Goal: Task Accomplishment & Management: Use online tool/utility

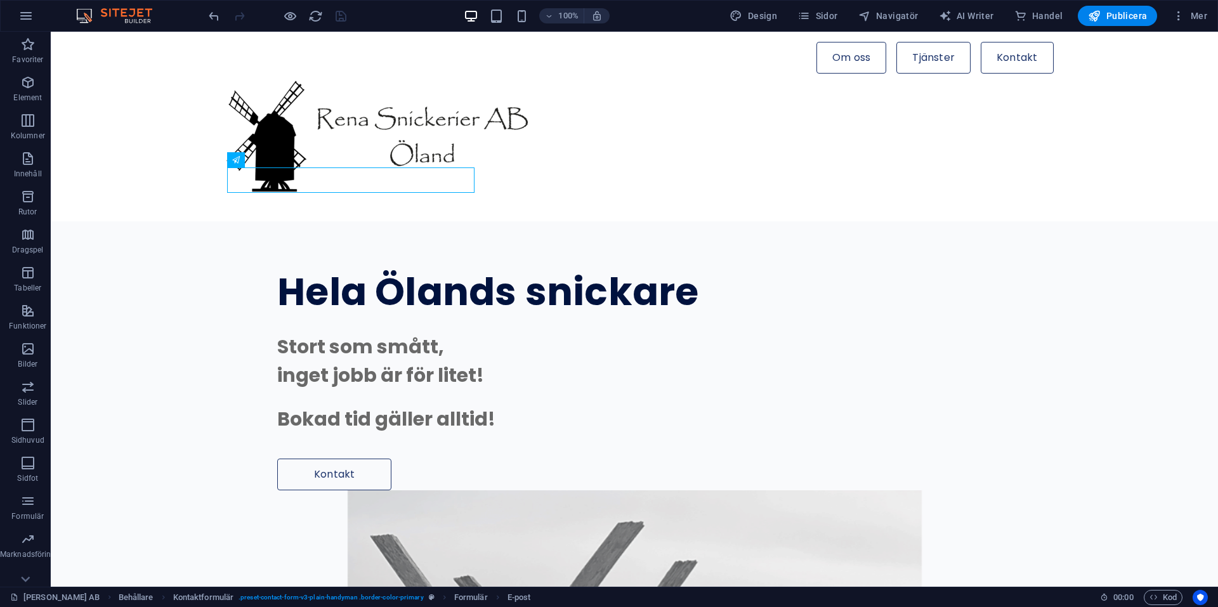
scroll to position [2697, 0]
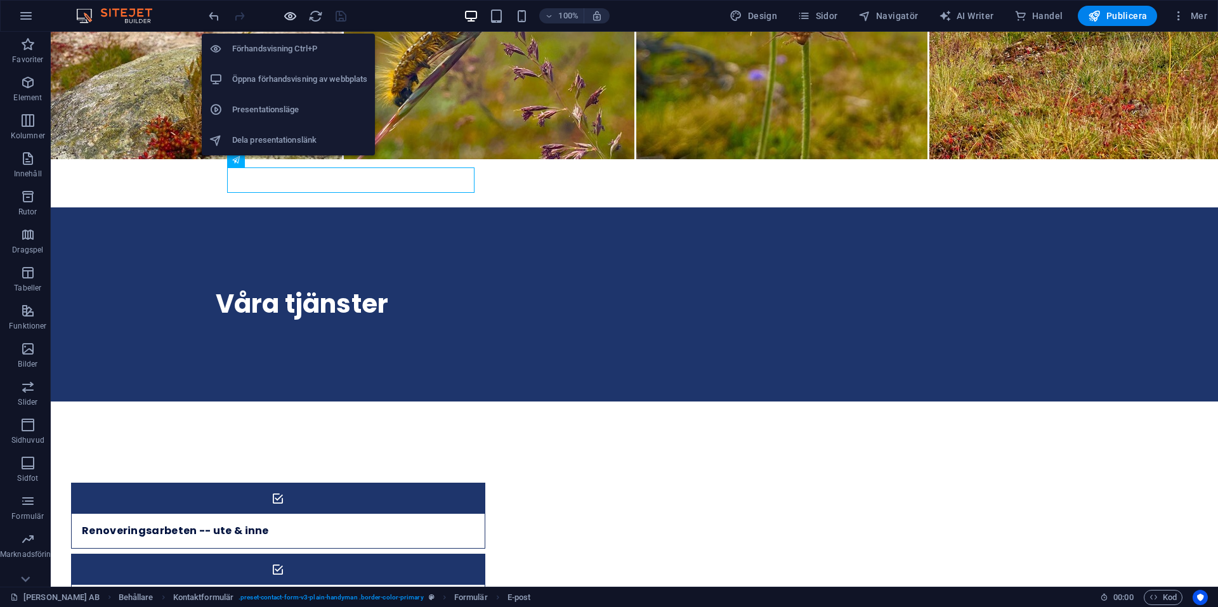
click at [289, 15] on icon "button" at bounding box center [290, 16] width 15 height 15
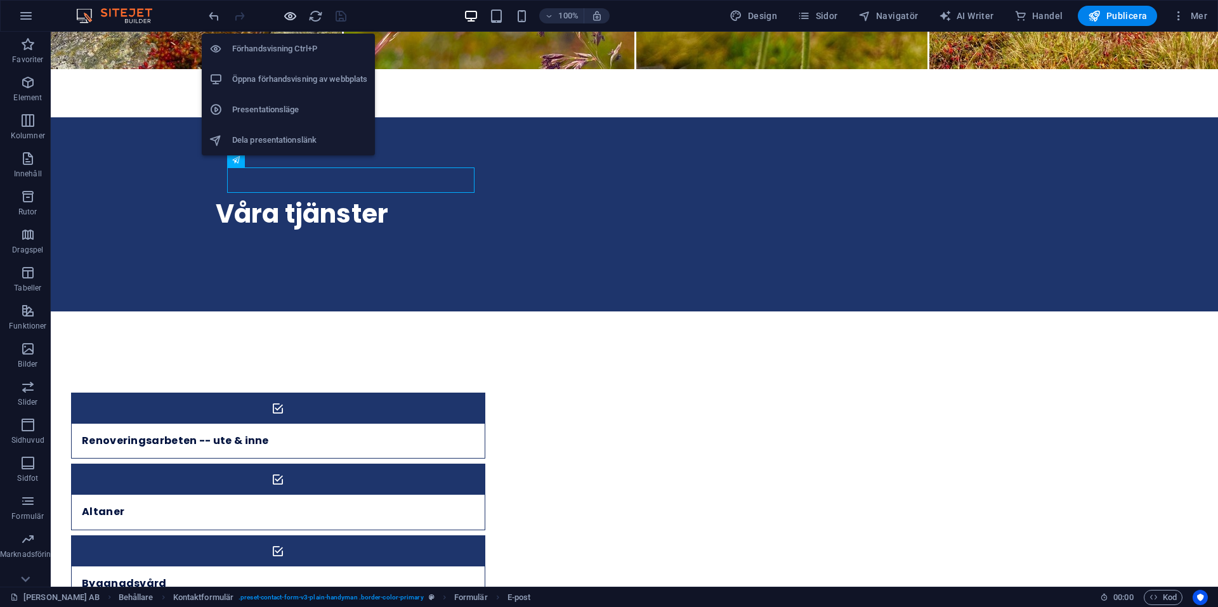
scroll to position [2728, 0]
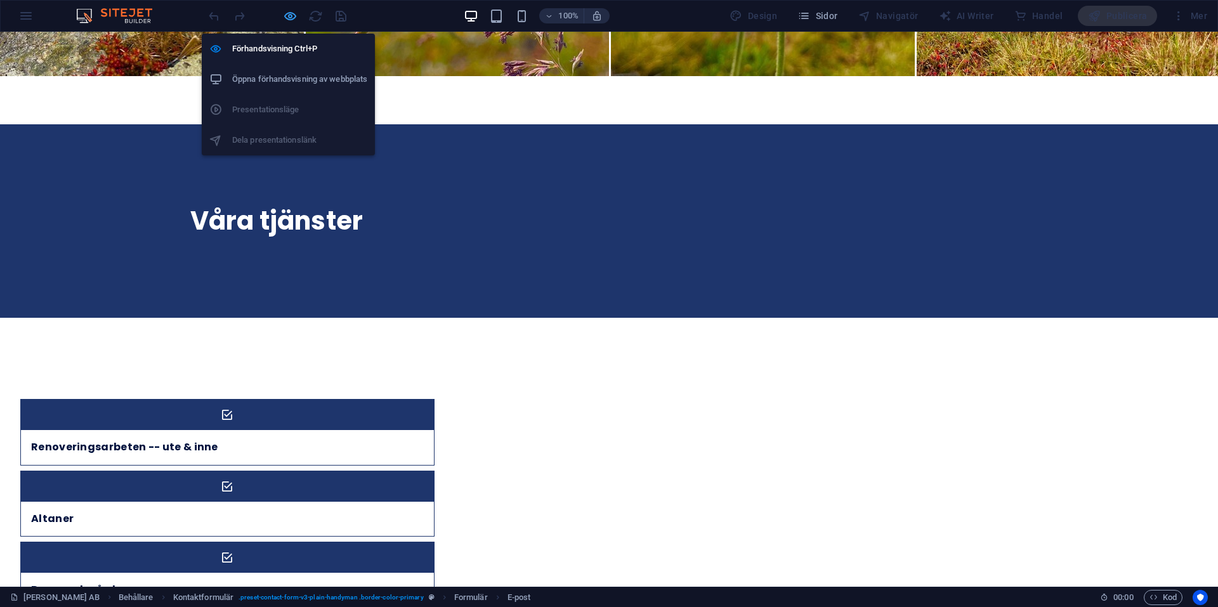
click at [287, 16] on icon "button" at bounding box center [290, 16] width 15 height 15
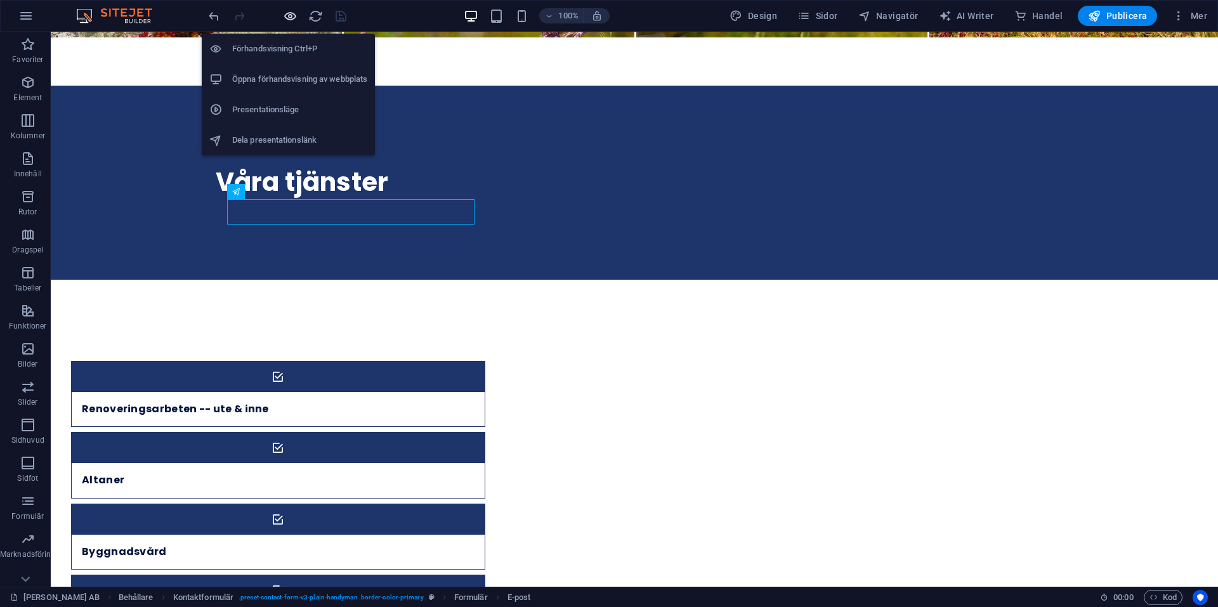
scroll to position [2697, 0]
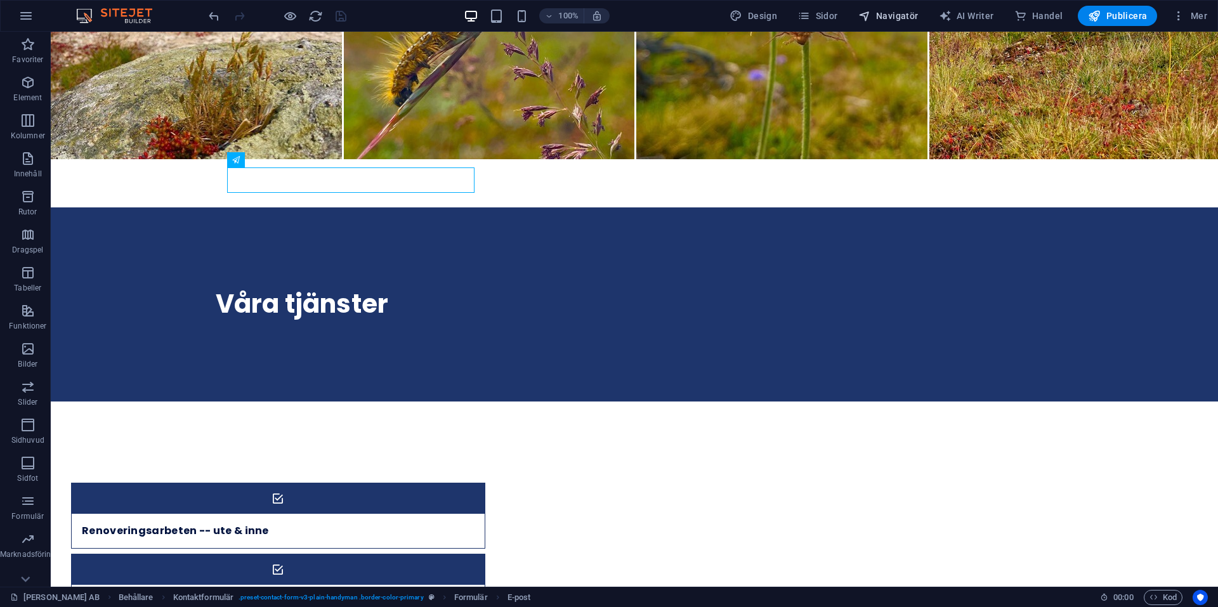
click at [889, 11] on span "Navigatör" at bounding box center [888, 16] width 60 height 13
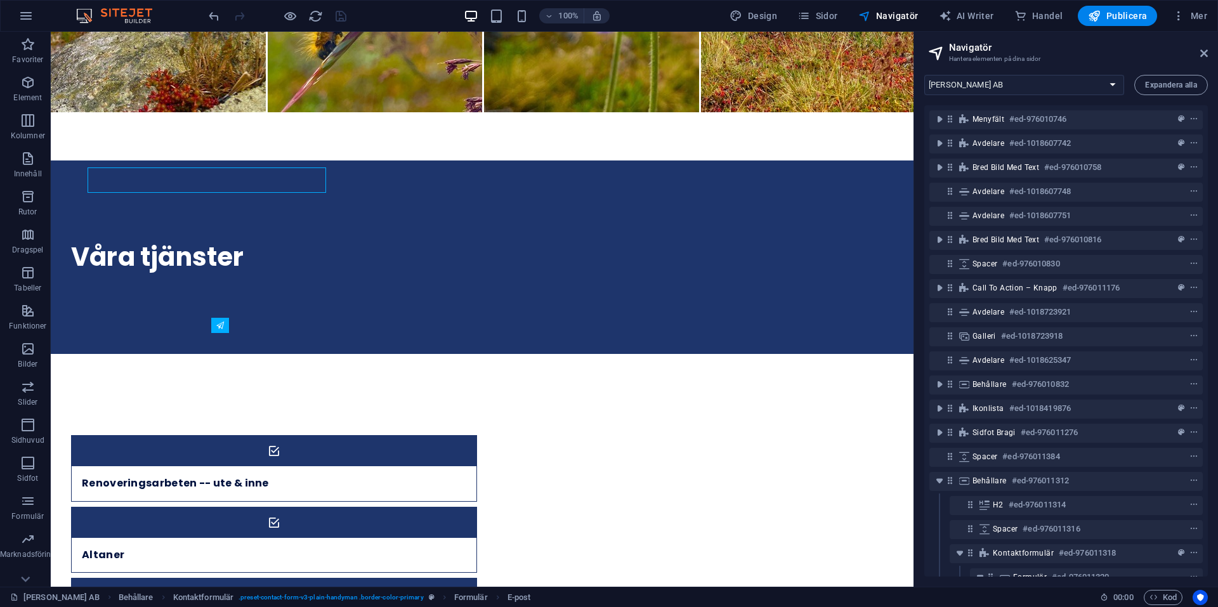
scroll to position [218, 0]
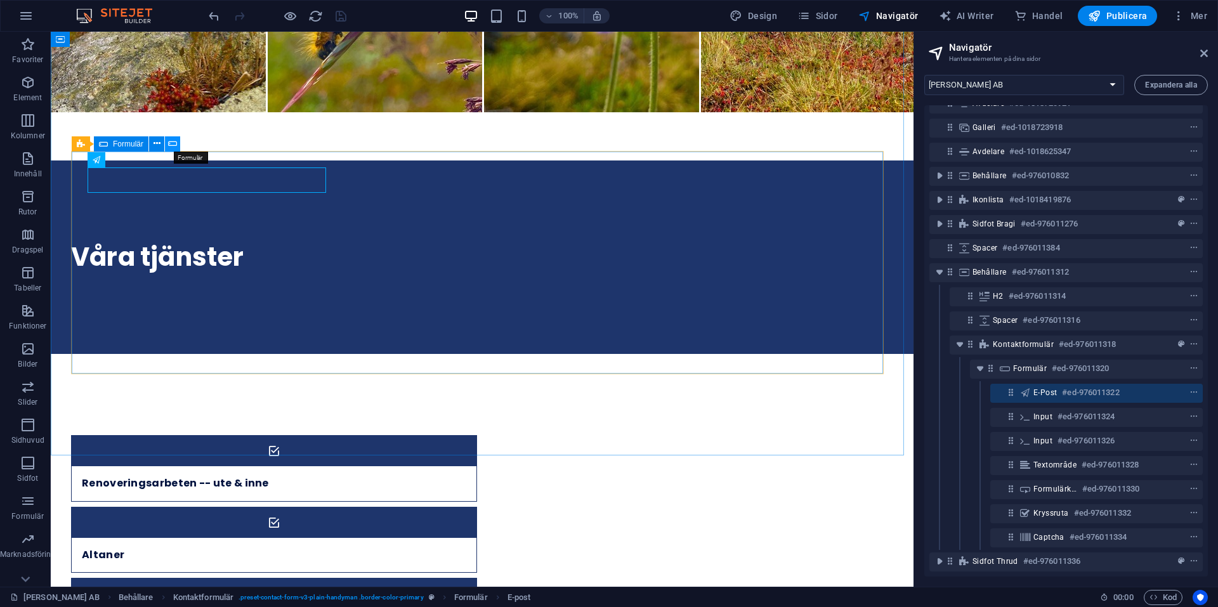
click at [173, 147] on icon at bounding box center [172, 143] width 9 height 13
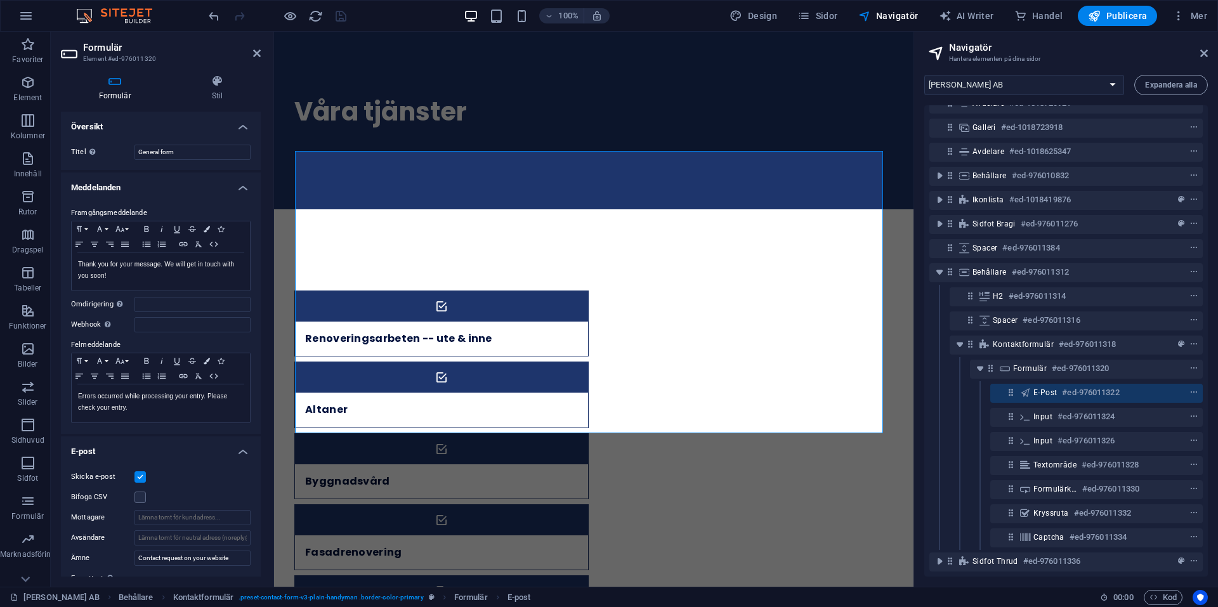
scroll to position [2723, 0]
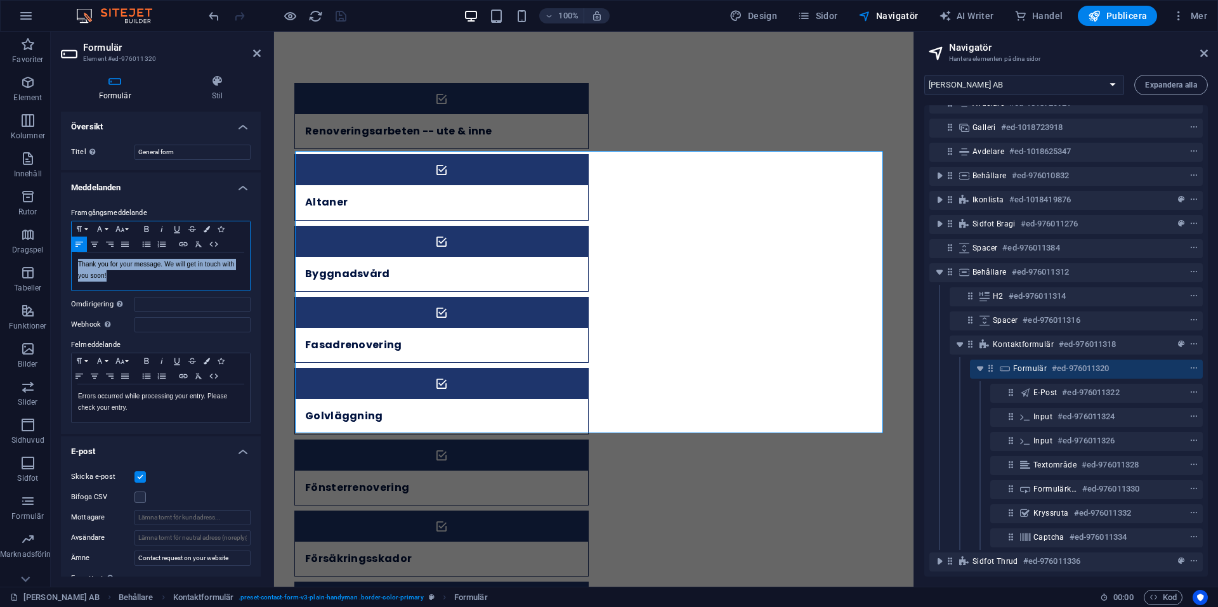
drag, startPoint x: 75, startPoint y: 263, endPoint x: 110, endPoint y: 274, distance: 36.7
click at [110, 274] on div "Thank you for your message. We will get in touch with you soon!" at bounding box center [161, 271] width 178 height 38
click at [77, 396] on div "Errors occurred while processing your entry. Please check your entry." at bounding box center [161, 403] width 178 height 38
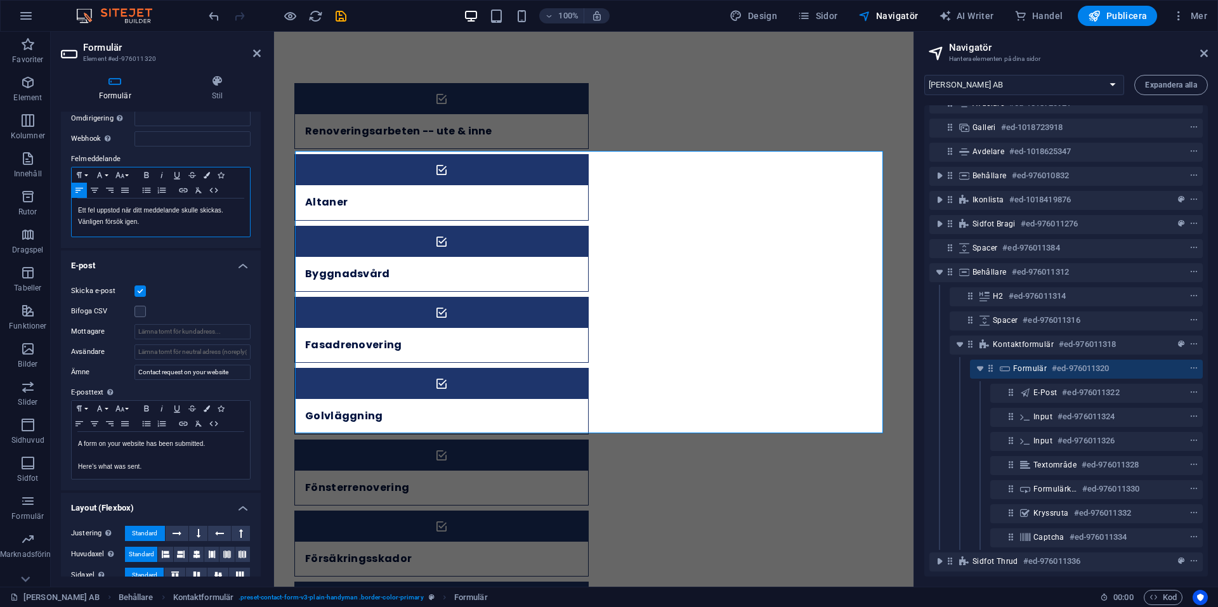
scroll to position [190, 0]
click at [148, 326] on input "Mottagare" at bounding box center [192, 327] width 116 height 15
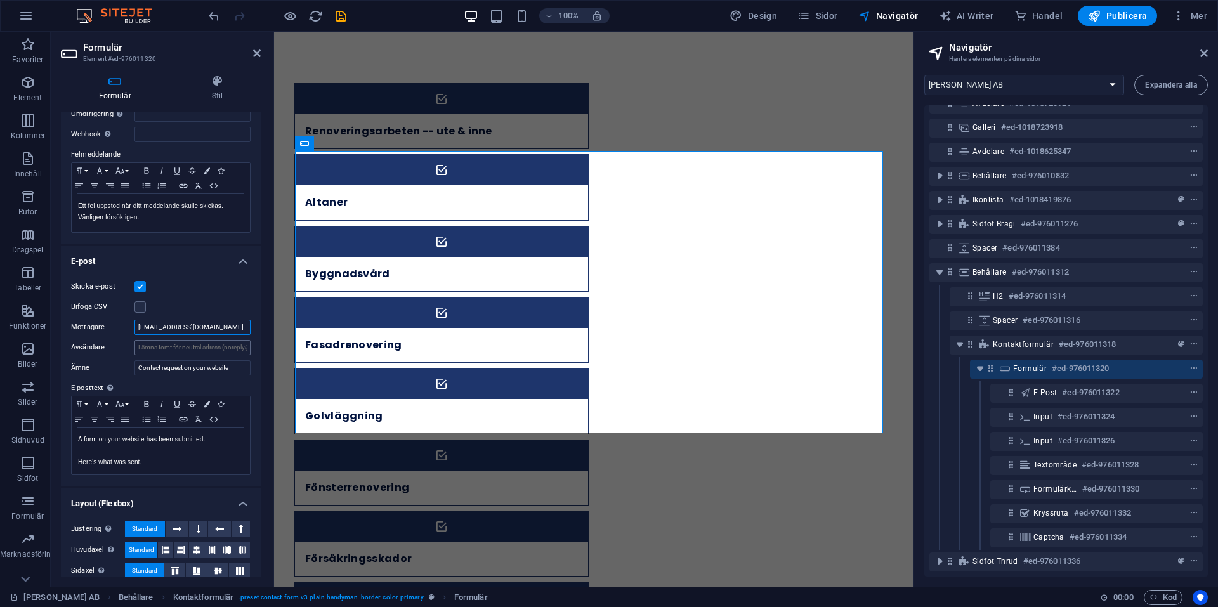
type input "[EMAIL_ADDRESS][DOMAIN_NAME]"
click at [146, 349] on input "Avsändare" at bounding box center [192, 347] width 116 height 15
type input "[EMAIL_ADDRESS][DOMAIN_NAME]"
drag, startPoint x: 138, startPoint y: 365, endPoint x: 230, endPoint y: 372, distance: 92.9
click at [230, 372] on input "Contact request on your website" at bounding box center [192, 367] width 116 height 15
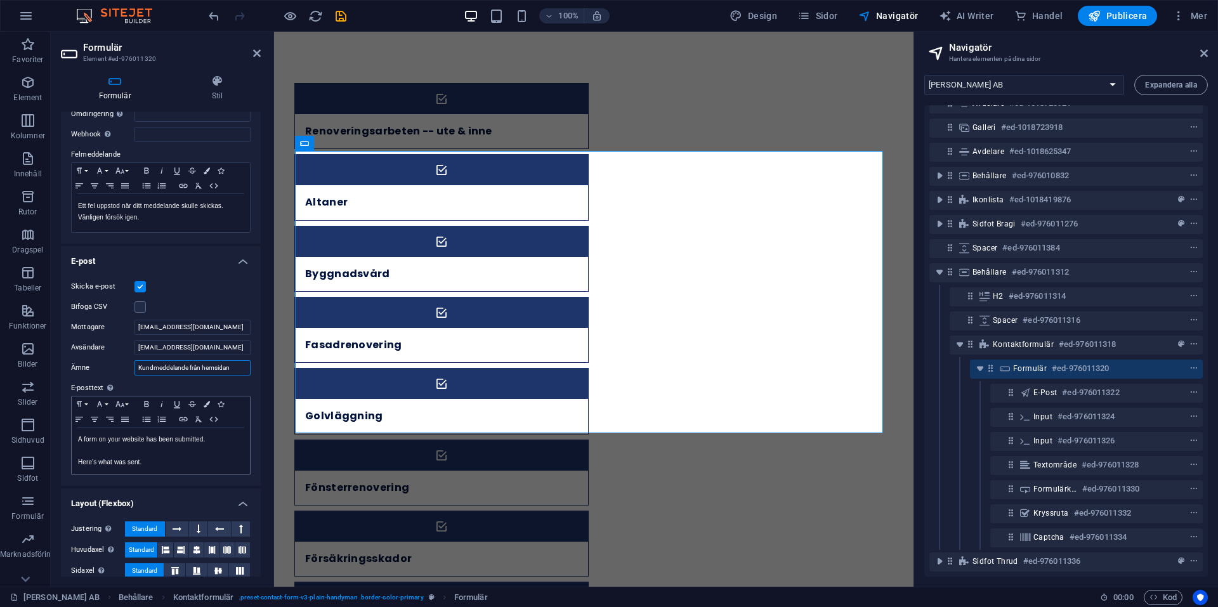
type input "Kundmeddelande från hemsidan"
drag, startPoint x: 77, startPoint y: 441, endPoint x: 202, endPoint y: 440, distance: 124.9
click at [202, 440] on div "A form on your website has been submitted. Here's what was sent." at bounding box center [161, 450] width 178 height 47
drag, startPoint x: 147, startPoint y: 473, endPoint x: 74, endPoint y: 469, distance: 72.4
click at [74, 469] on div "Ett meddelande har skickats via formuläret på hemsidan. Here's what was sent." at bounding box center [161, 450] width 178 height 47
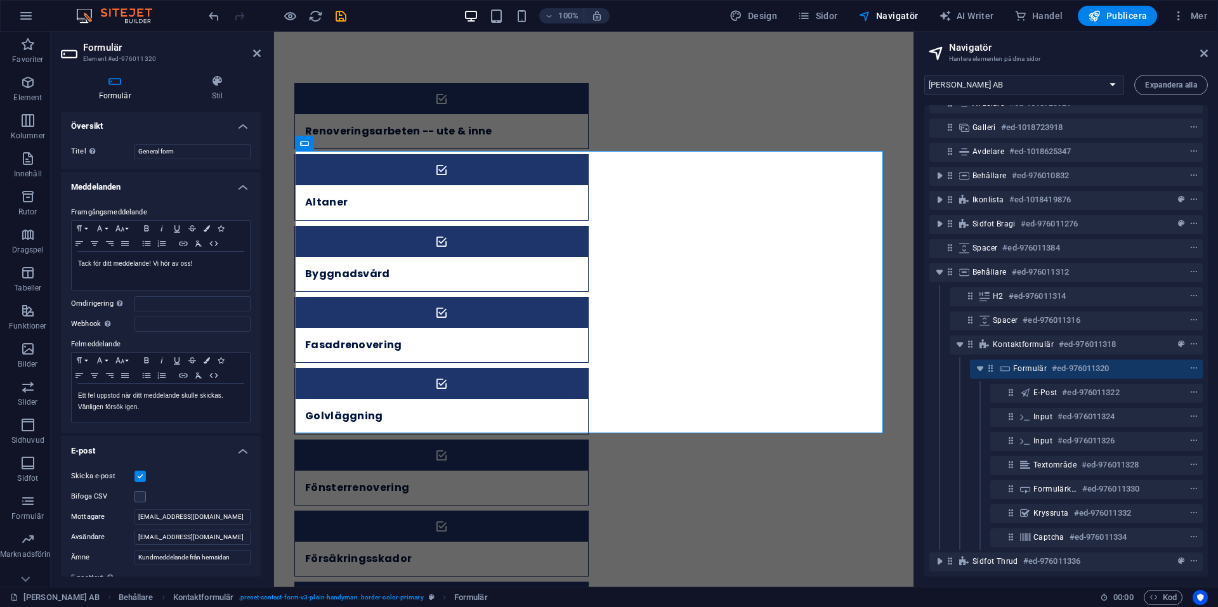
scroll to position [0, 0]
drag, startPoint x: 177, startPoint y: 152, endPoint x: 137, endPoint y: 152, distance: 40.0
click at [137, 152] on input "General form" at bounding box center [192, 152] width 116 height 15
type input "Kontaktformulär"
click at [254, 50] on icon at bounding box center [257, 53] width 8 height 10
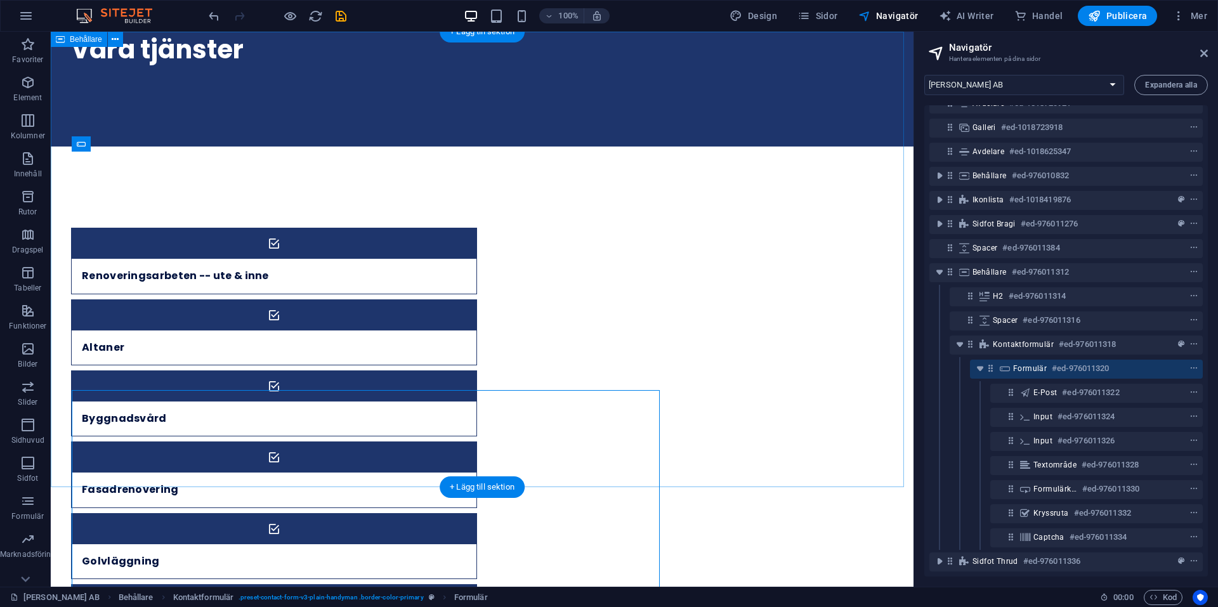
scroll to position [2515, 0]
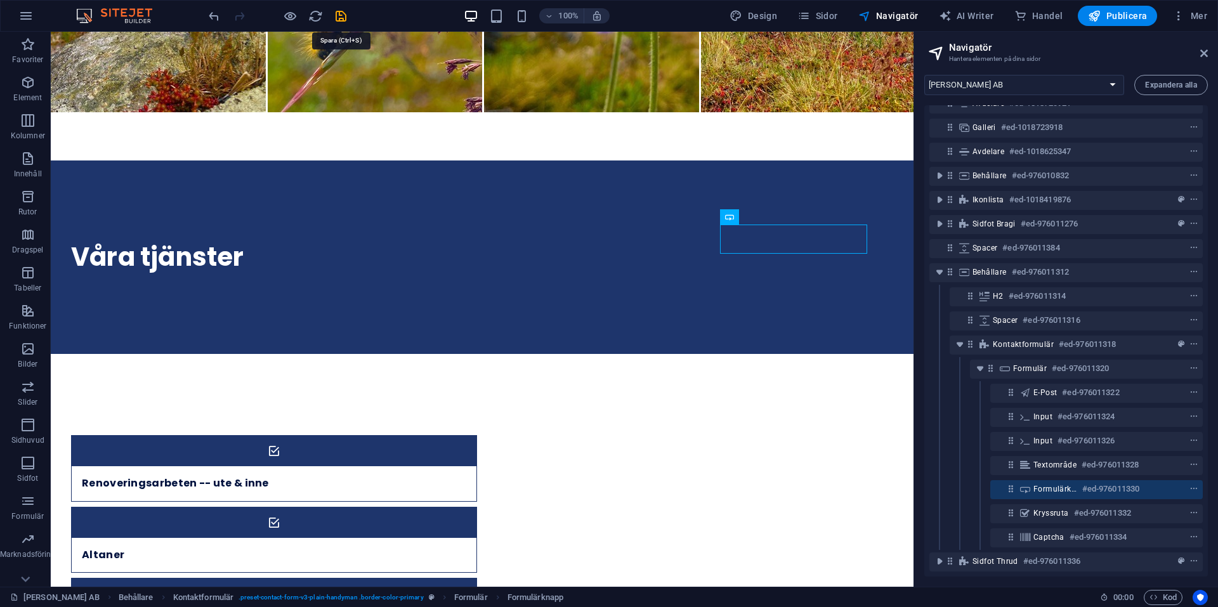
click at [339, 18] on icon "save" at bounding box center [341, 16] width 15 height 15
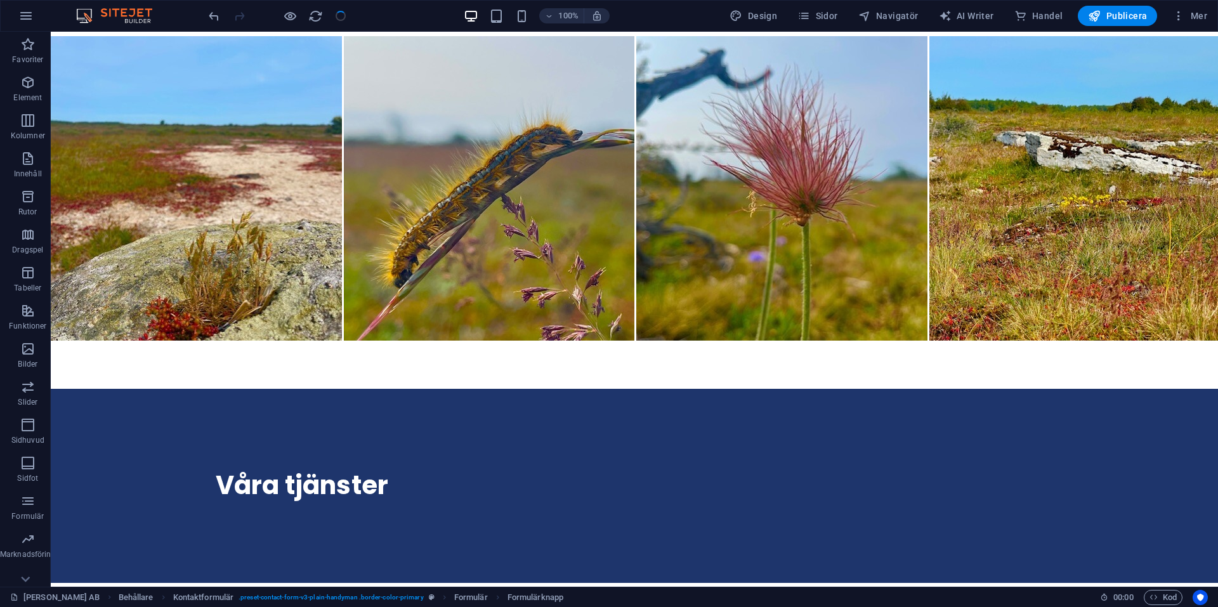
checkbox input "true"
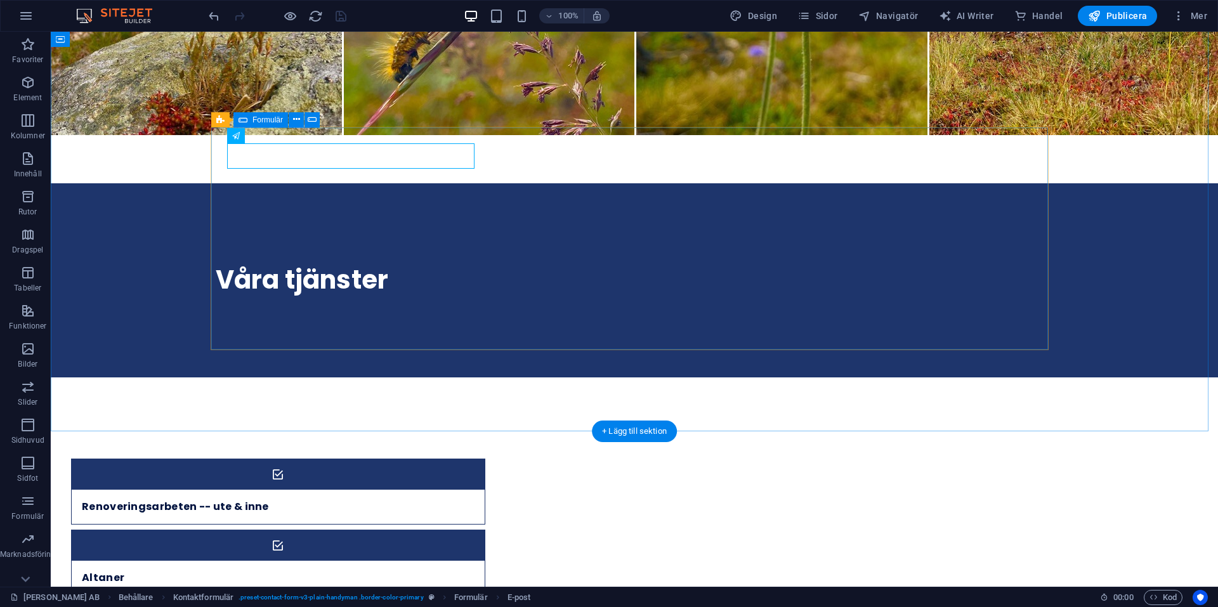
scroll to position [2760, 0]
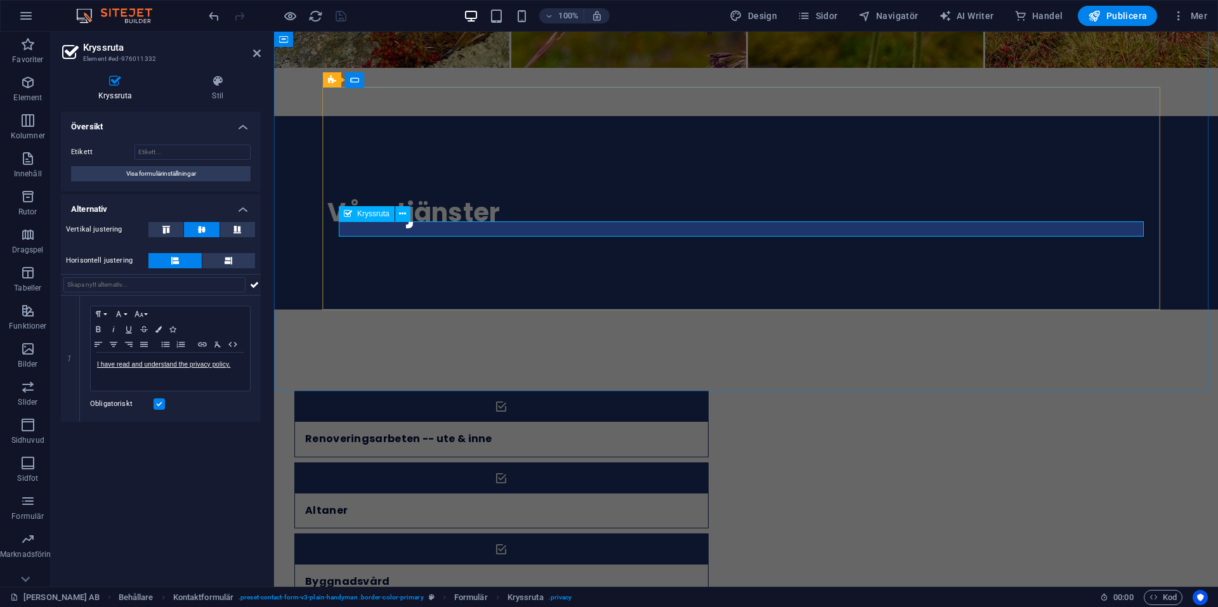
click at [242, 362] on p "I have read and understand the privacy policy." at bounding box center [170, 364] width 147 height 11
click at [256, 52] on icon at bounding box center [257, 53] width 8 height 10
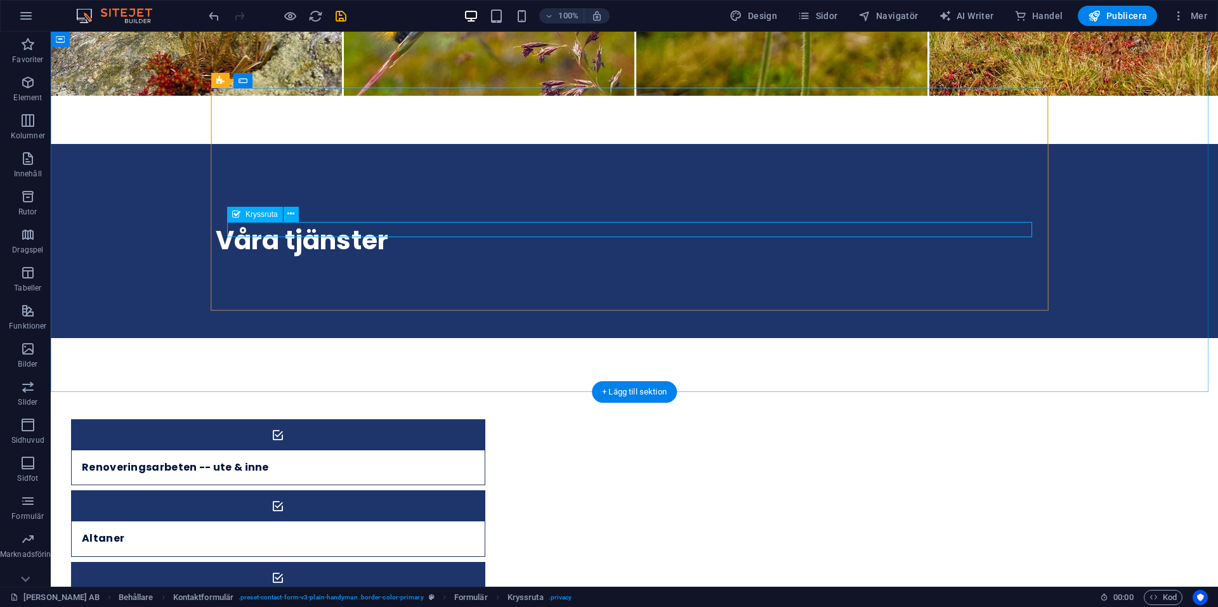
scroll to position [2824, 0]
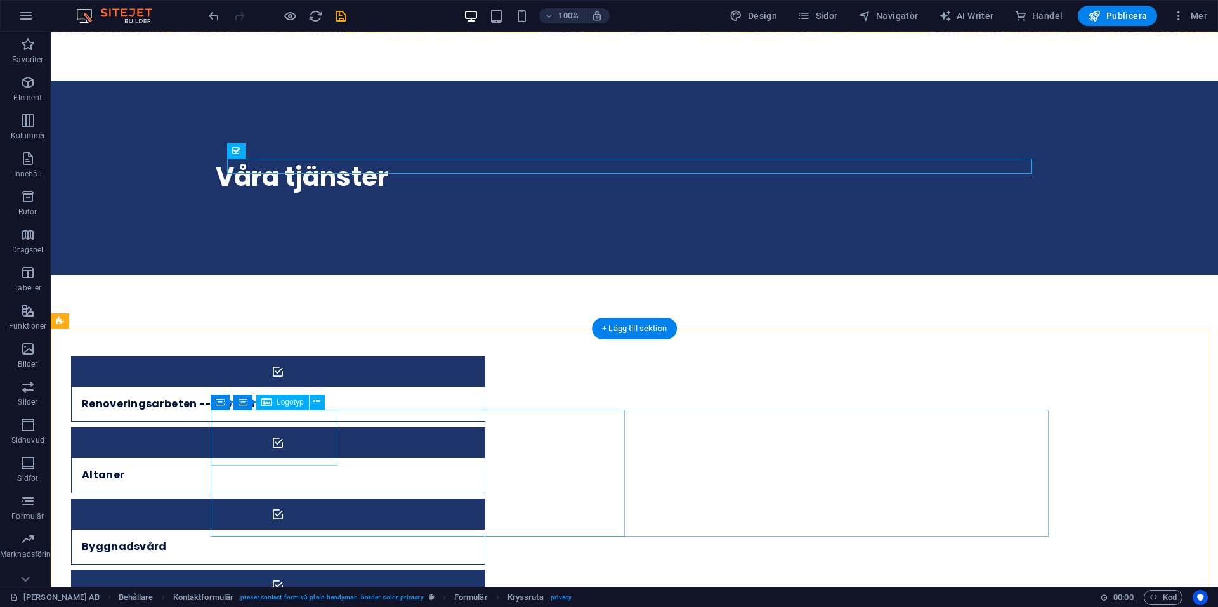
click at [318, 403] on icon at bounding box center [316, 401] width 7 height 13
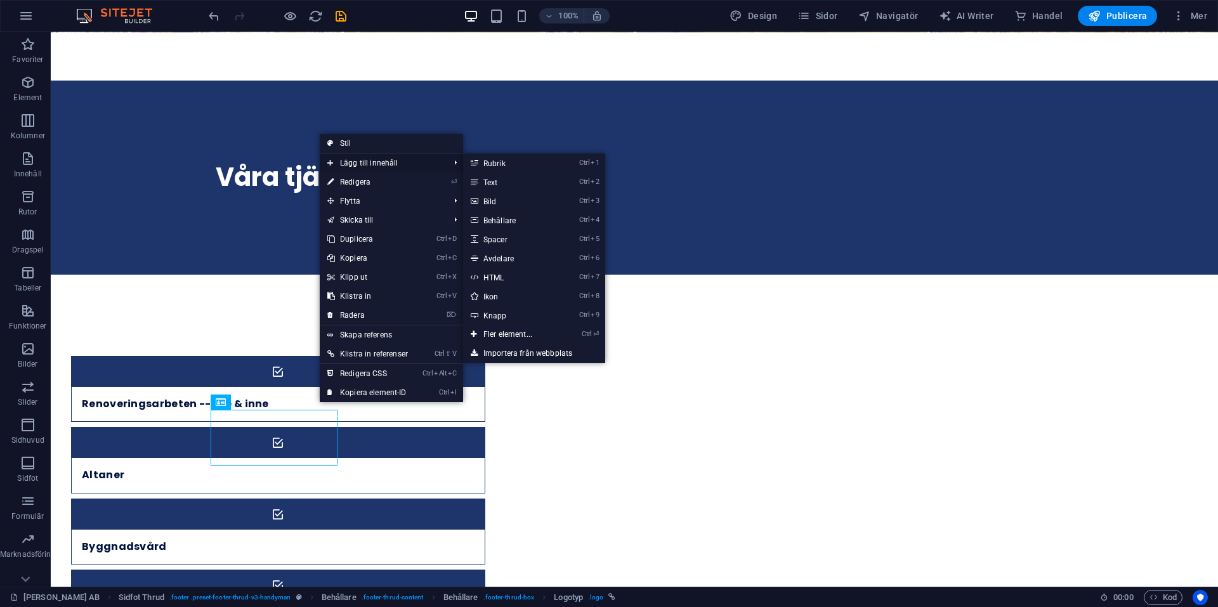
click at [375, 162] on span "Lägg till innehåll" at bounding box center [382, 162] width 124 height 19
click at [495, 201] on link "Ctrl 3 Bild" at bounding box center [510, 201] width 94 height 19
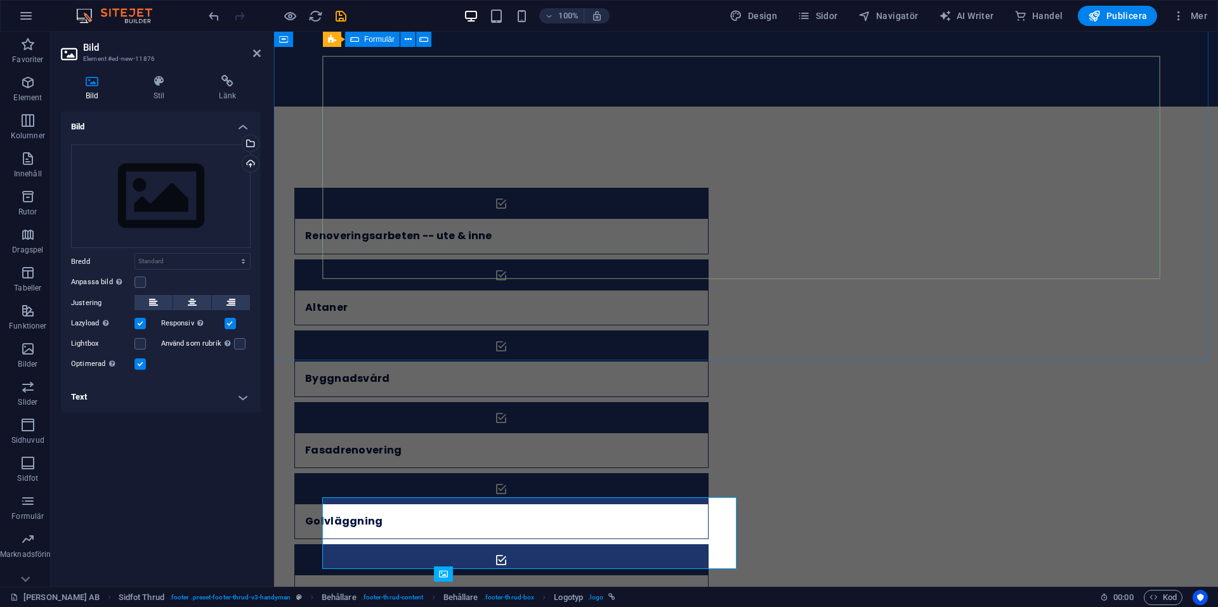
scroll to position [2683, 0]
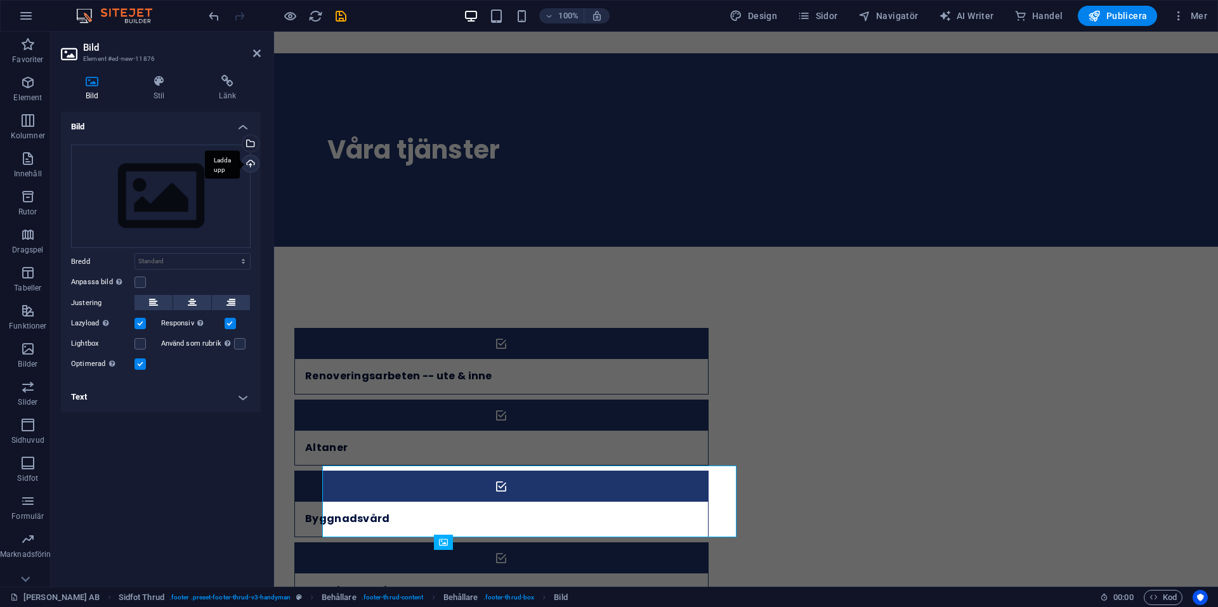
click at [252, 162] on div "Ladda upp" at bounding box center [249, 164] width 19 height 19
click at [254, 49] on icon at bounding box center [257, 53] width 8 height 10
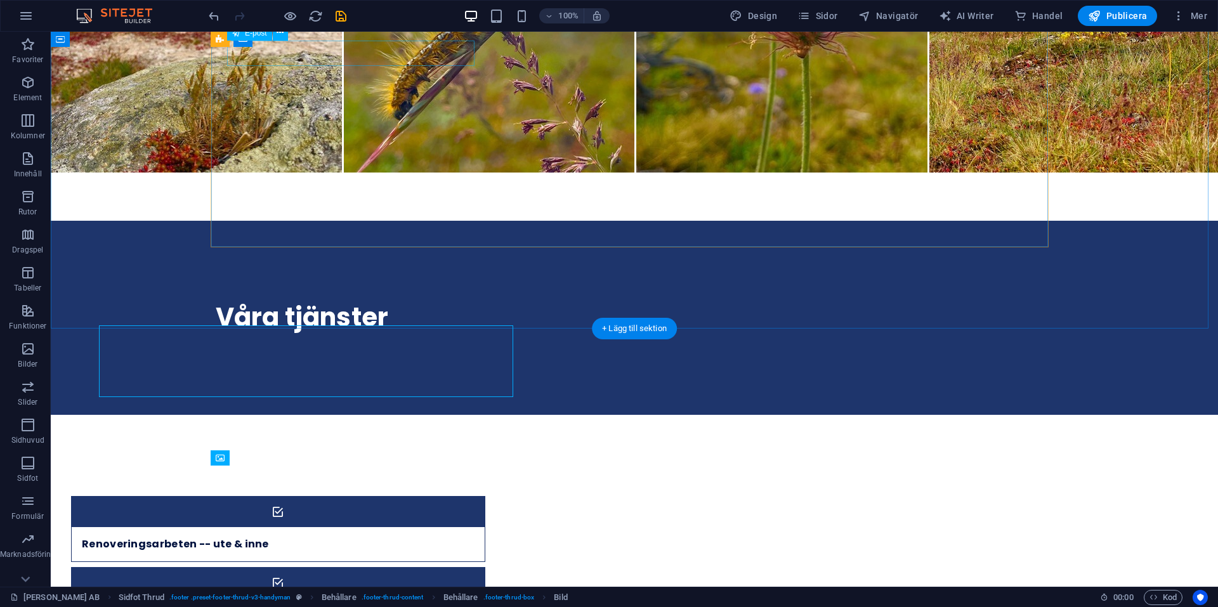
scroll to position [2824, 0]
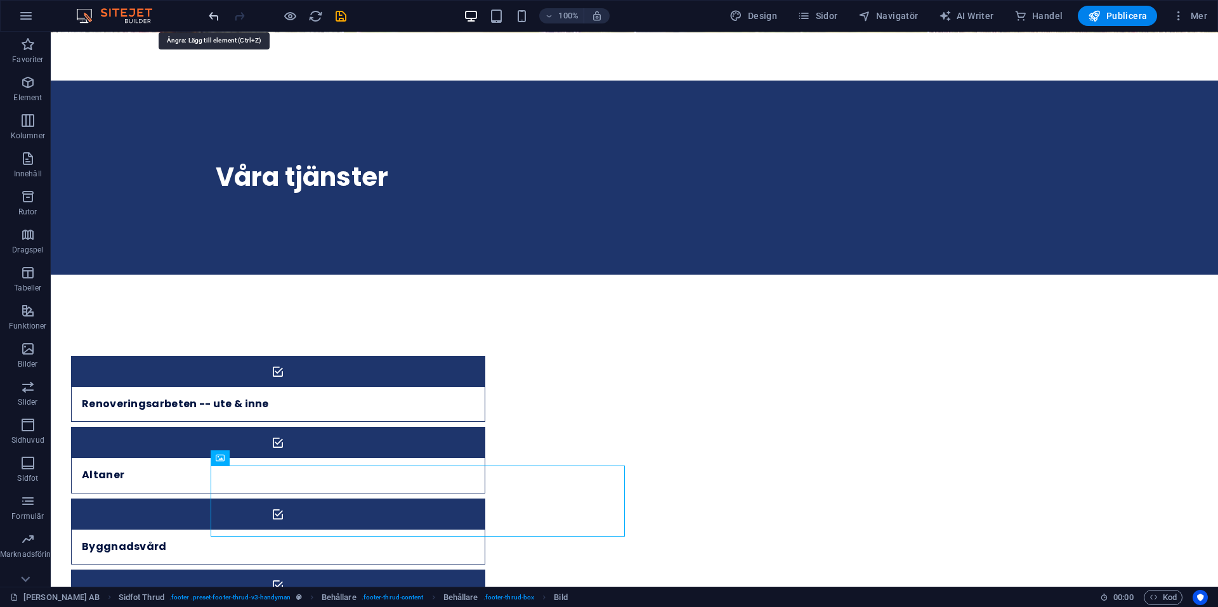
click at [211, 13] on icon "undo" at bounding box center [214, 16] width 15 height 15
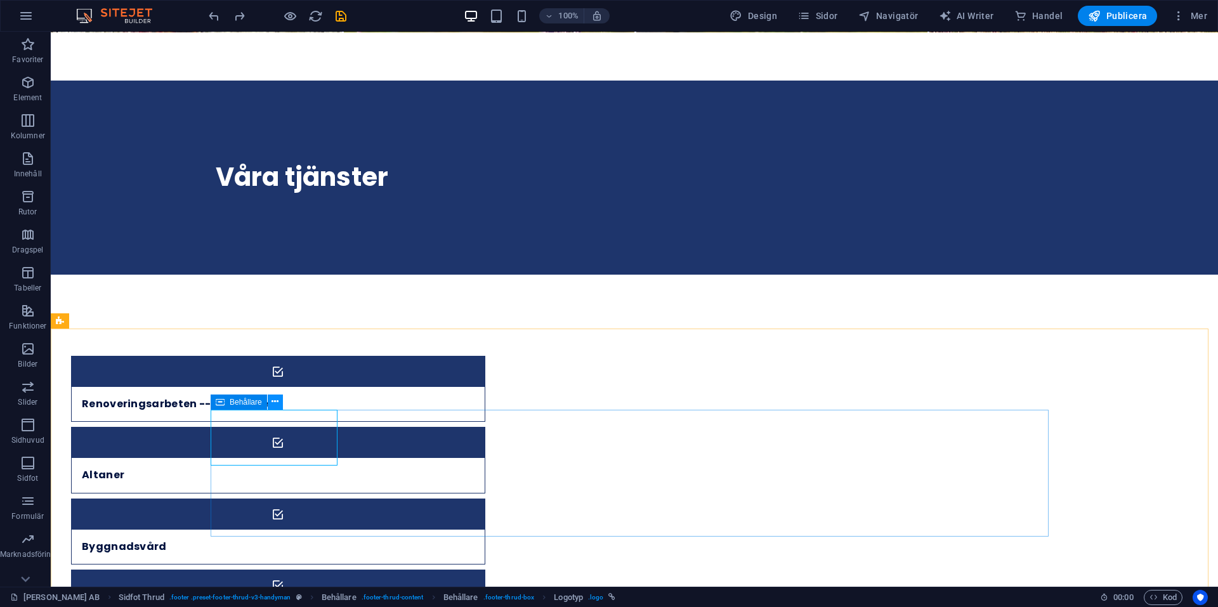
click at [278, 402] on icon at bounding box center [274, 401] width 7 height 13
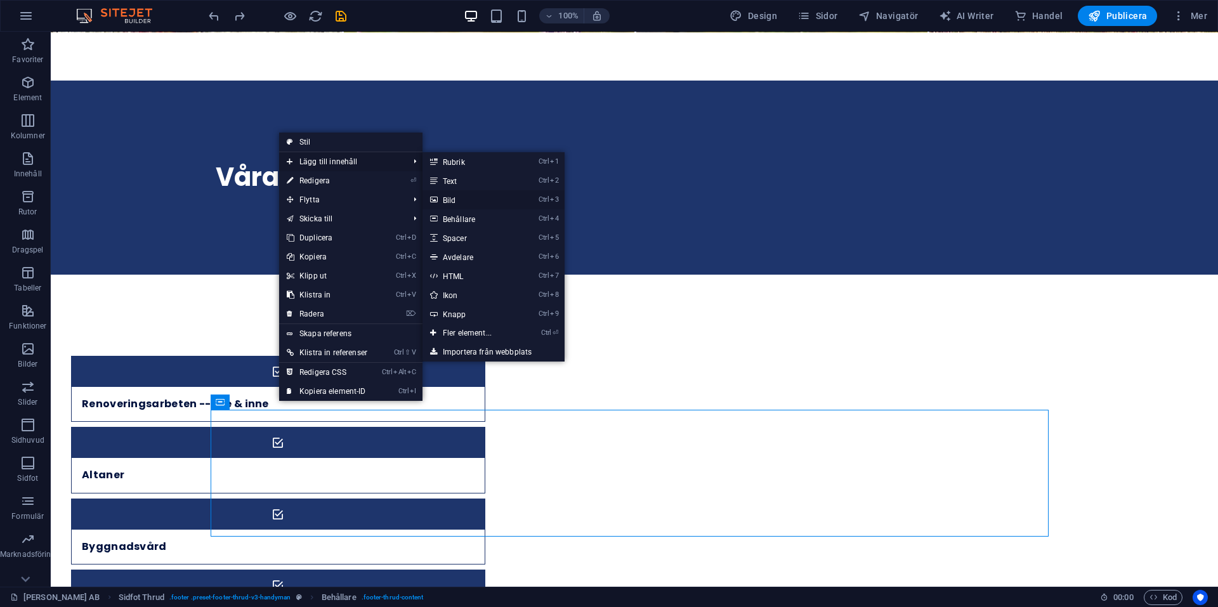
click at [448, 197] on link "Ctrl 3 Bild" at bounding box center [469, 199] width 94 height 19
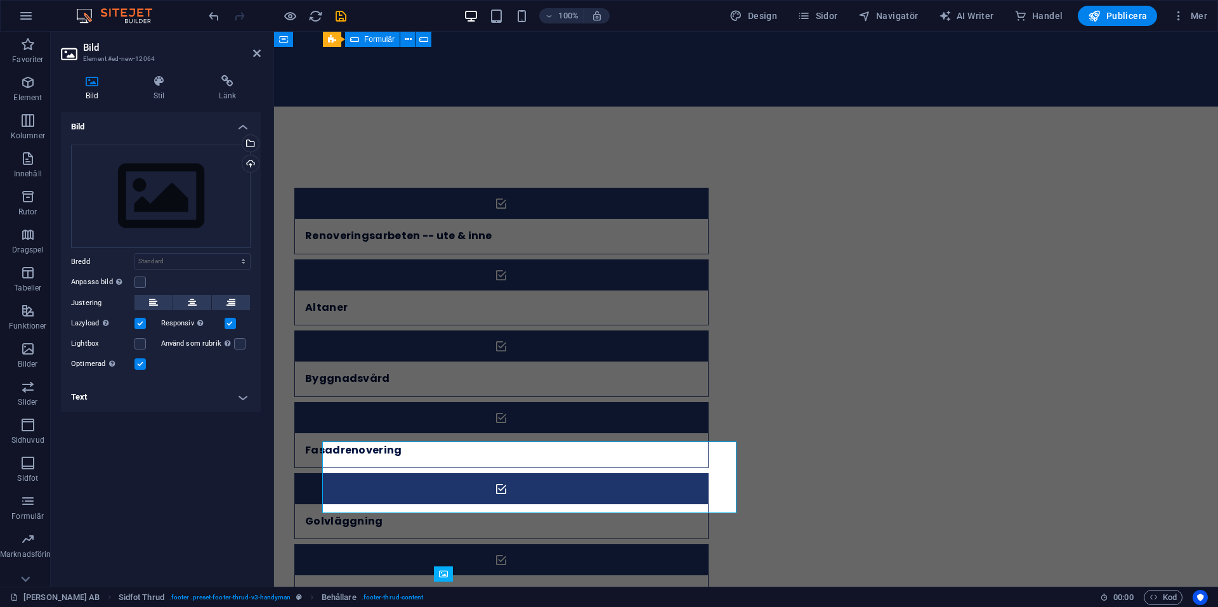
scroll to position [2683, 0]
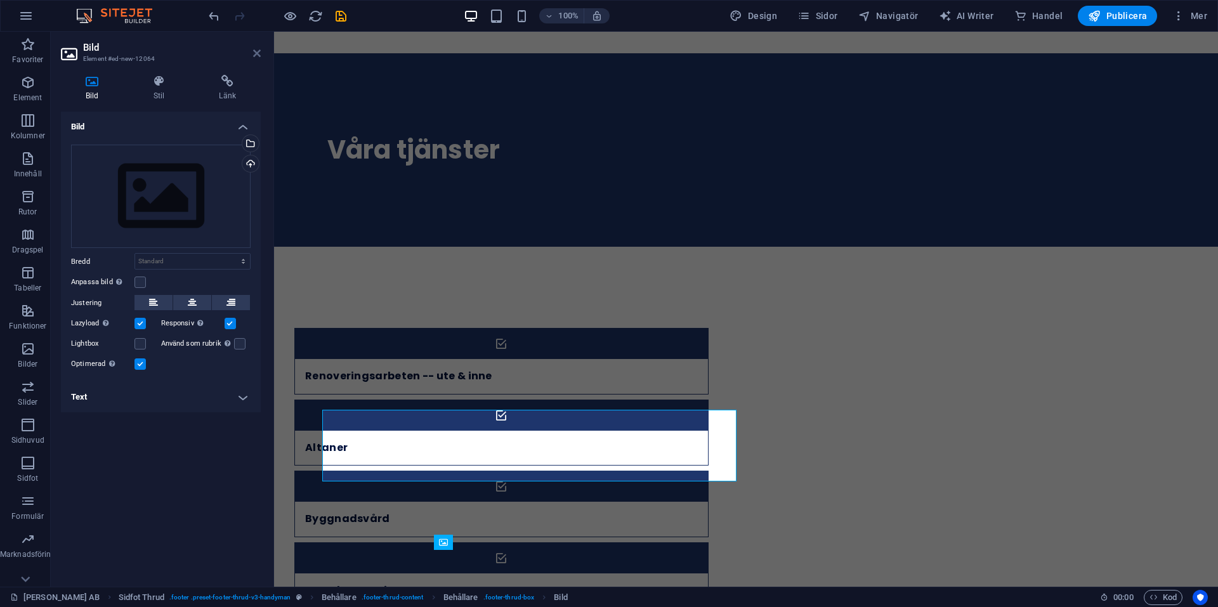
click at [256, 51] on icon at bounding box center [257, 53] width 8 height 10
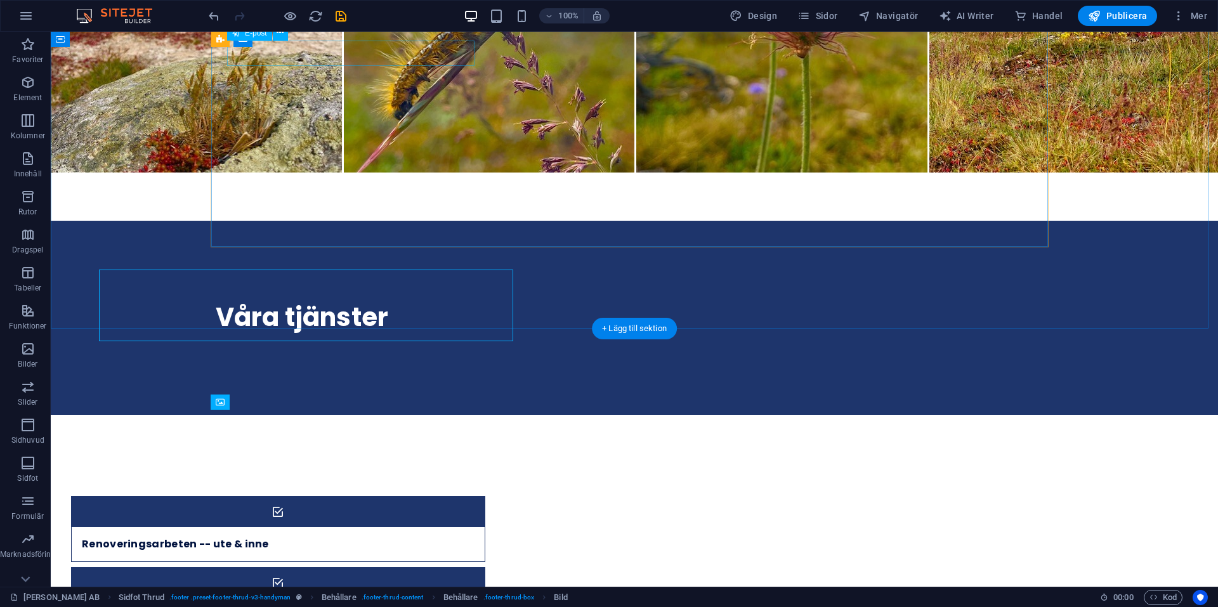
scroll to position [2824, 0]
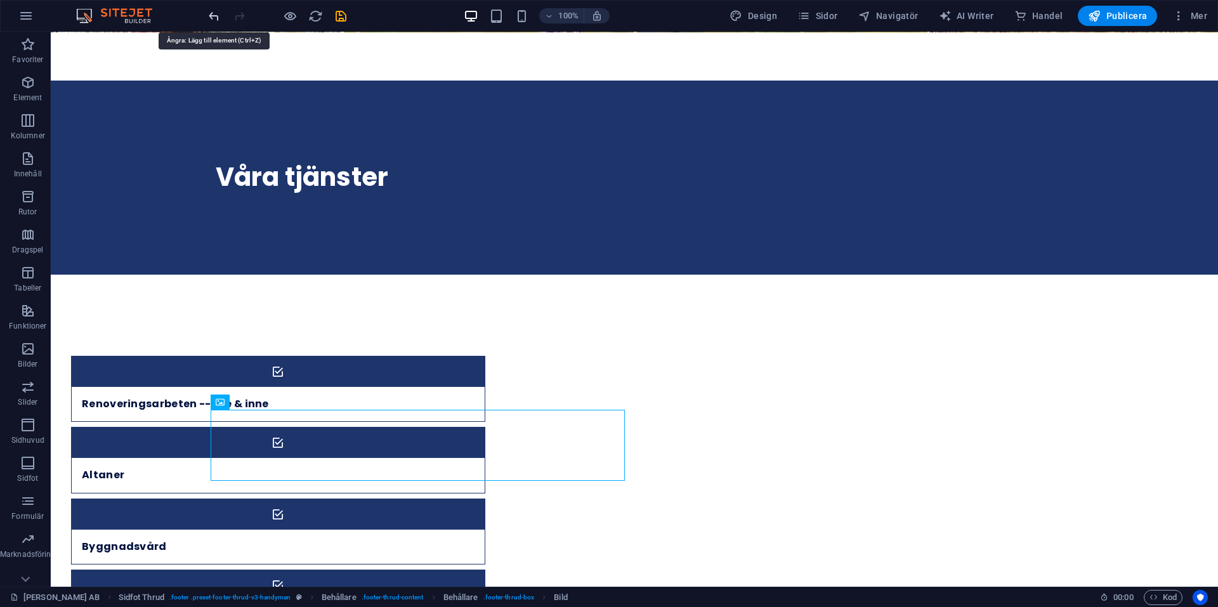
click at [214, 13] on icon "undo" at bounding box center [214, 16] width 15 height 15
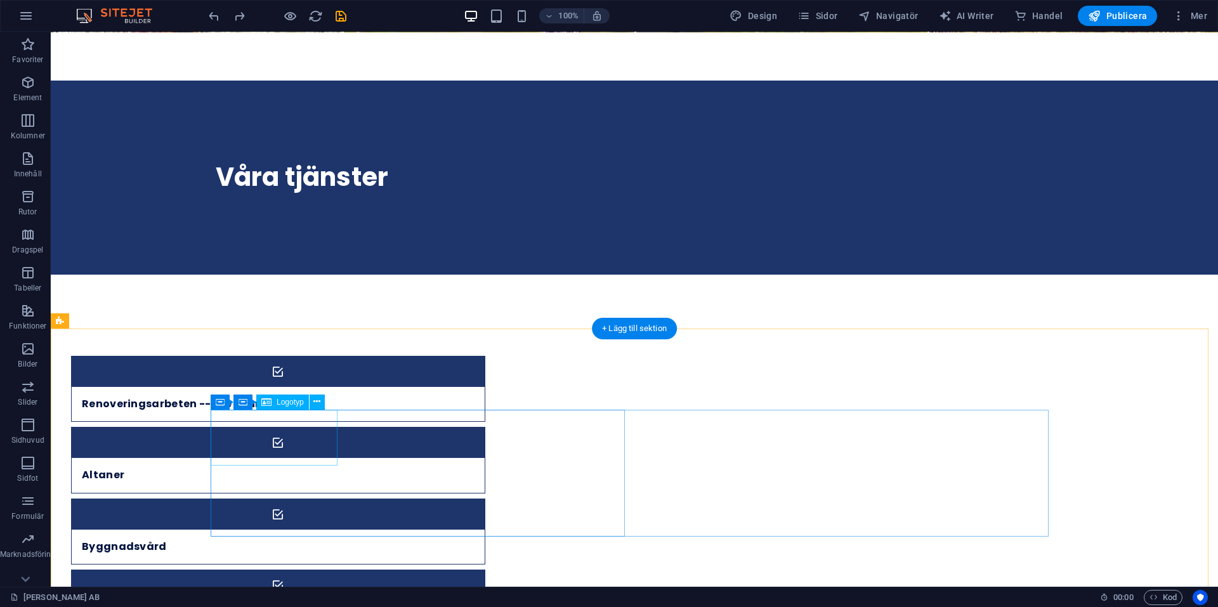
select select "px"
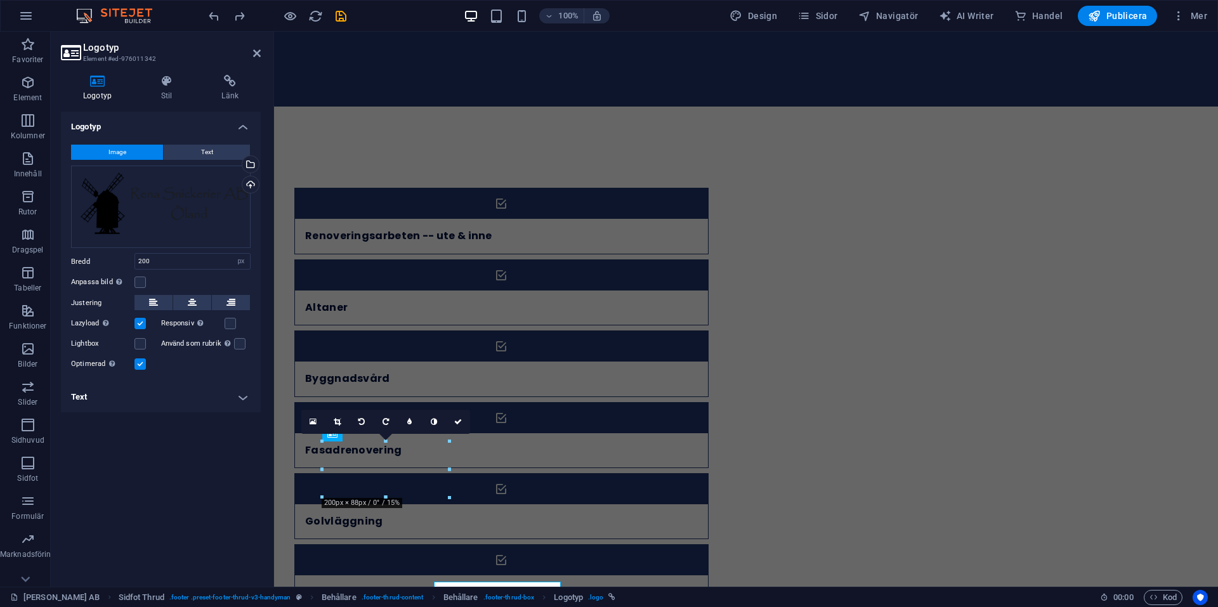
scroll to position [2683, 0]
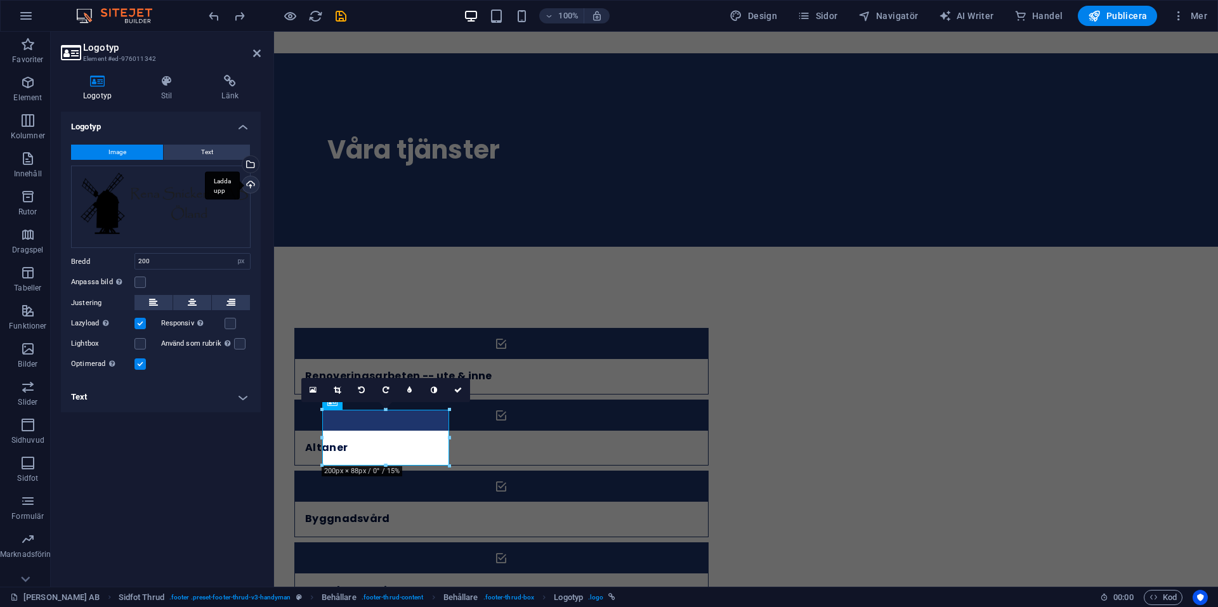
click at [249, 185] on div "Ladda upp" at bounding box center [249, 185] width 19 height 19
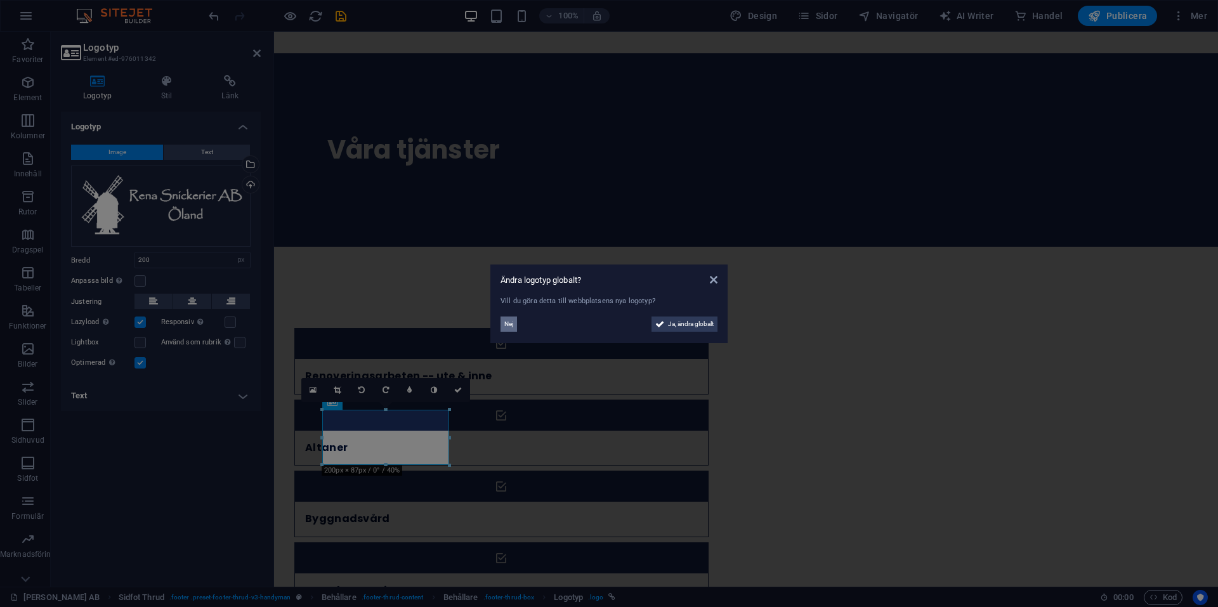
click at [509, 323] on span "Nej" at bounding box center [508, 323] width 9 height 15
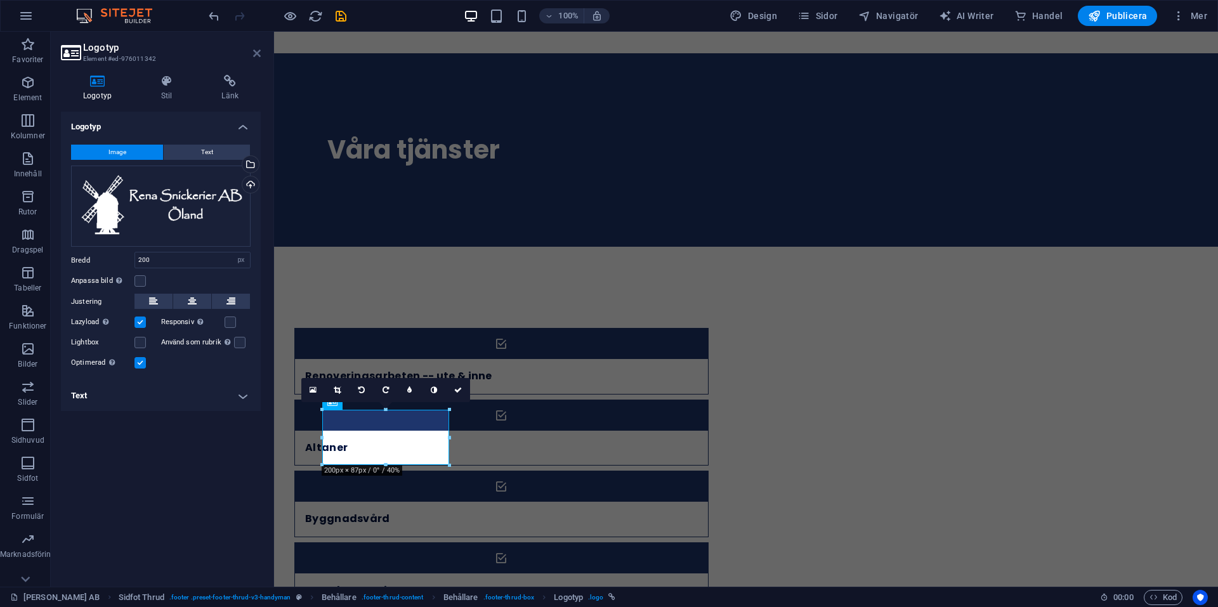
click at [259, 53] on icon at bounding box center [257, 53] width 8 height 10
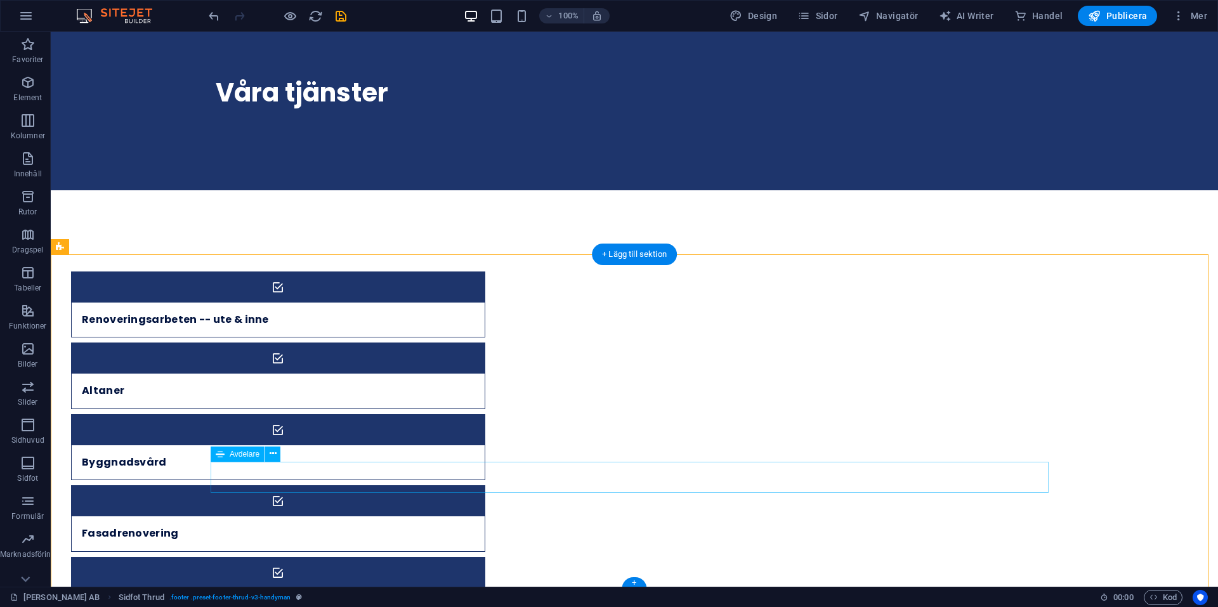
scroll to position [2910, 0]
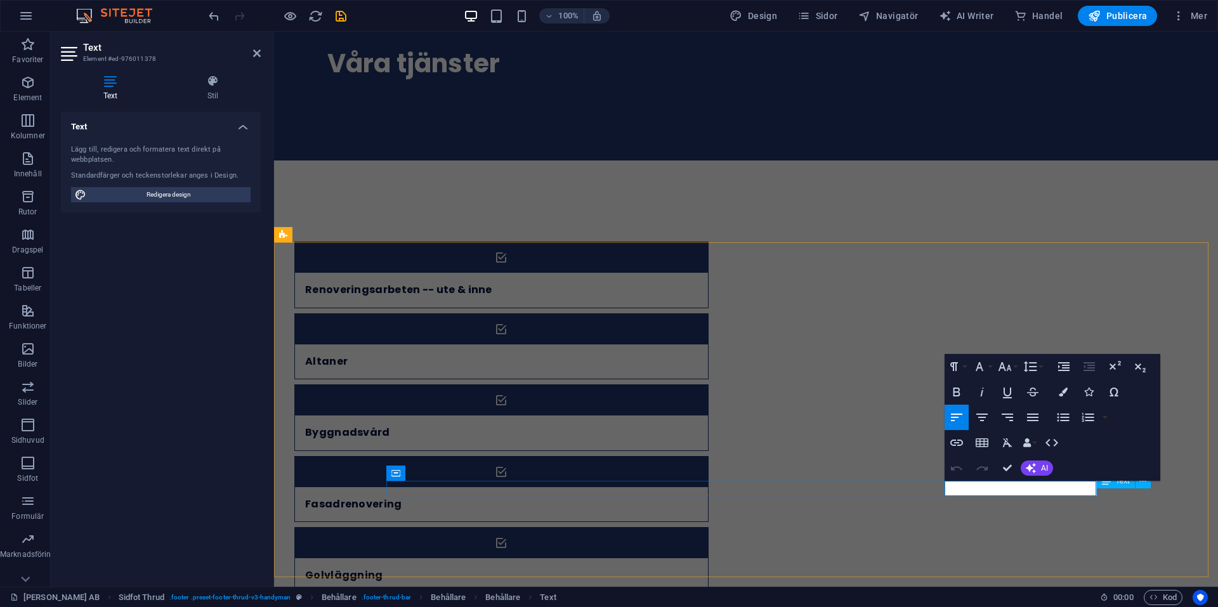
drag, startPoint x: 1026, startPoint y: 487, endPoint x: 1092, endPoint y: 488, distance: 66.0
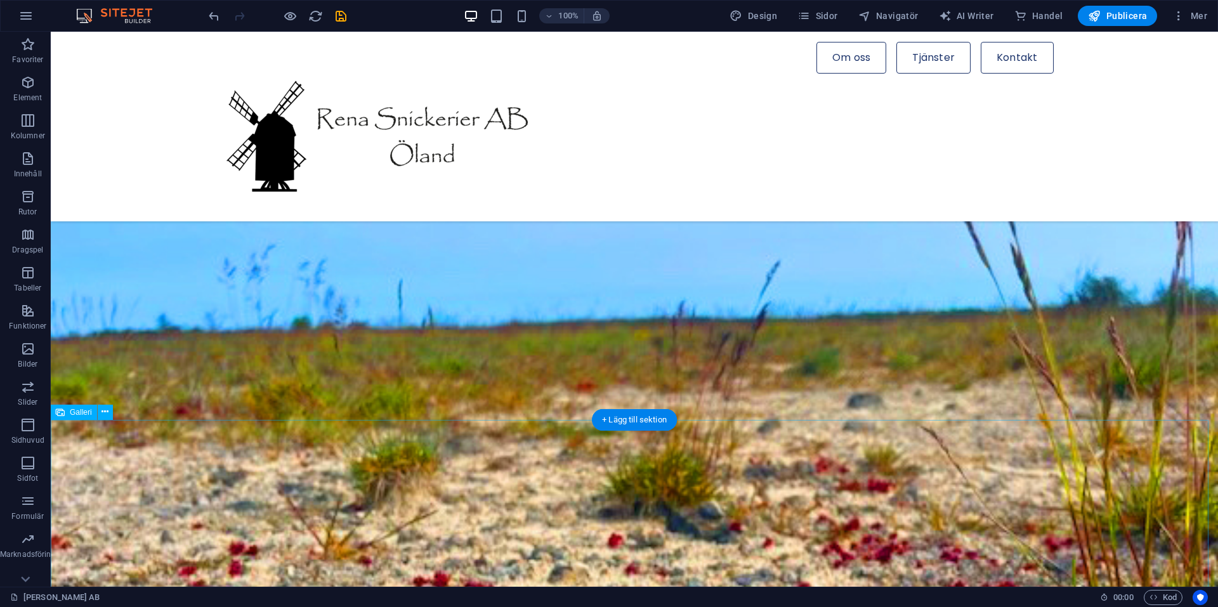
scroll to position [1039, 0]
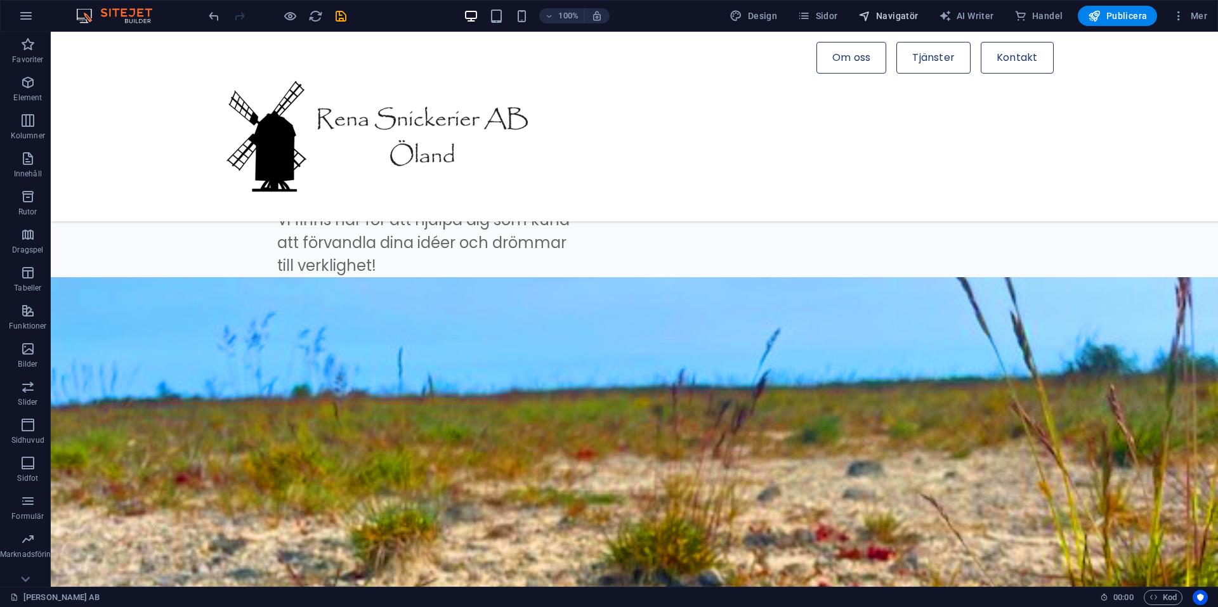
click at [916, 18] on span "Navigatör" at bounding box center [888, 16] width 60 height 13
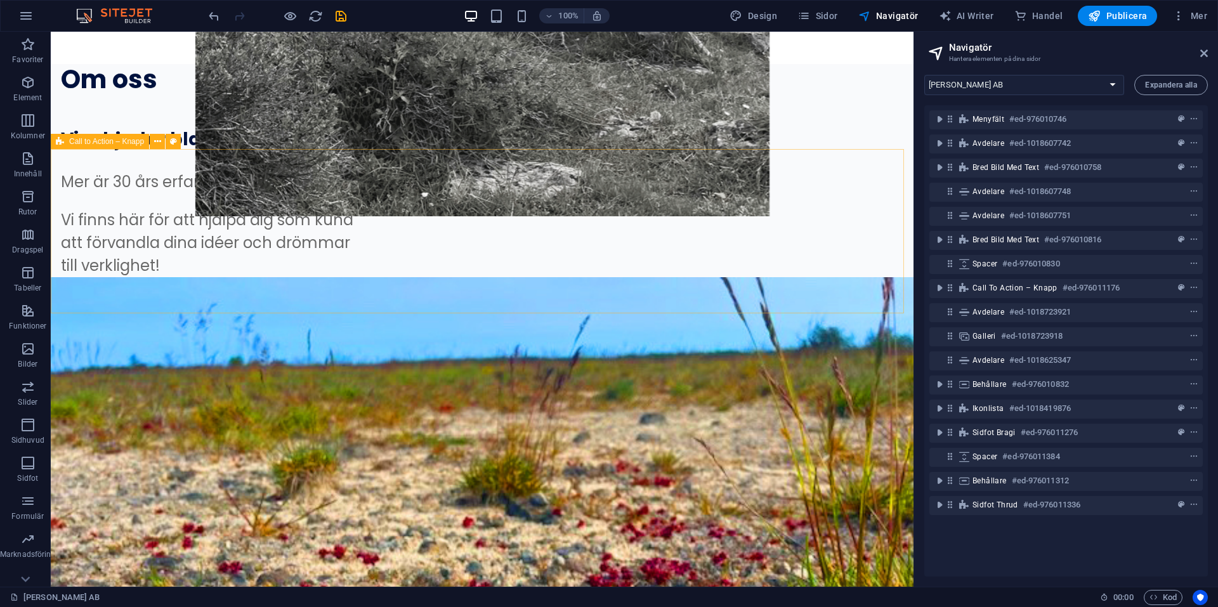
click at [939, 287] on icon "toggle-expand" at bounding box center [939, 288] width 13 height 13
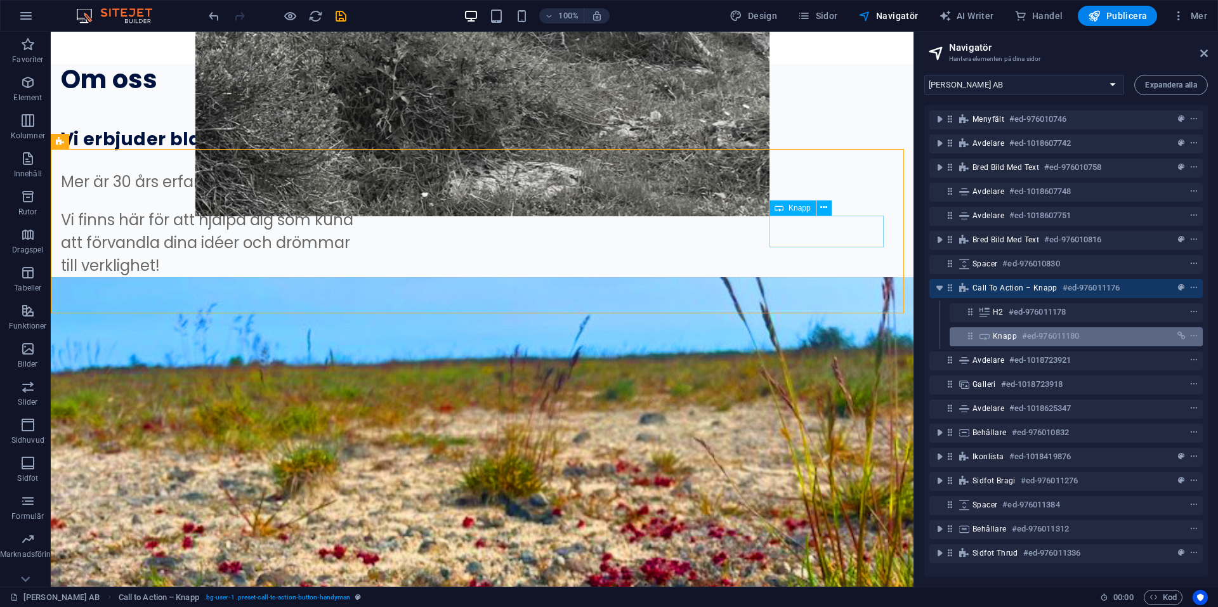
click at [1060, 335] on h6 "#ed-976011180" at bounding box center [1050, 336] width 57 height 15
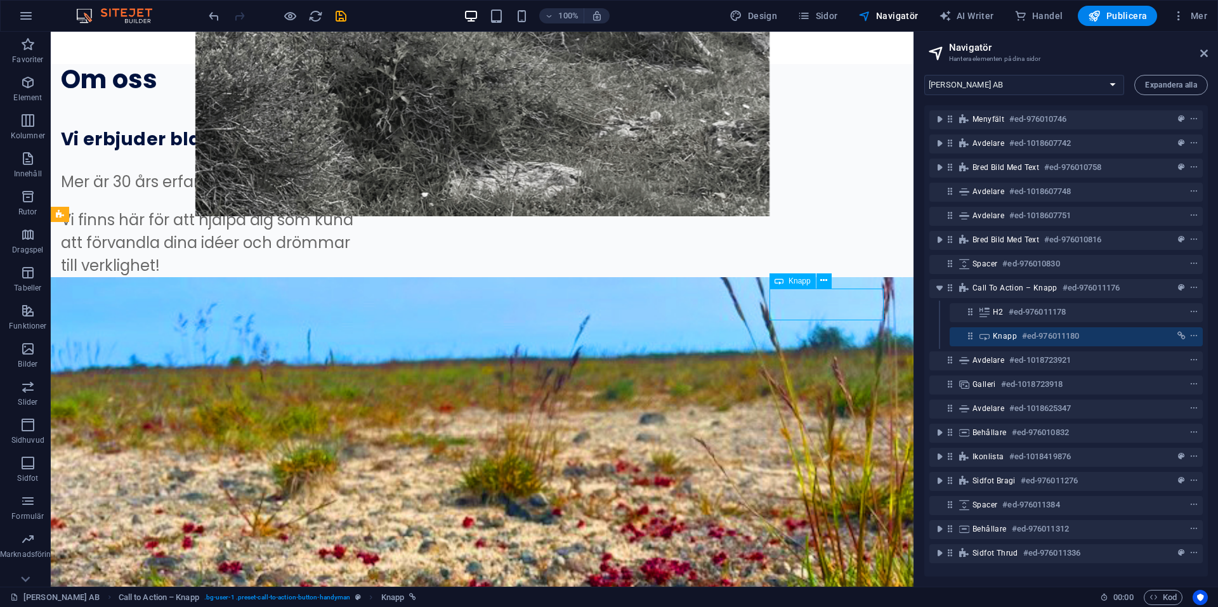
scroll to position [966, 0]
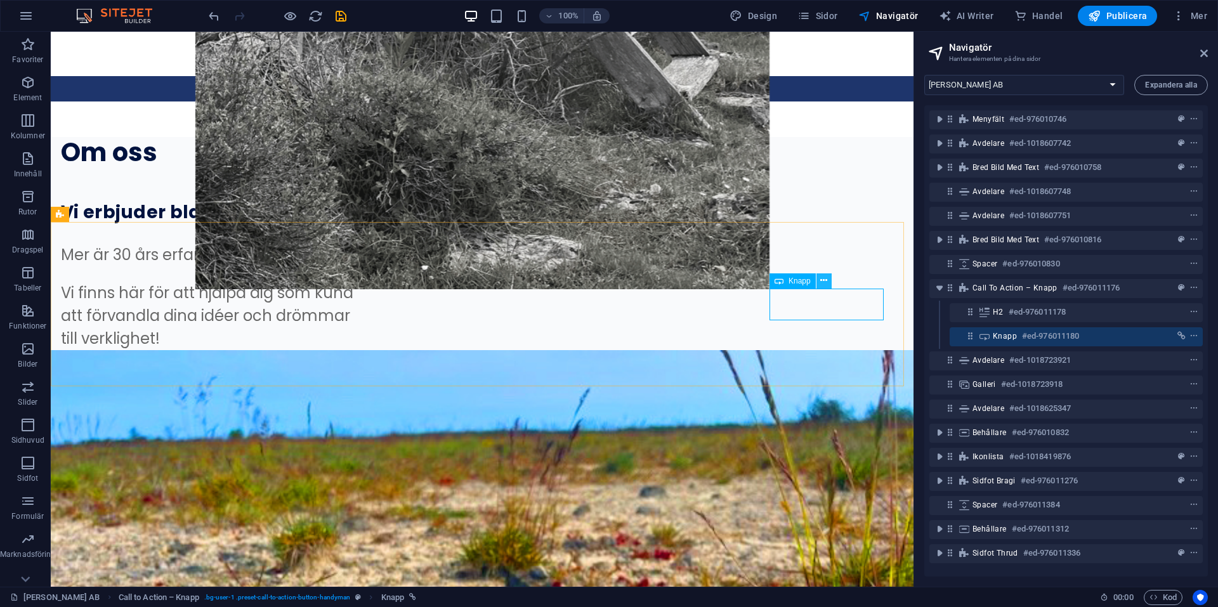
click at [825, 282] on icon at bounding box center [823, 280] width 7 height 13
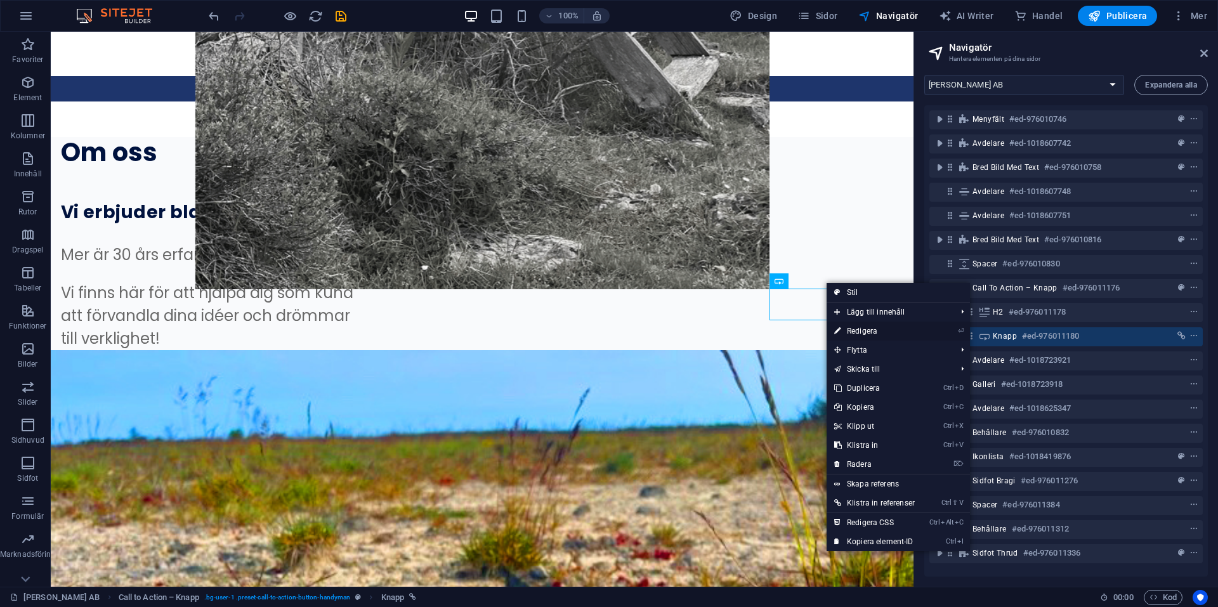
click at [873, 331] on link "⏎ Redigera" at bounding box center [874, 331] width 96 height 19
select select "px"
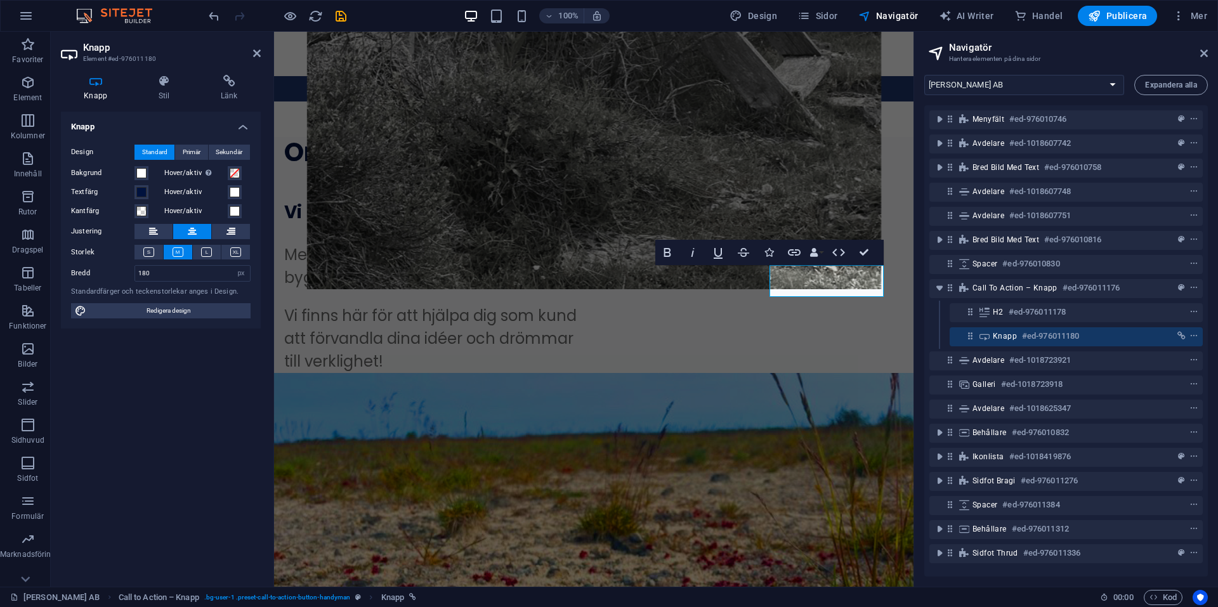
scroll to position [1252, 0]
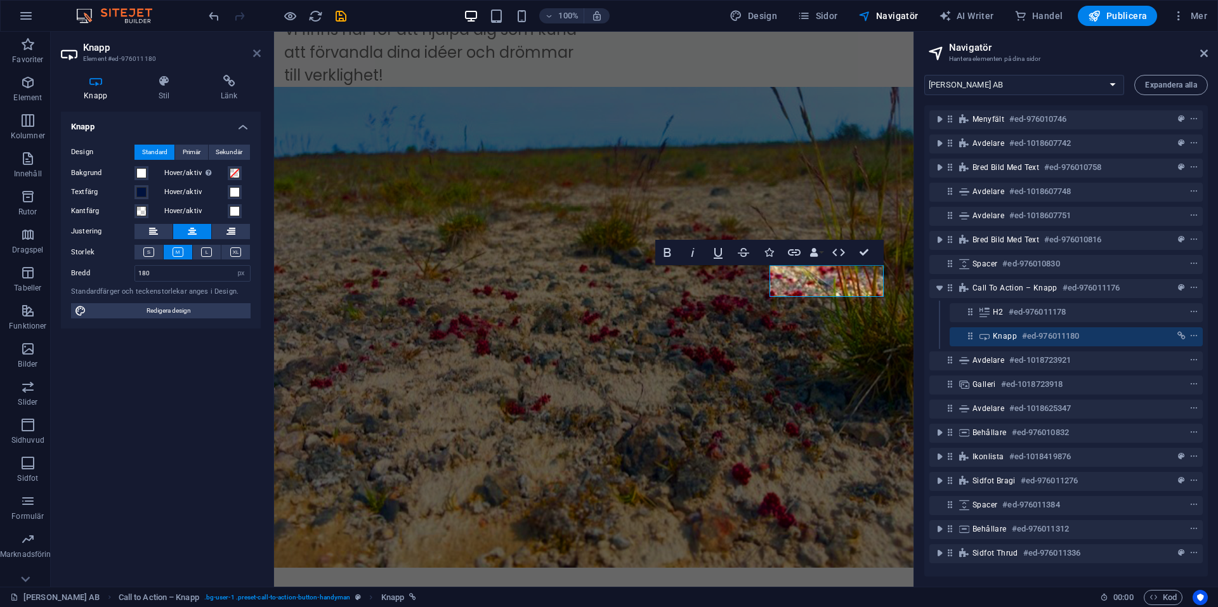
click at [257, 53] on icon at bounding box center [257, 53] width 8 height 10
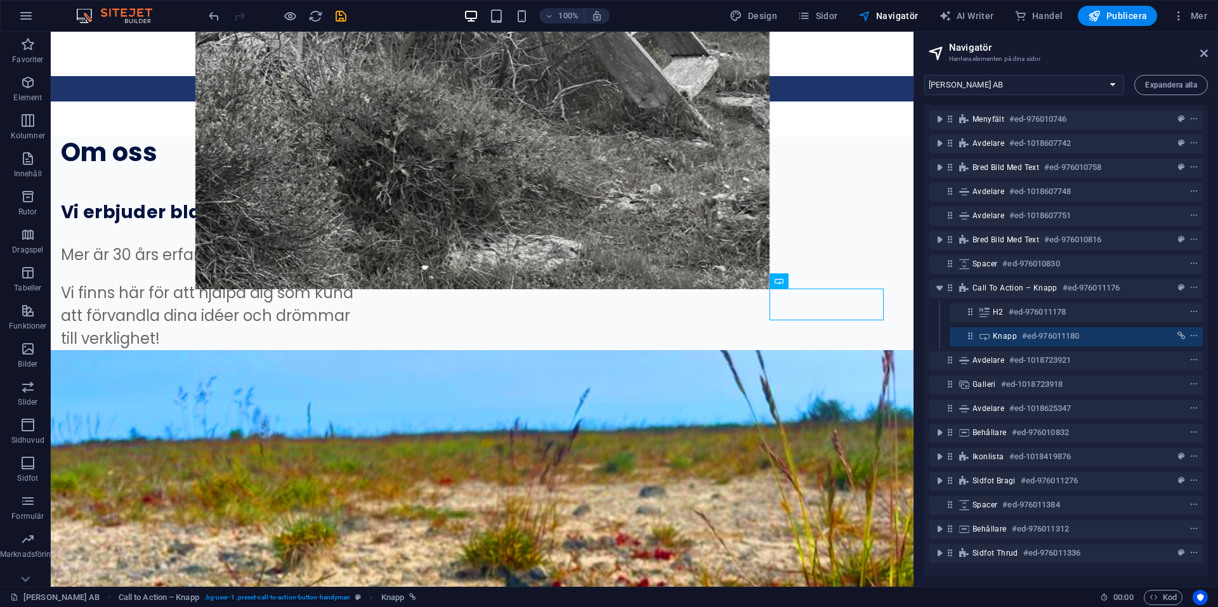
click at [1208, 52] on aside "Navigatör Hantera elementen på dina sidor [PERSON_NAME] AB Expandera alla Menyf…" at bounding box center [1065, 309] width 304 height 555
drag, startPoint x: 1202, startPoint y: 52, endPoint x: 1149, endPoint y: 18, distance: 63.3
click at [1202, 52] on icon at bounding box center [1204, 53] width 8 height 10
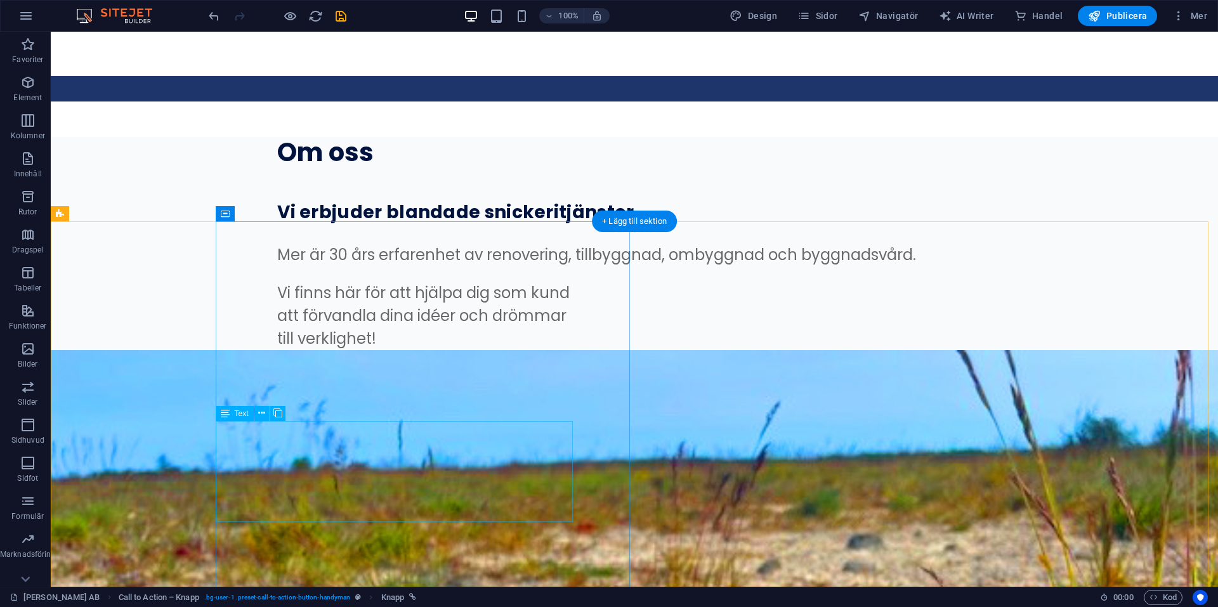
scroll to position [0, 0]
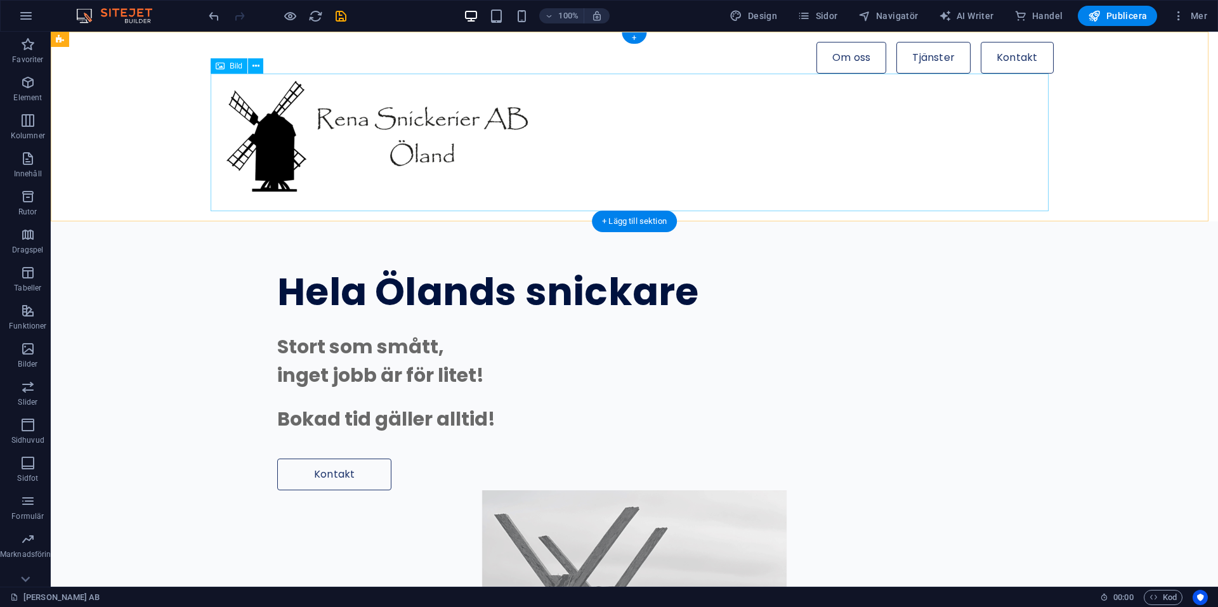
click at [384, 123] on figure at bounding box center [635, 143] width 838 height 138
click at [252, 84] on figure at bounding box center [635, 143] width 838 height 138
click at [252, 66] on icon at bounding box center [255, 66] width 7 height 13
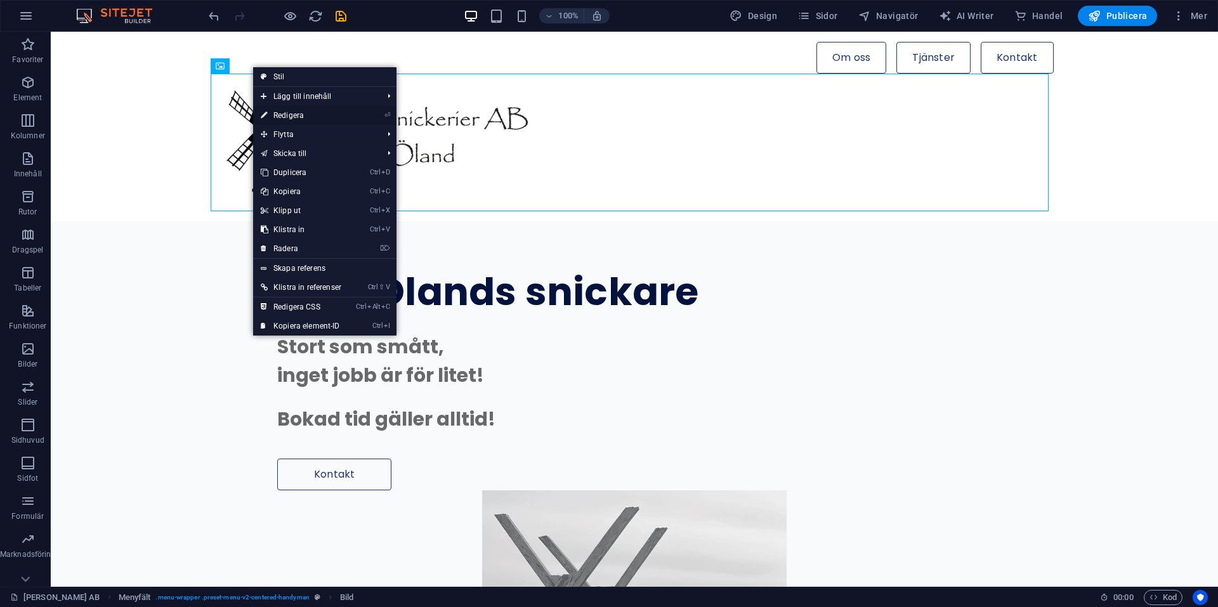
click at [281, 114] on link "⏎ Redigera" at bounding box center [301, 115] width 96 height 19
select select "px"
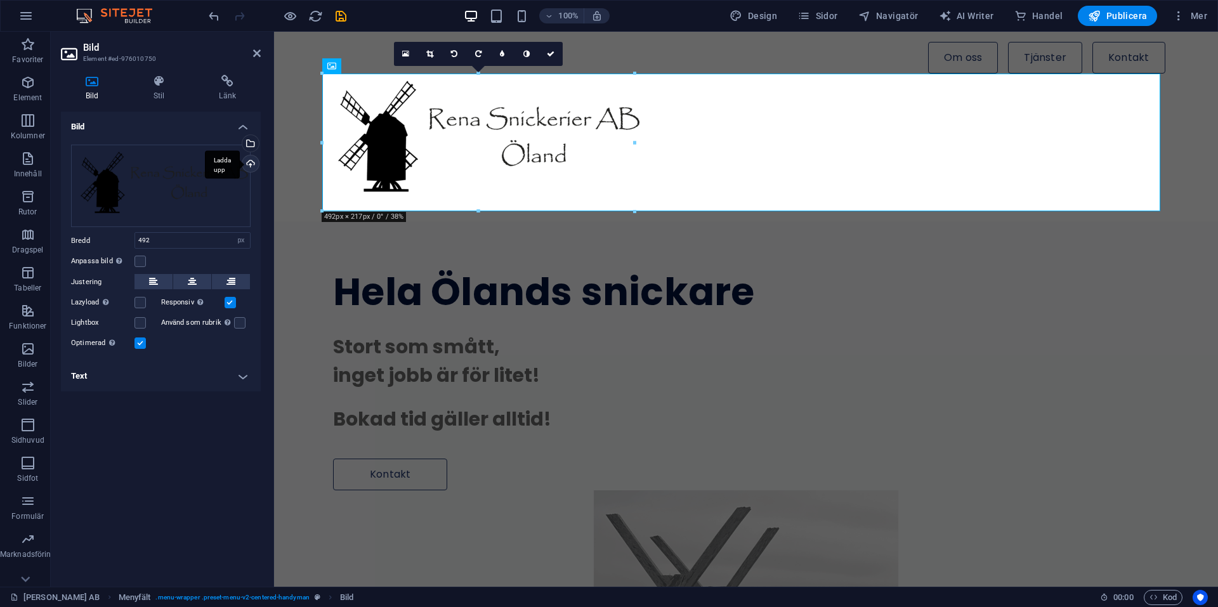
click at [249, 166] on div "Ladda upp" at bounding box center [249, 164] width 19 height 19
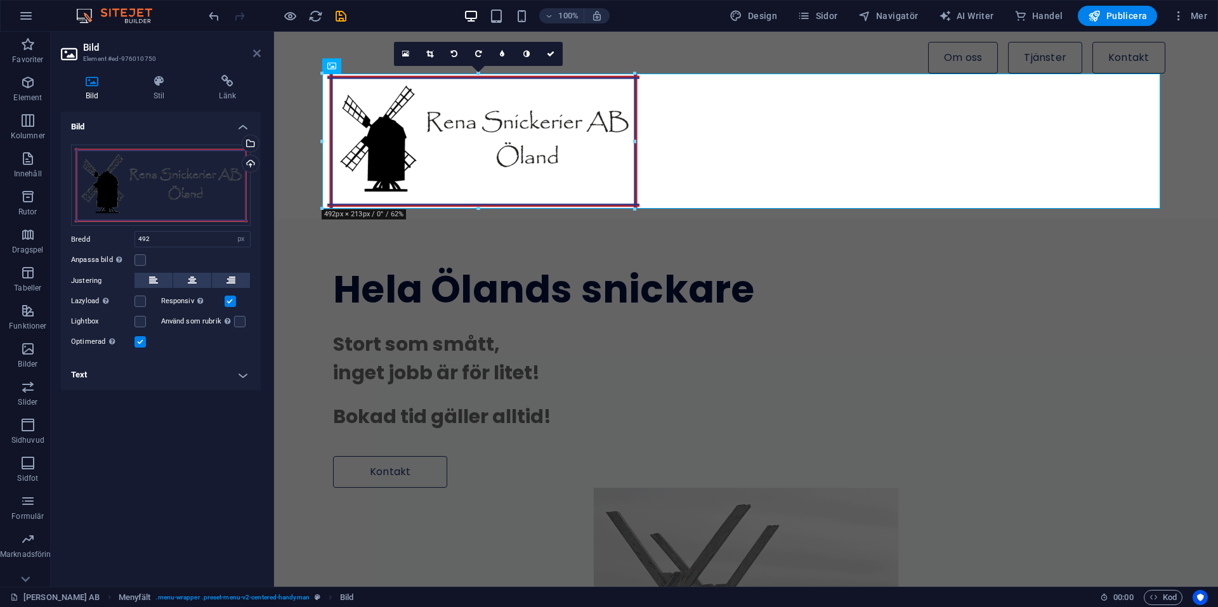
click at [257, 49] on icon at bounding box center [257, 53] width 8 height 10
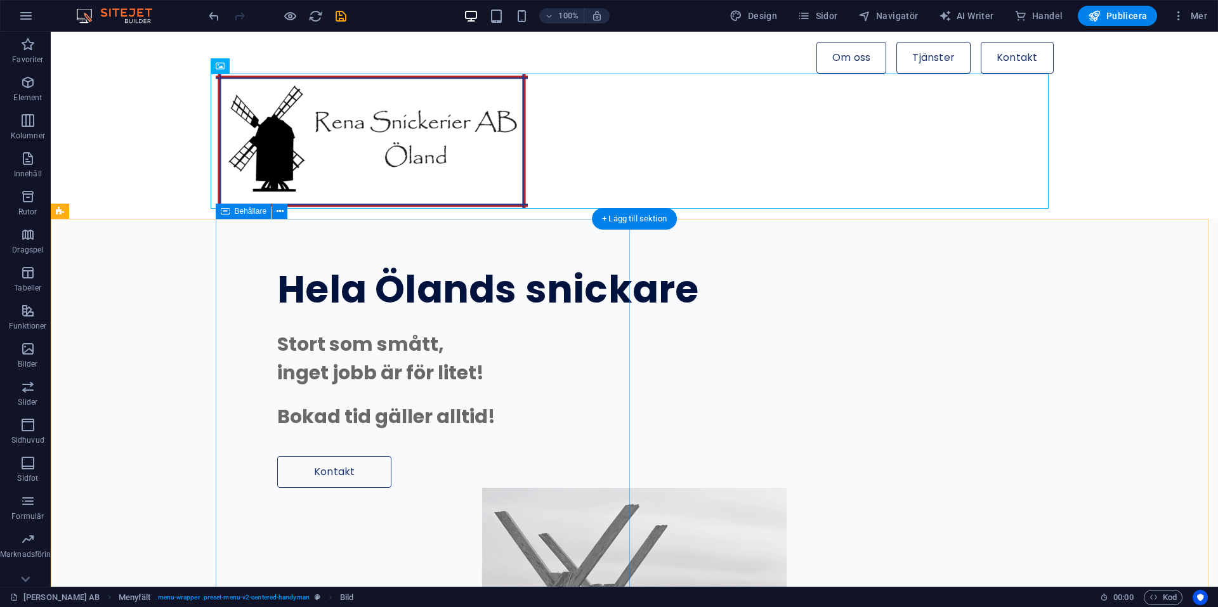
click at [382, 263] on div "Hela Ölands snickare Stort som smått, inget jobb är för litet! Bokad tid gäller…" at bounding box center [717, 353] width 1003 height 269
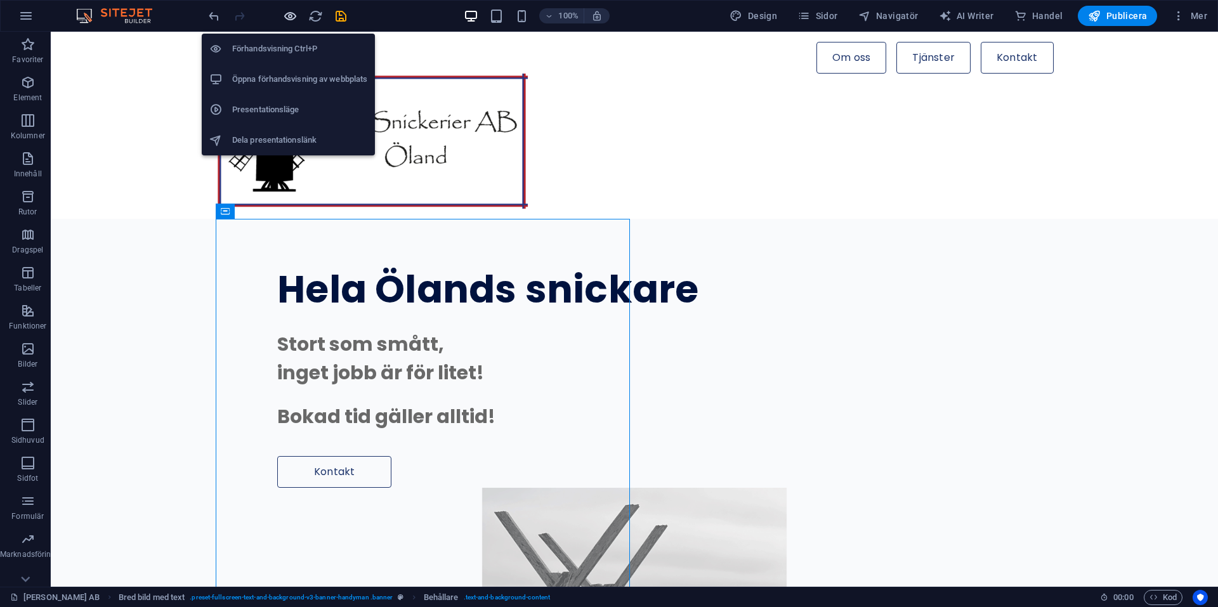
click at [290, 17] on icon "button" at bounding box center [290, 16] width 15 height 15
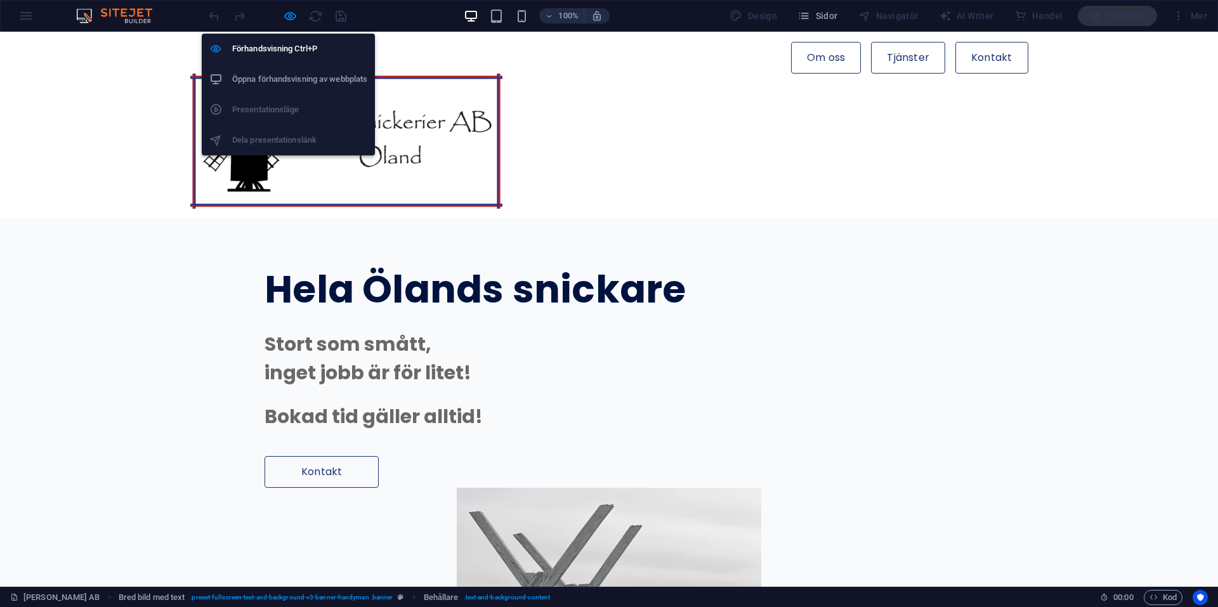
click at [288, 13] on icon "button" at bounding box center [290, 16] width 15 height 15
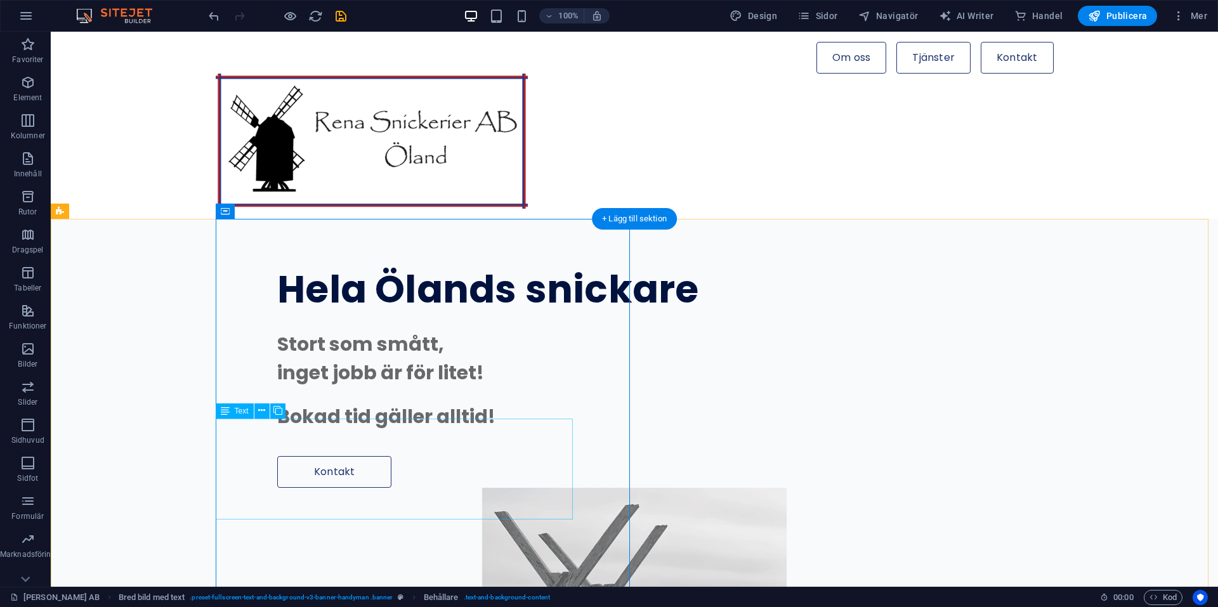
click at [412, 431] on div "Stort som smått, inget jobb är för litet! Bokad tid gäller alltid!" at bounding box center [687, 380] width 821 height 101
click at [432, 431] on div "Stort som smått, inget jobb är för litet! Bokad tid gäller alltid!" at bounding box center [687, 380] width 821 height 101
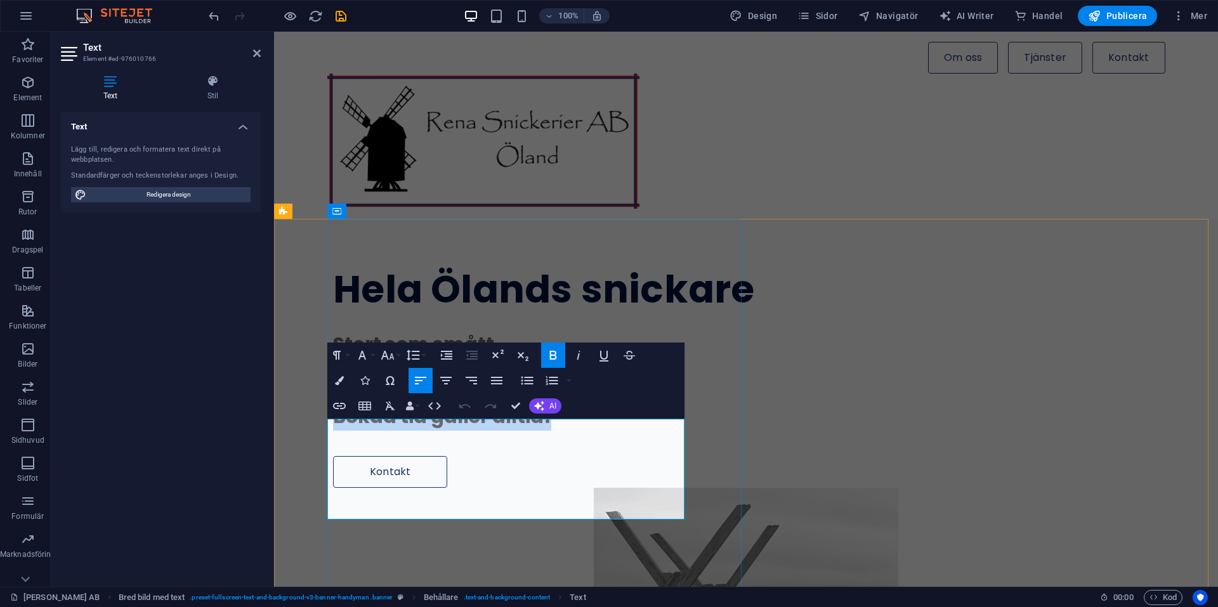
drag, startPoint x: 545, startPoint y: 499, endPoint x: 331, endPoint y: 502, distance: 214.4
click at [333, 431] on p "Bokad tid gäller alltid!" at bounding box center [743, 416] width 821 height 29
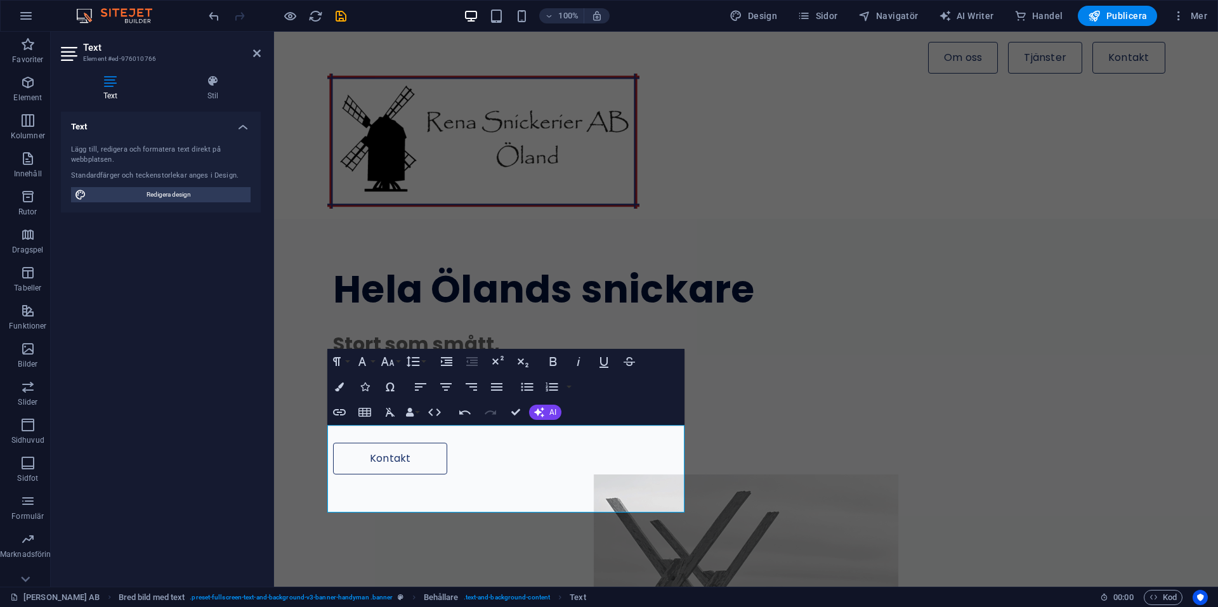
click at [216, 355] on div "Text Lägg till, redigera och formatera text direkt på webbplatsen. Standardfärg…" at bounding box center [161, 344] width 200 height 465
click at [259, 53] on icon at bounding box center [257, 53] width 8 height 10
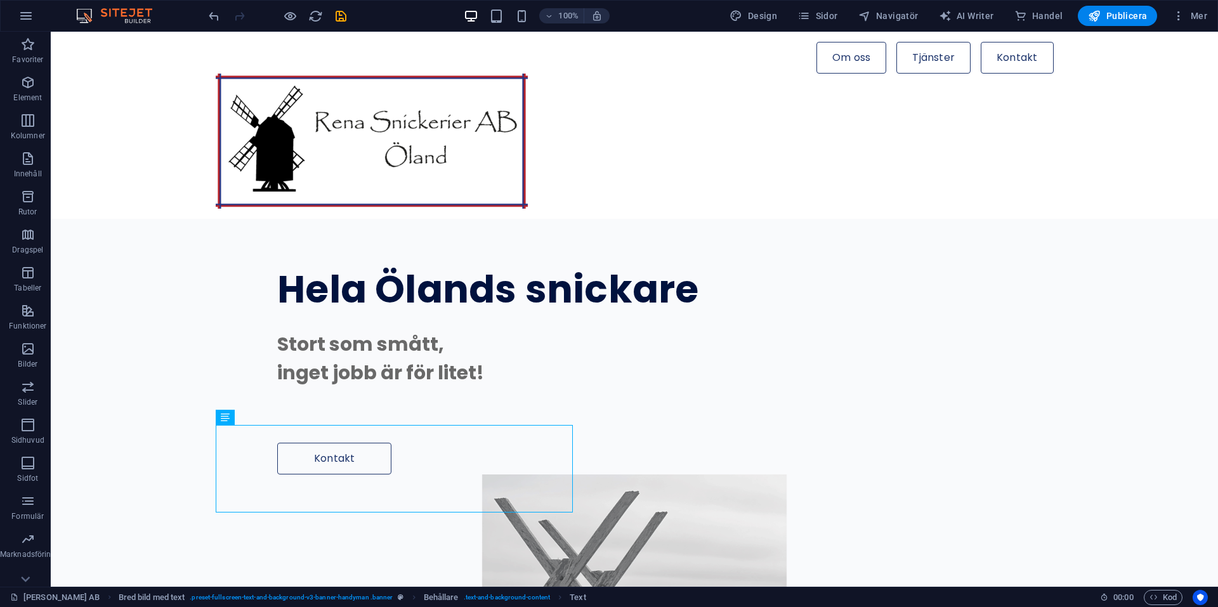
click at [399, 4] on div "100% Design [PERSON_NAME] AI Writer Handel Publicera Mer" at bounding box center [609, 16] width 1216 height 30
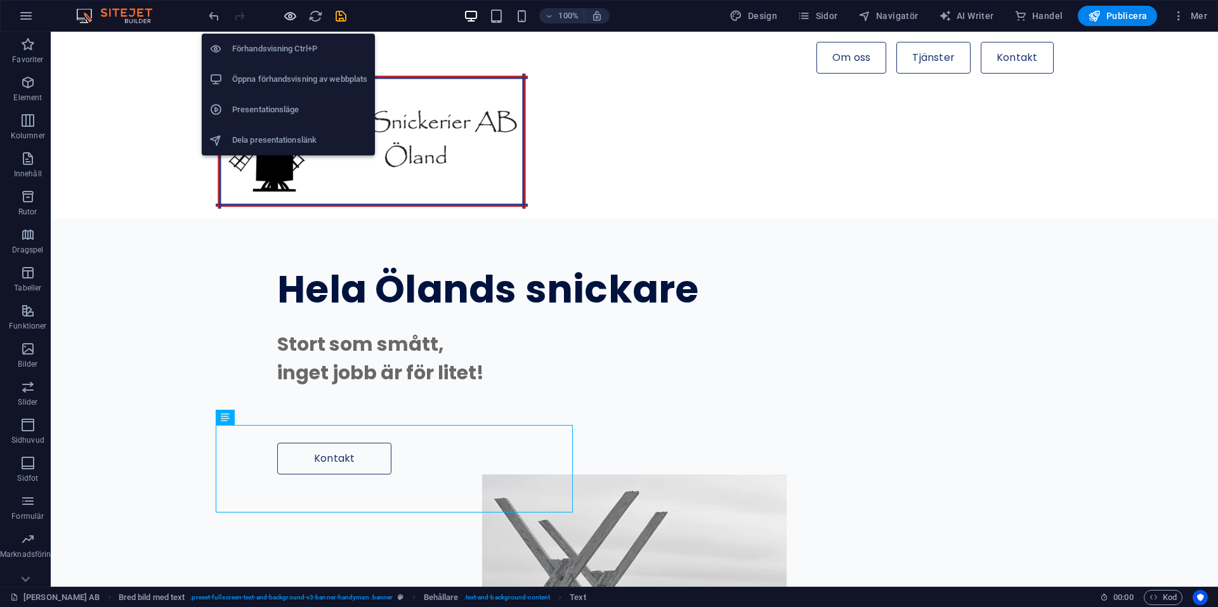
click at [291, 11] on icon "button" at bounding box center [290, 16] width 15 height 15
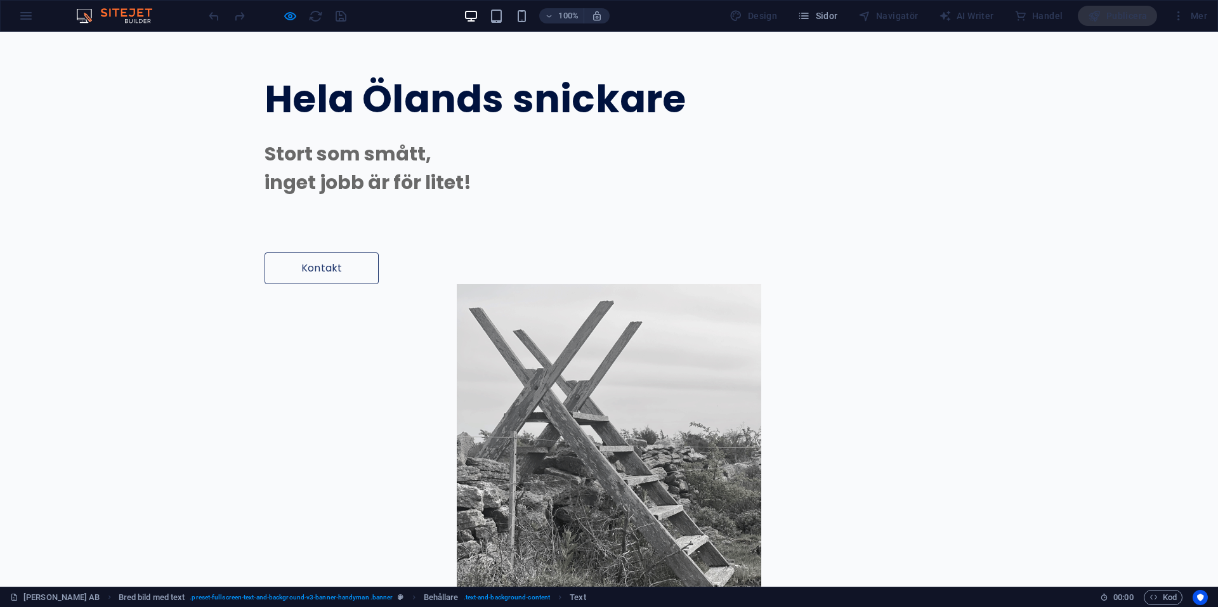
scroll to position [254, 0]
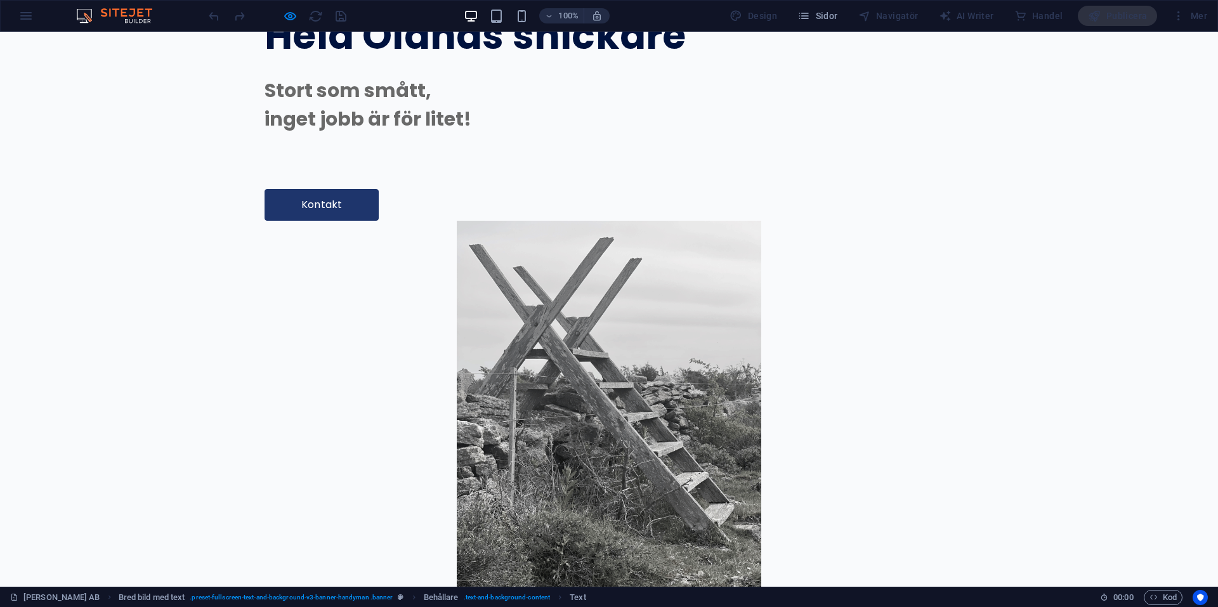
click at [264, 221] on link "Kontakt" at bounding box center [321, 205] width 114 height 32
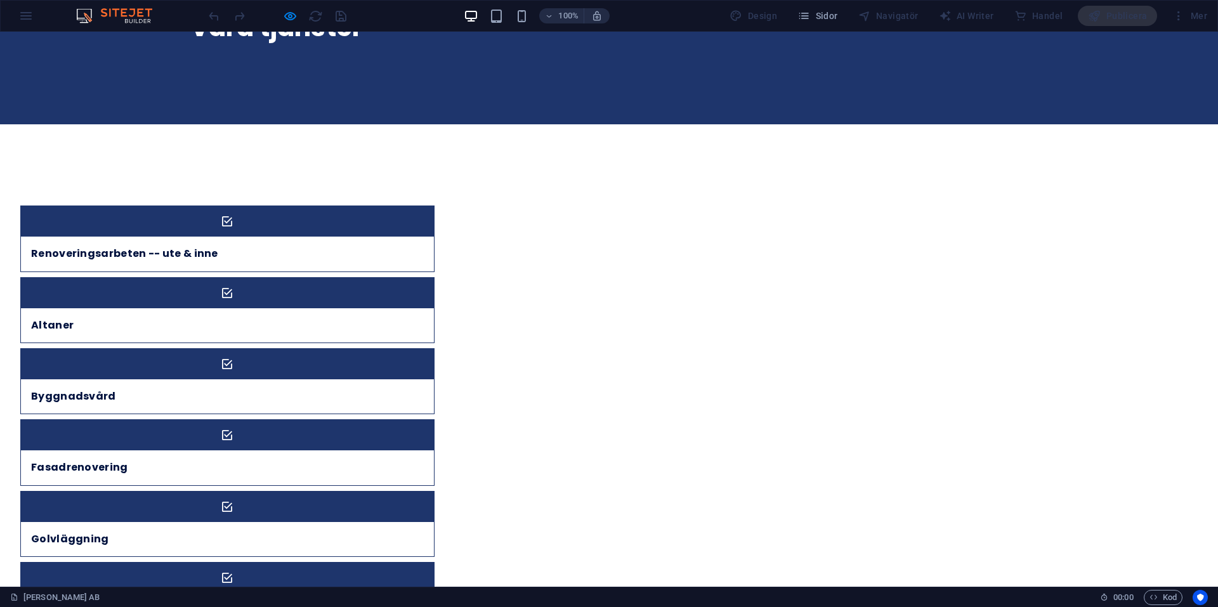
scroll to position [2917, 0]
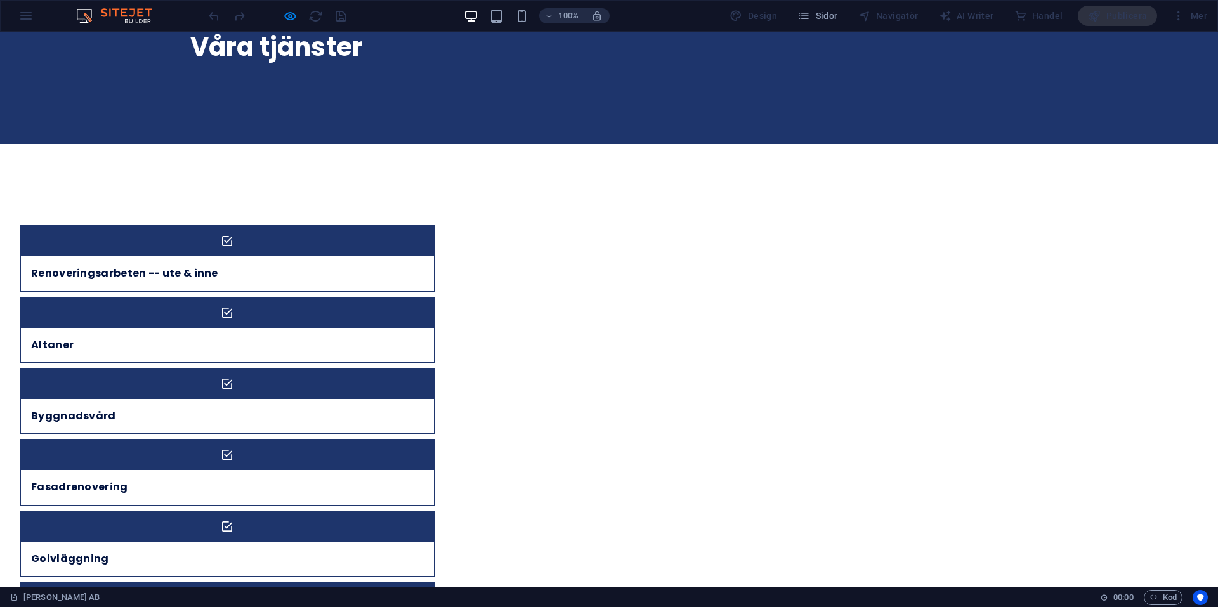
scroll to position [2939, 0]
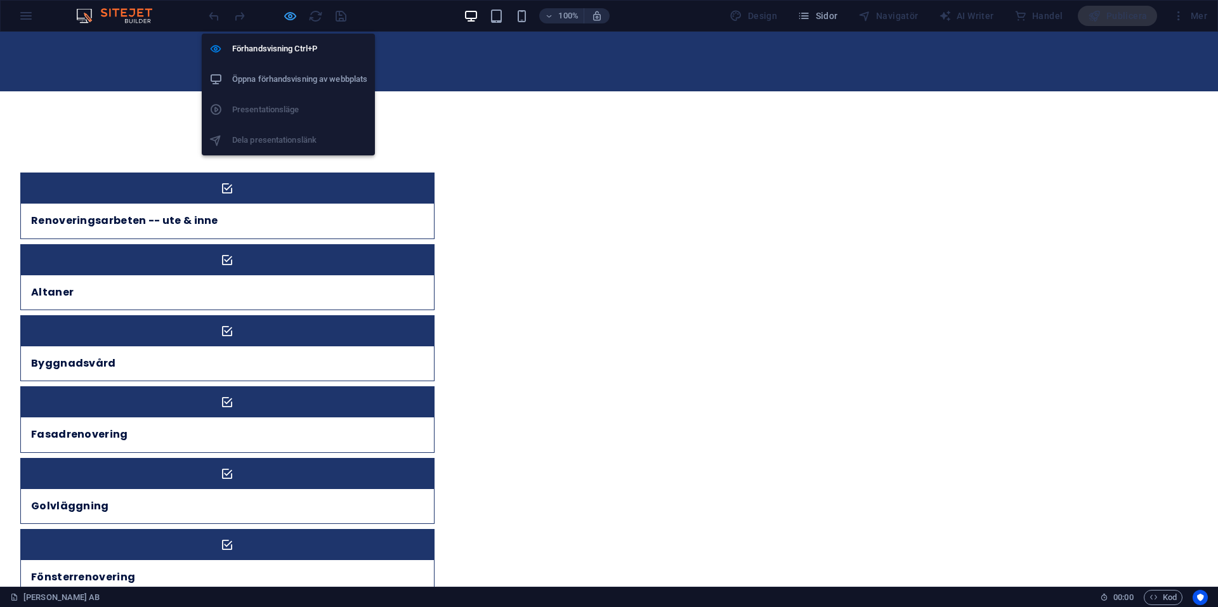
click at [287, 18] on icon "button" at bounding box center [290, 16] width 15 height 15
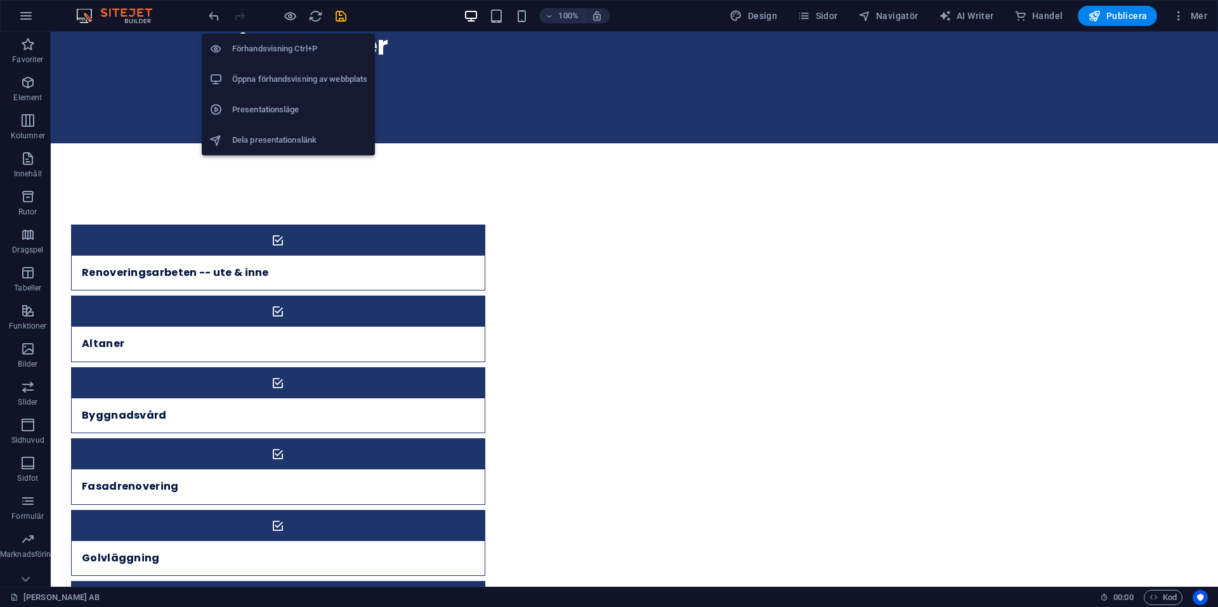
scroll to position [2907, 0]
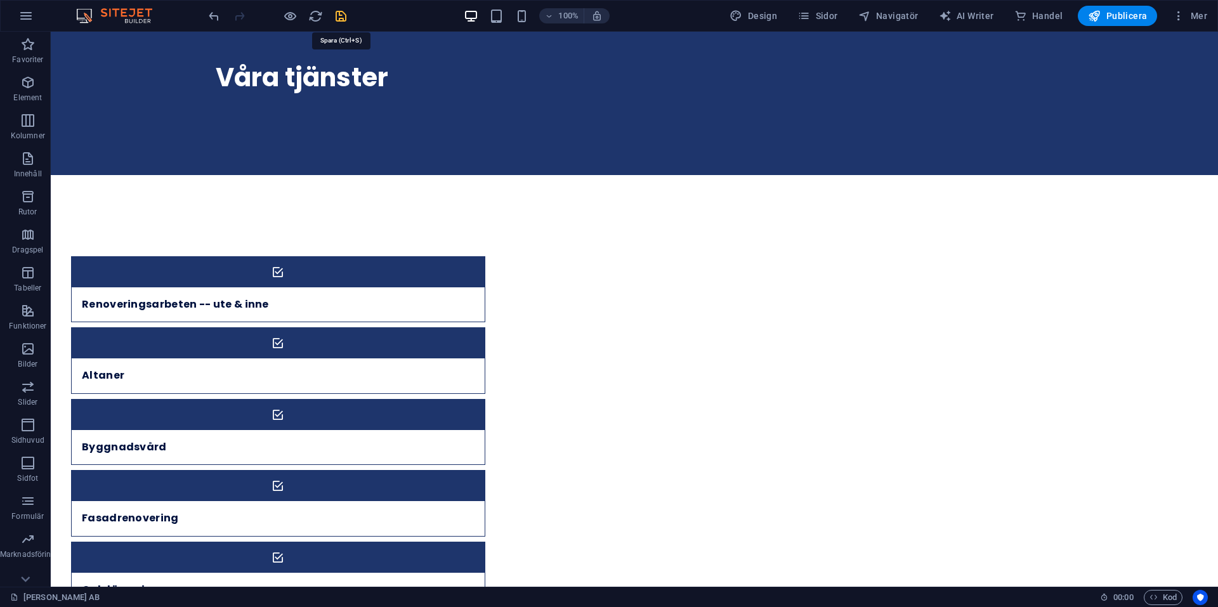
click at [344, 16] on icon "save" at bounding box center [341, 16] width 15 height 15
checkbox input "false"
click at [885, 20] on span "Navigatör" at bounding box center [888, 16] width 60 height 13
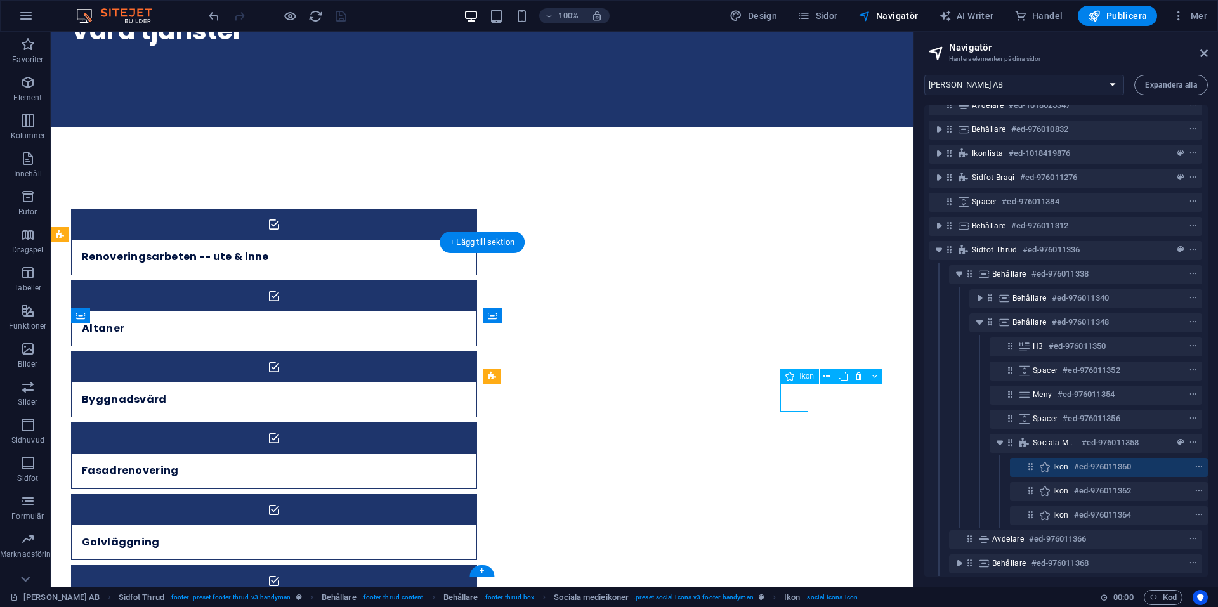
scroll to position [266, 3]
click at [1194, 460] on icon "context-menu" at bounding box center [1198, 464] width 9 height 9
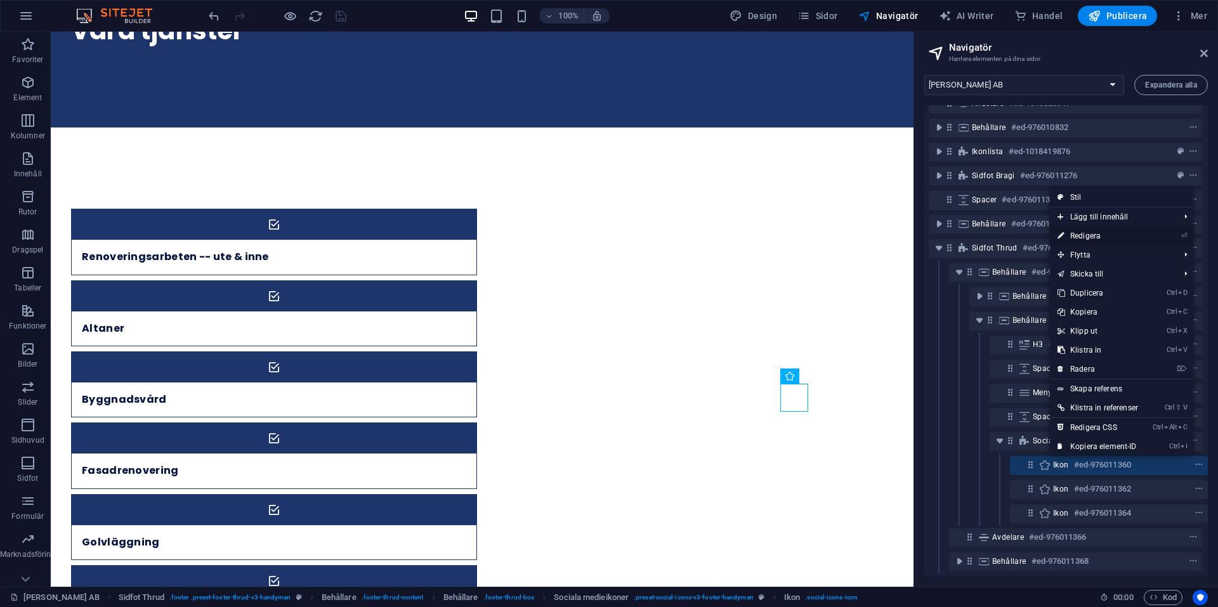
click at [1099, 236] on link "⏎ Redigera" at bounding box center [1098, 235] width 96 height 19
select select "xMidYMid"
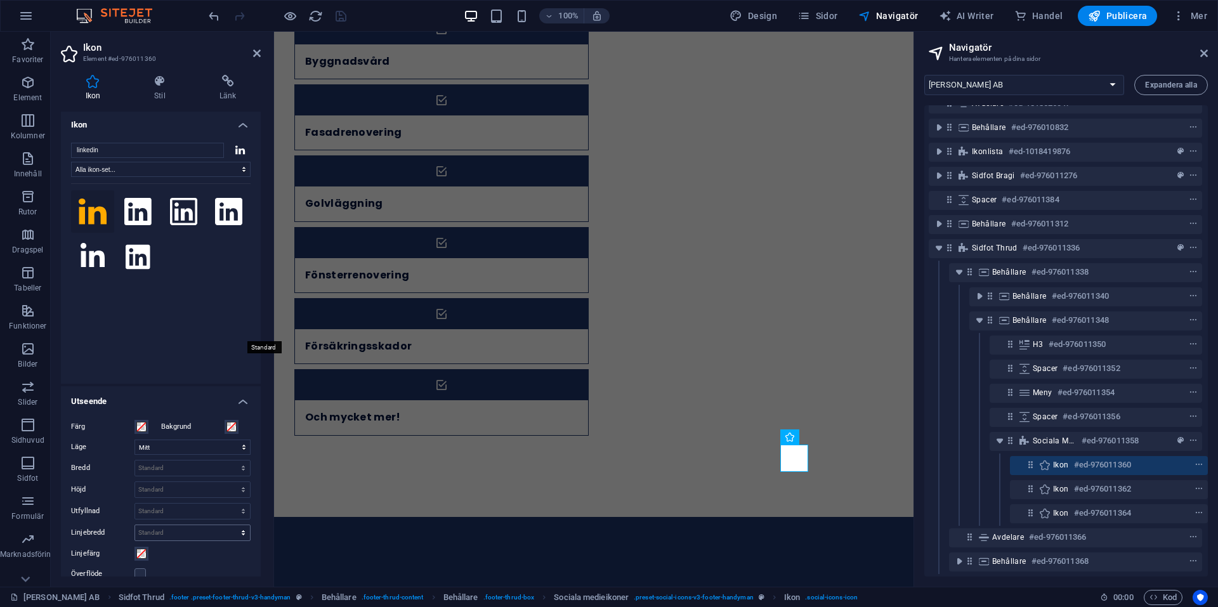
scroll to position [0, 0]
click at [228, 80] on icon at bounding box center [228, 81] width 66 height 13
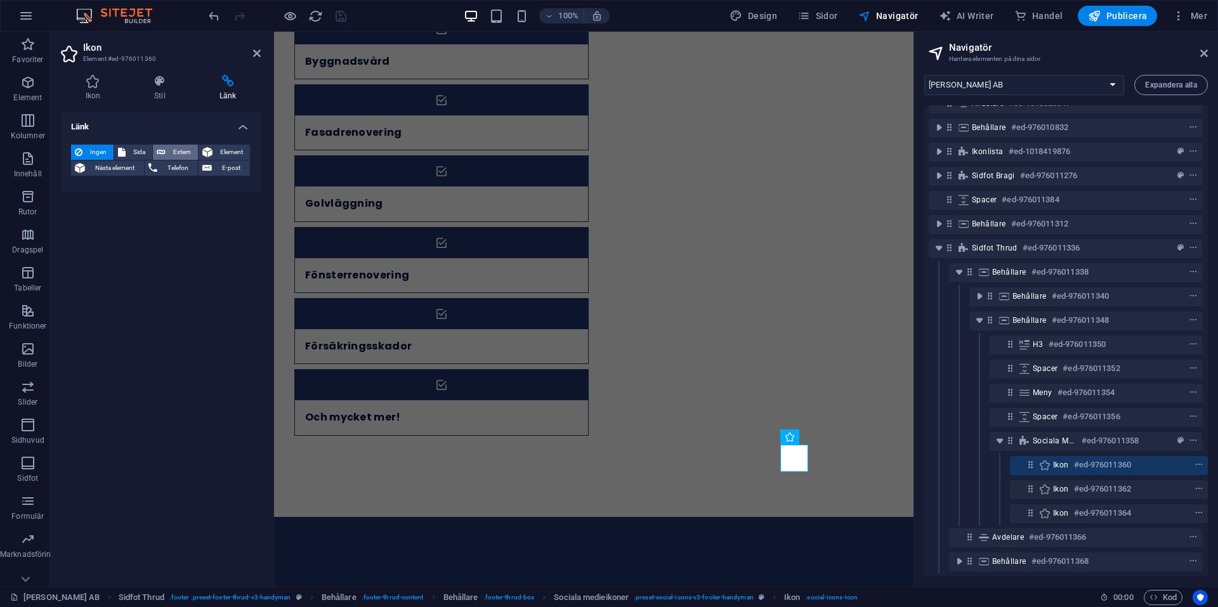
click at [179, 150] on span "Extern" at bounding box center [181, 152] width 25 height 15
select select "blank"
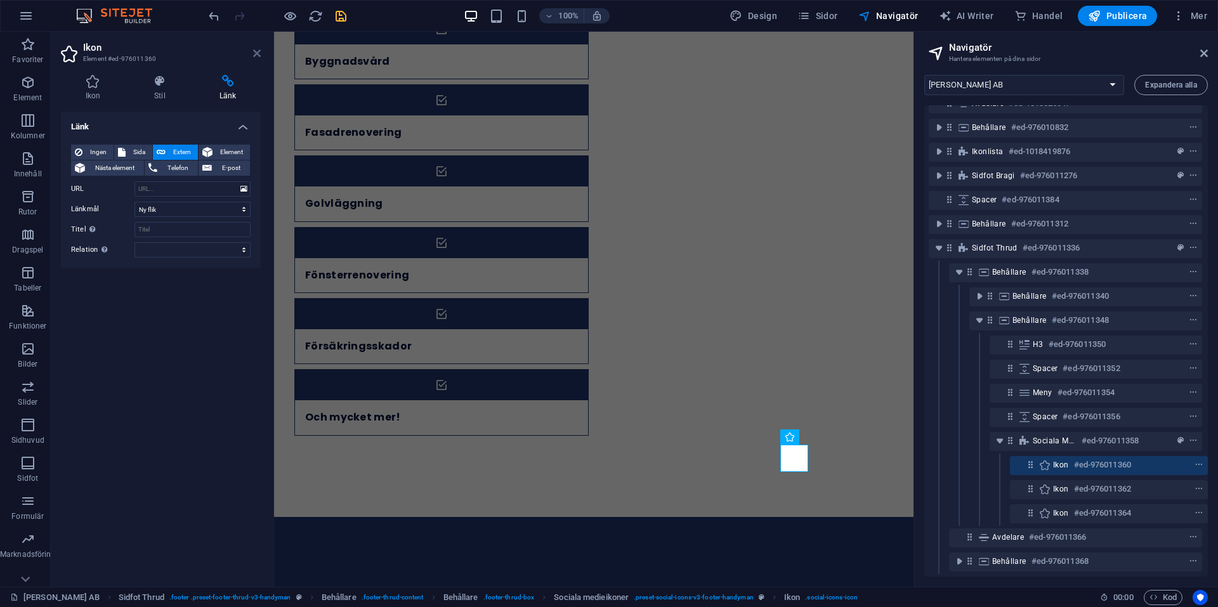
click at [256, 56] on icon at bounding box center [257, 53] width 8 height 10
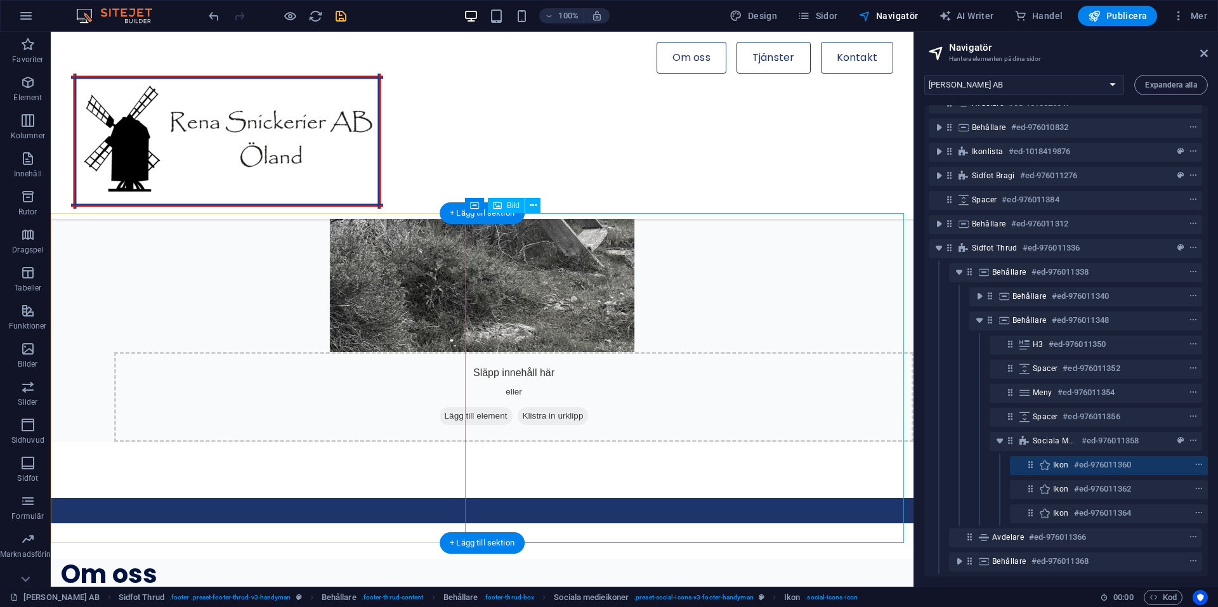
scroll to position [348, 0]
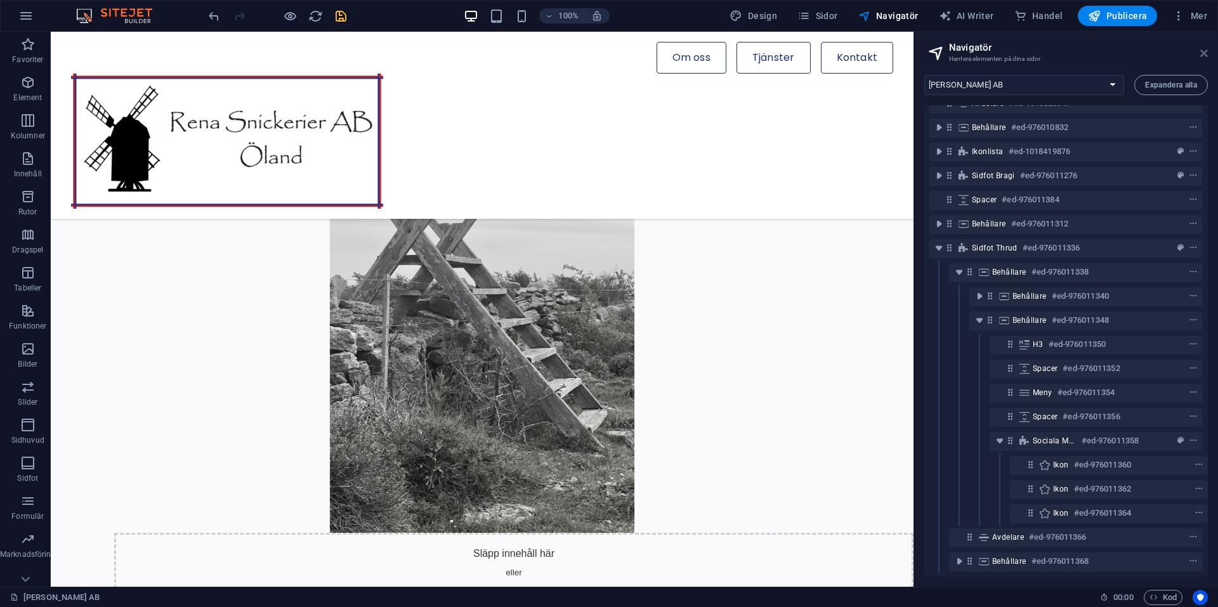
click at [1201, 51] on icon at bounding box center [1204, 53] width 8 height 10
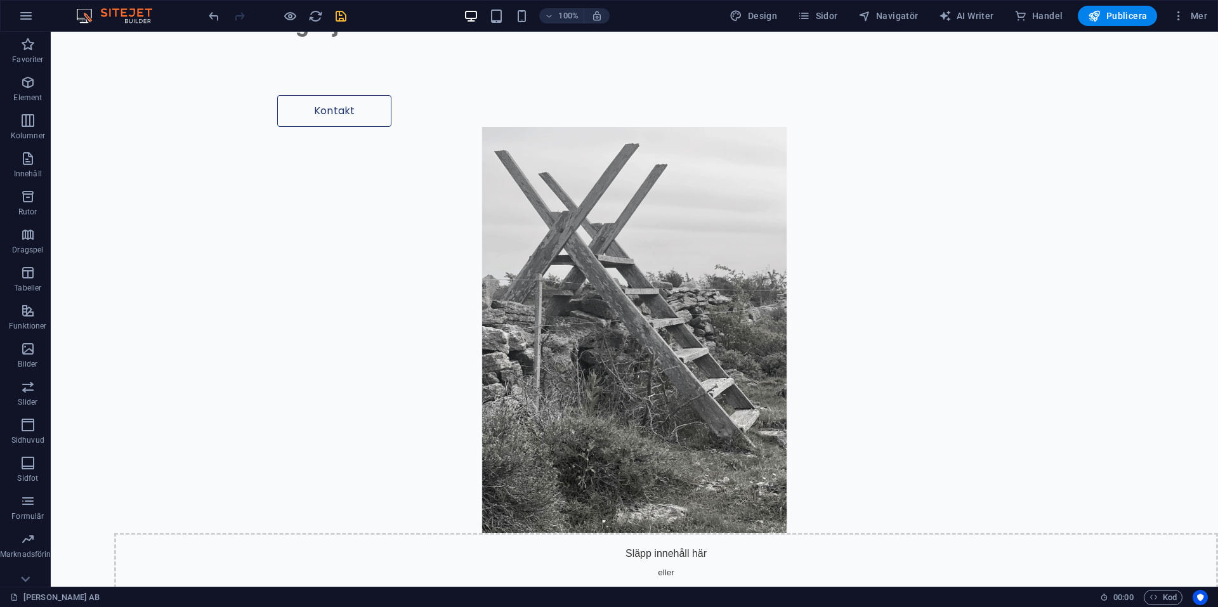
scroll to position [0, 0]
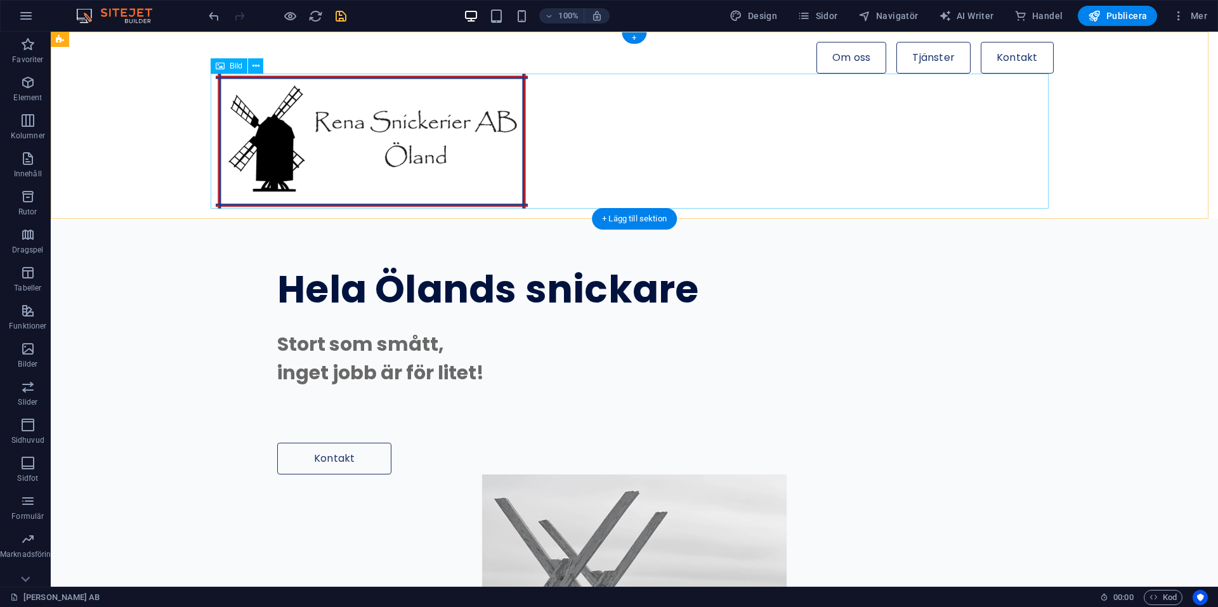
click at [657, 129] on figure at bounding box center [635, 141] width 838 height 135
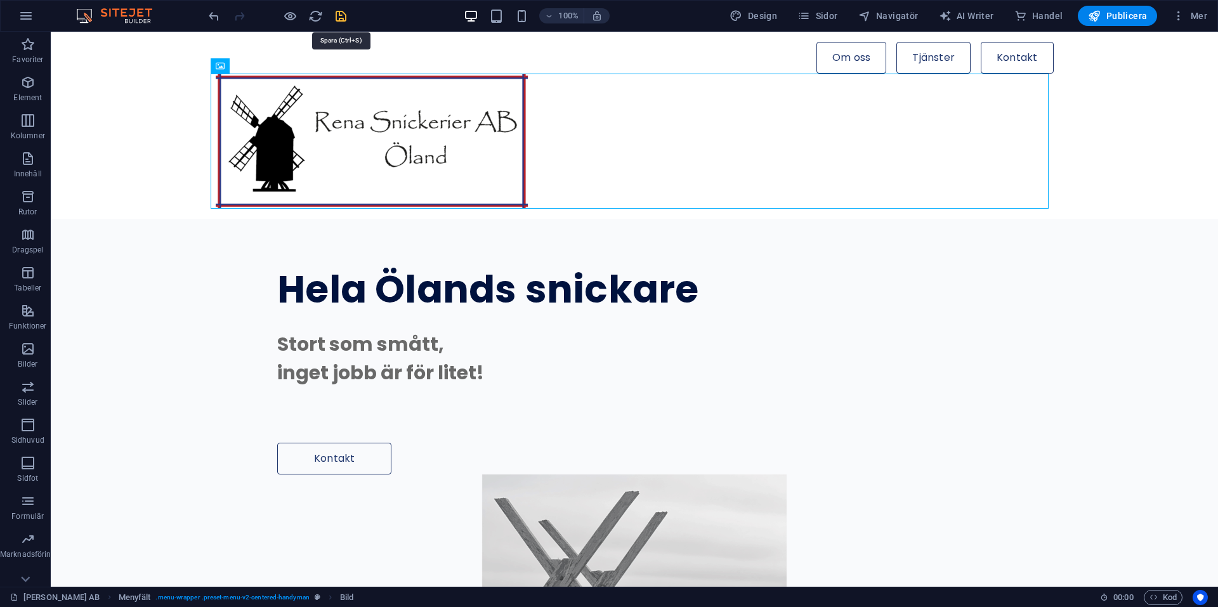
click at [344, 14] on icon "save" at bounding box center [341, 16] width 15 height 15
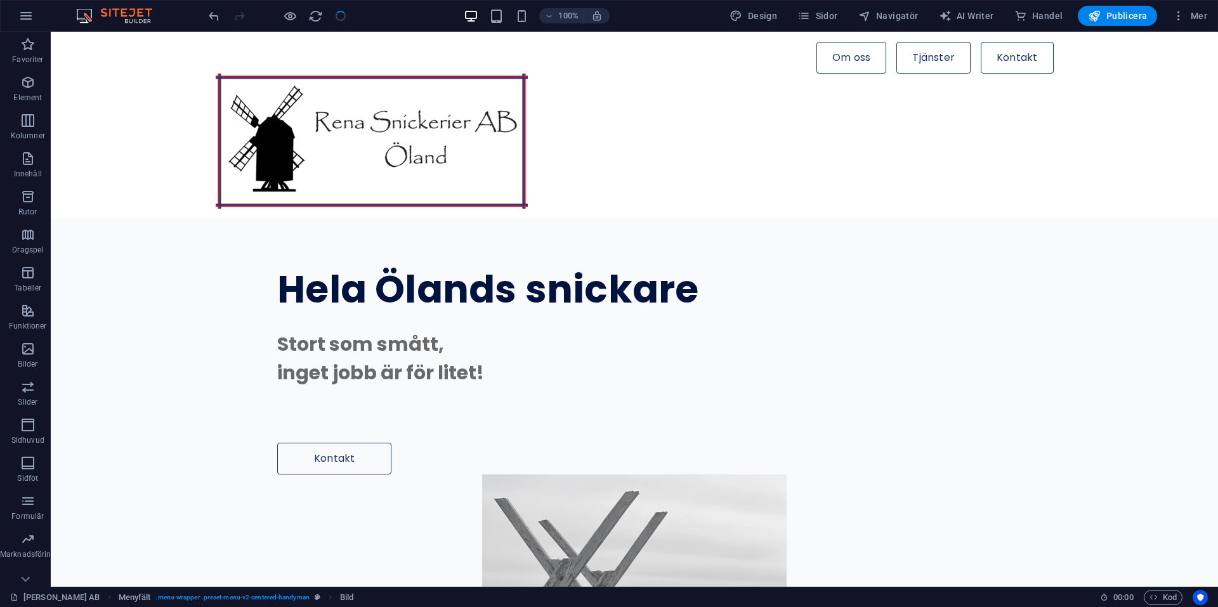
checkbox input "false"
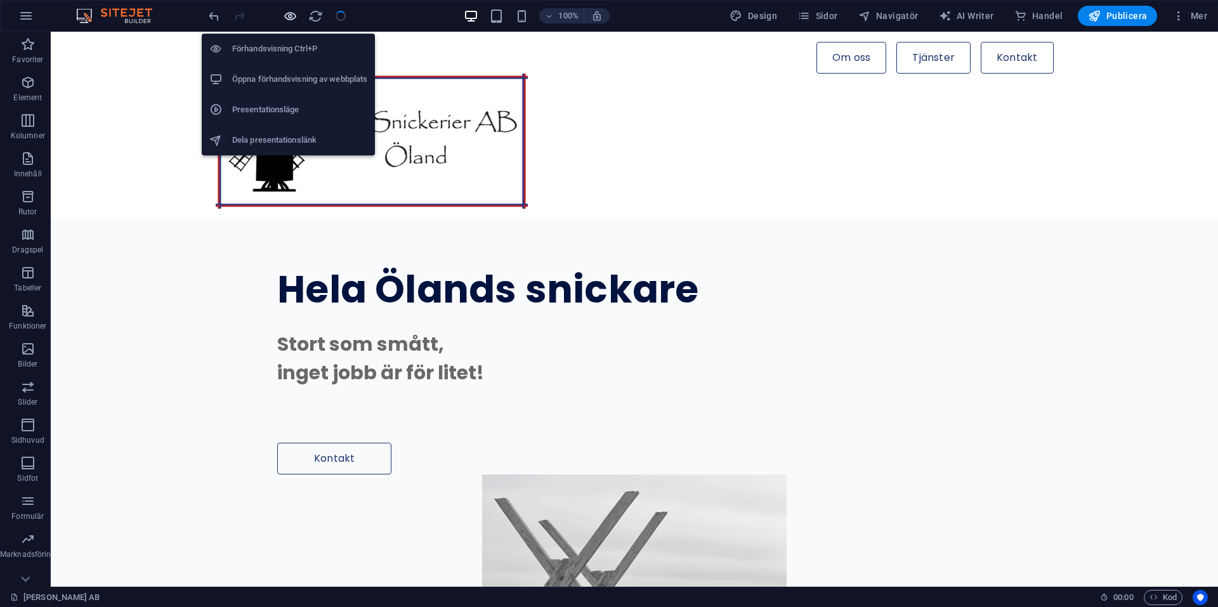
click at [294, 16] on icon "button" at bounding box center [290, 16] width 15 height 15
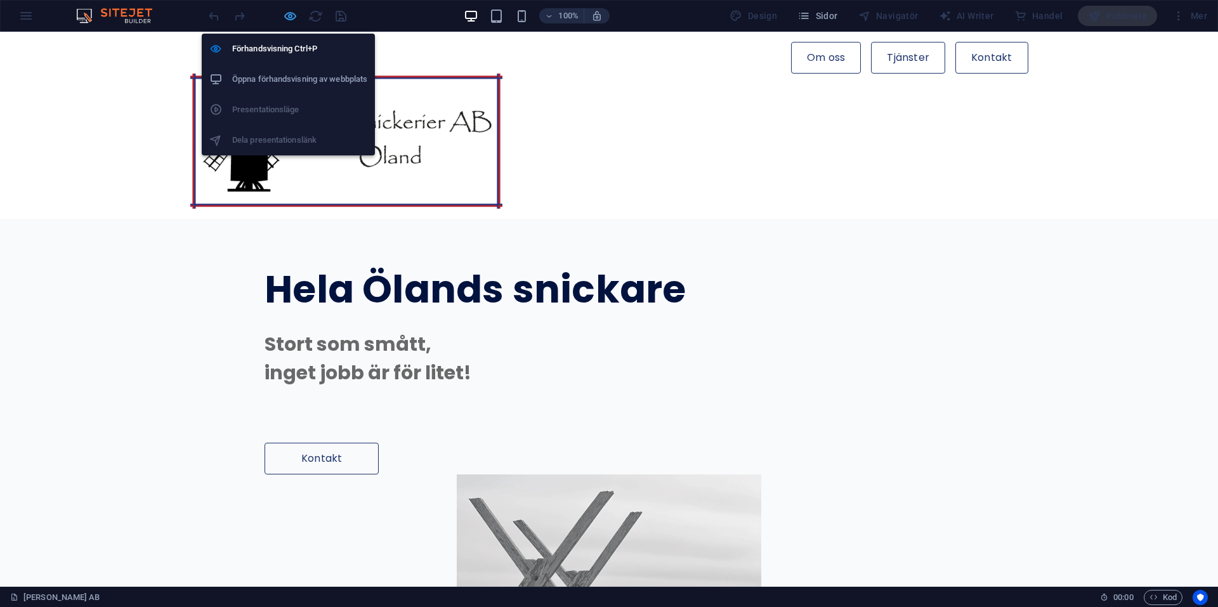
click at [290, 15] on icon "button" at bounding box center [290, 16] width 15 height 15
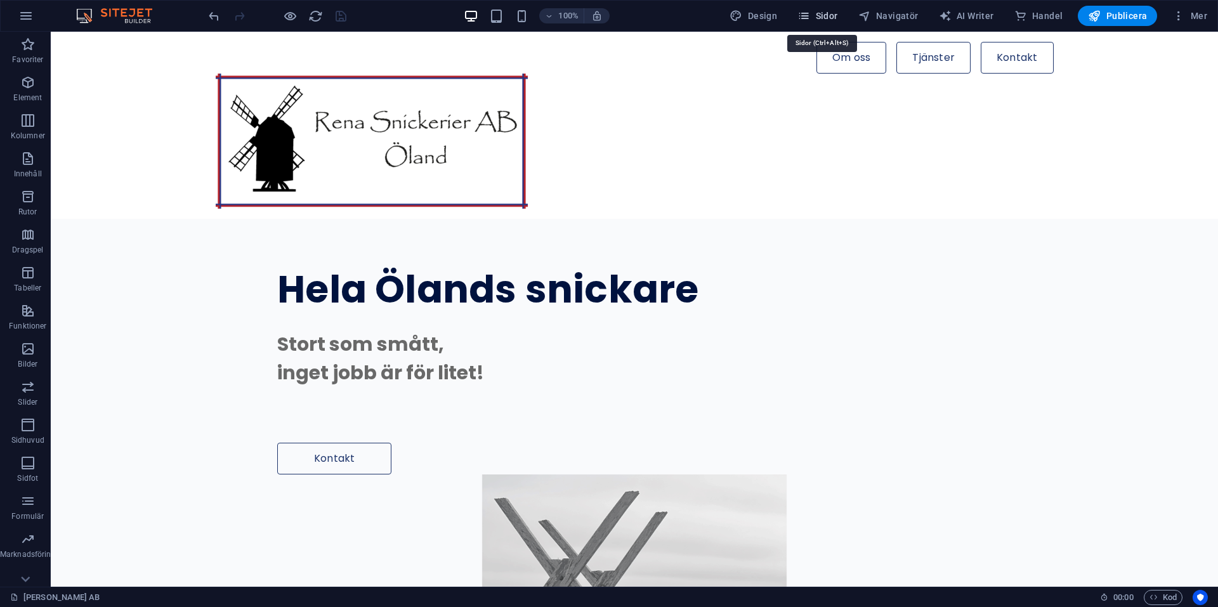
click at [827, 15] on span "Sidor" at bounding box center [817, 16] width 40 height 13
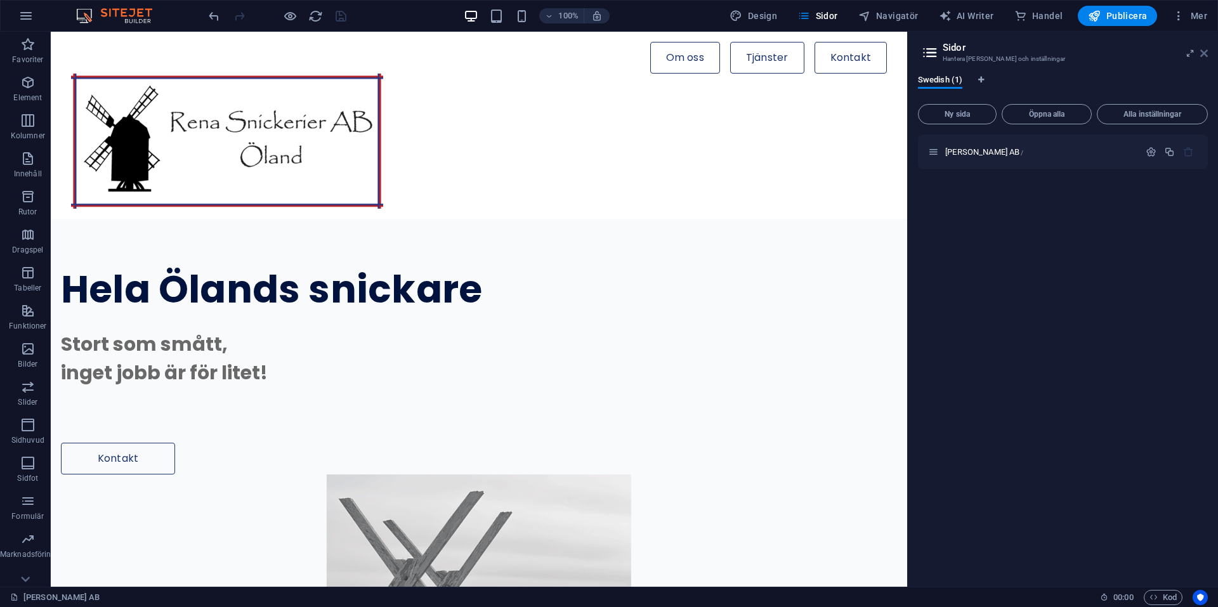
click at [1203, 53] on icon at bounding box center [1204, 53] width 8 height 10
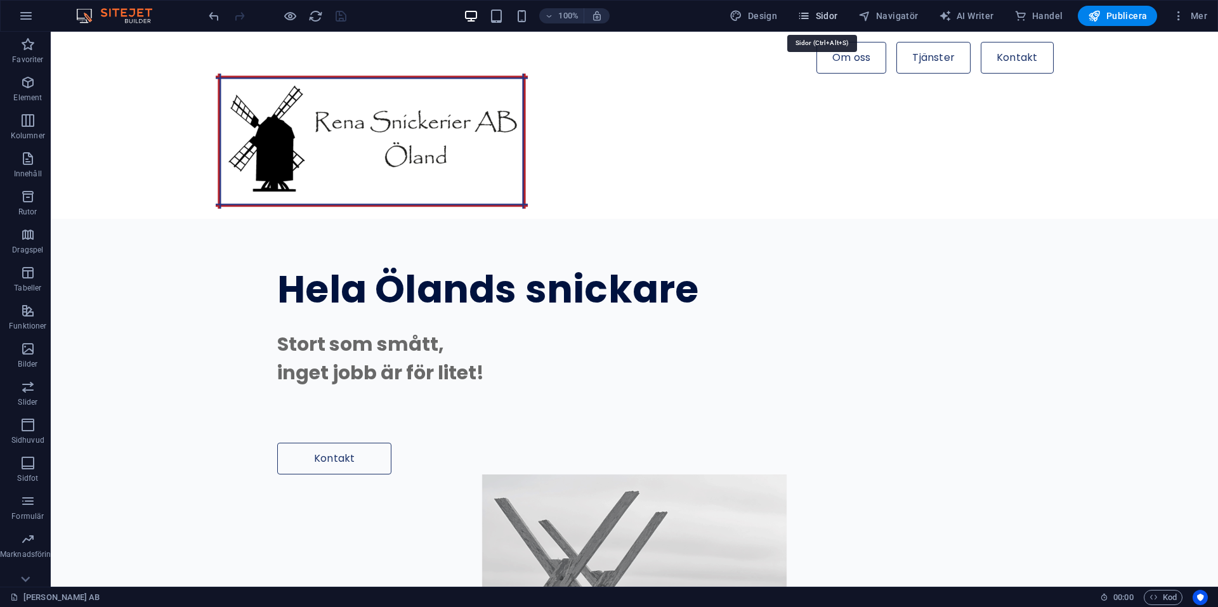
click at [830, 14] on span "Sidor" at bounding box center [817, 16] width 40 height 13
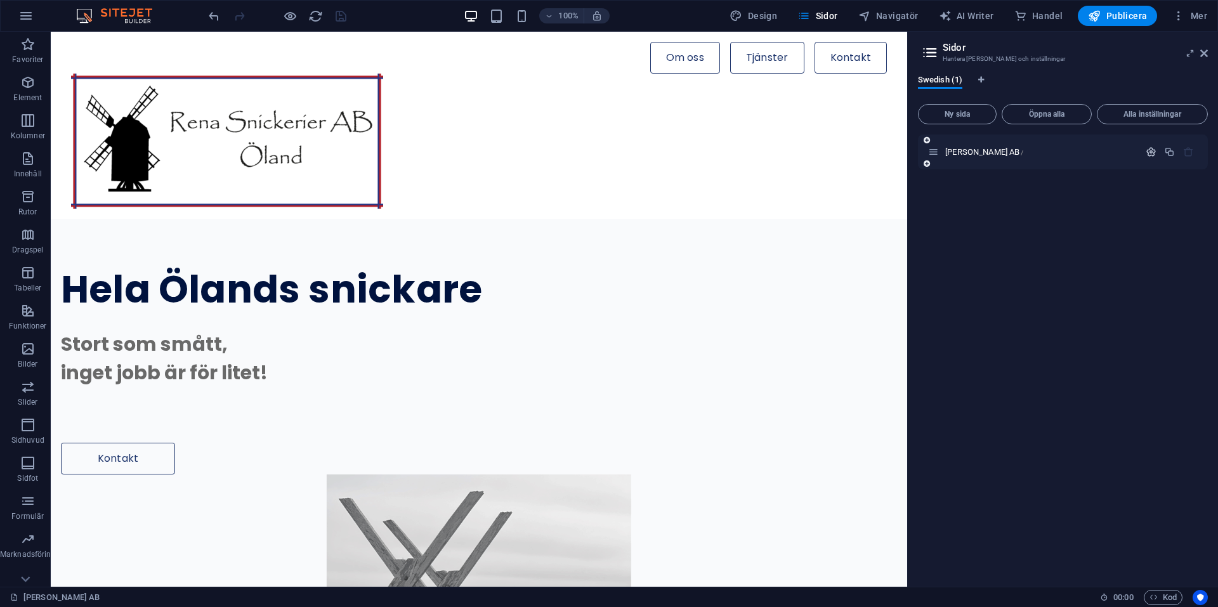
click at [1152, 151] on icon "button" at bounding box center [1150, 152] width 11 height 11
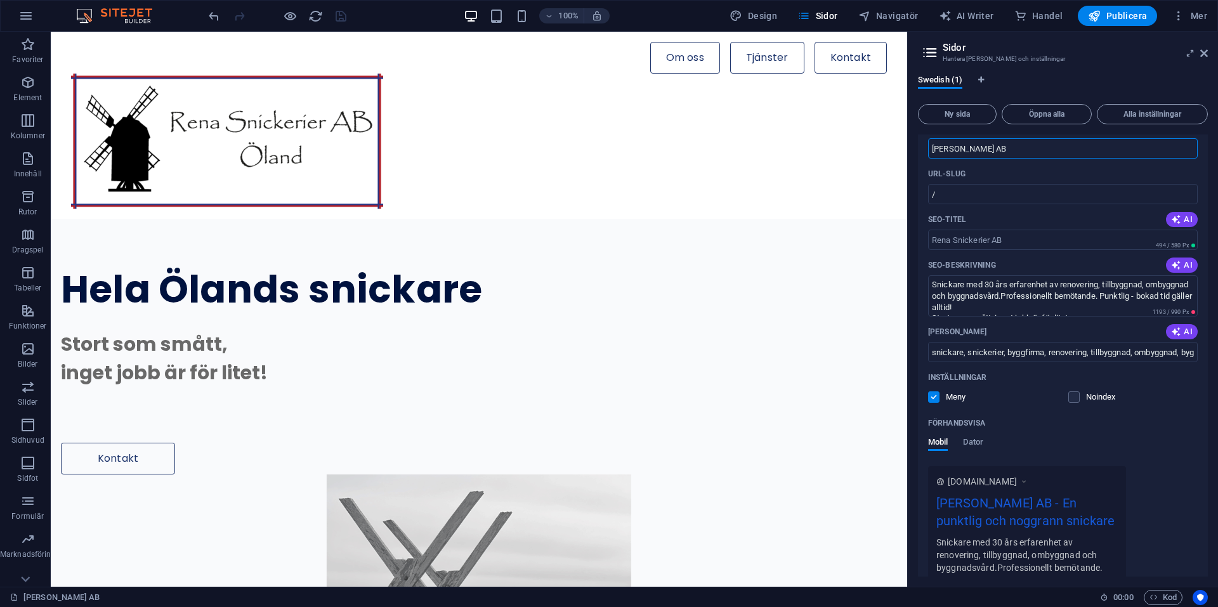
scroll to position [63, 0]
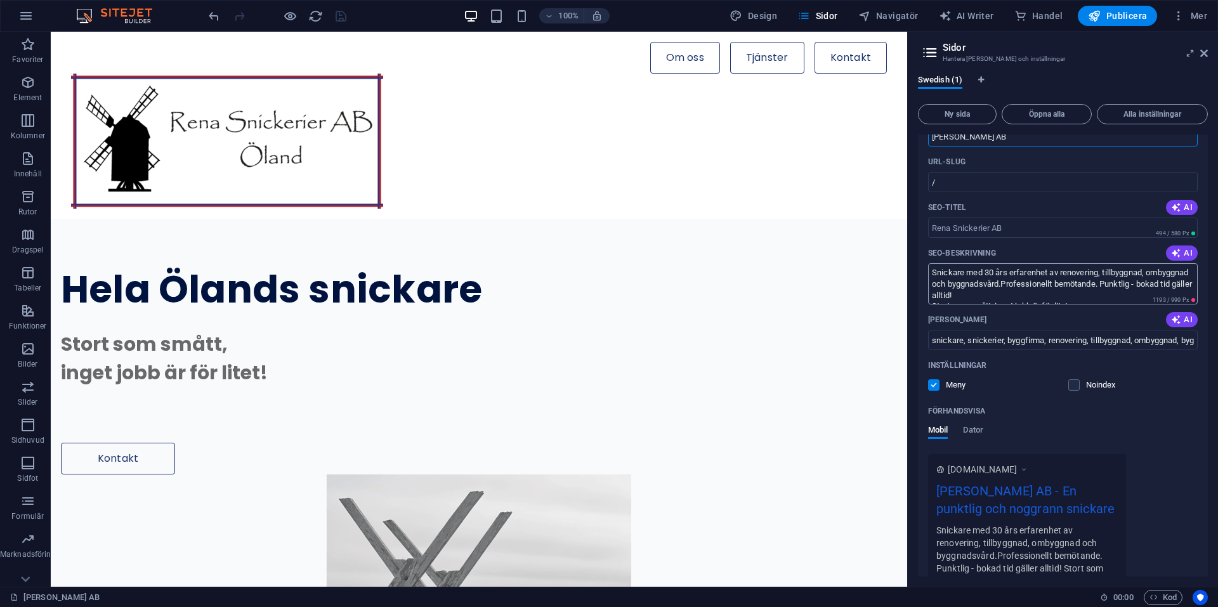
click at [1149, 283] on textarea "Snickare med 30 års erfarenhet av renovering, tillbyggnad, ombyggnad och byggna…" at bounding box center [1063, 283] width 270 height 41
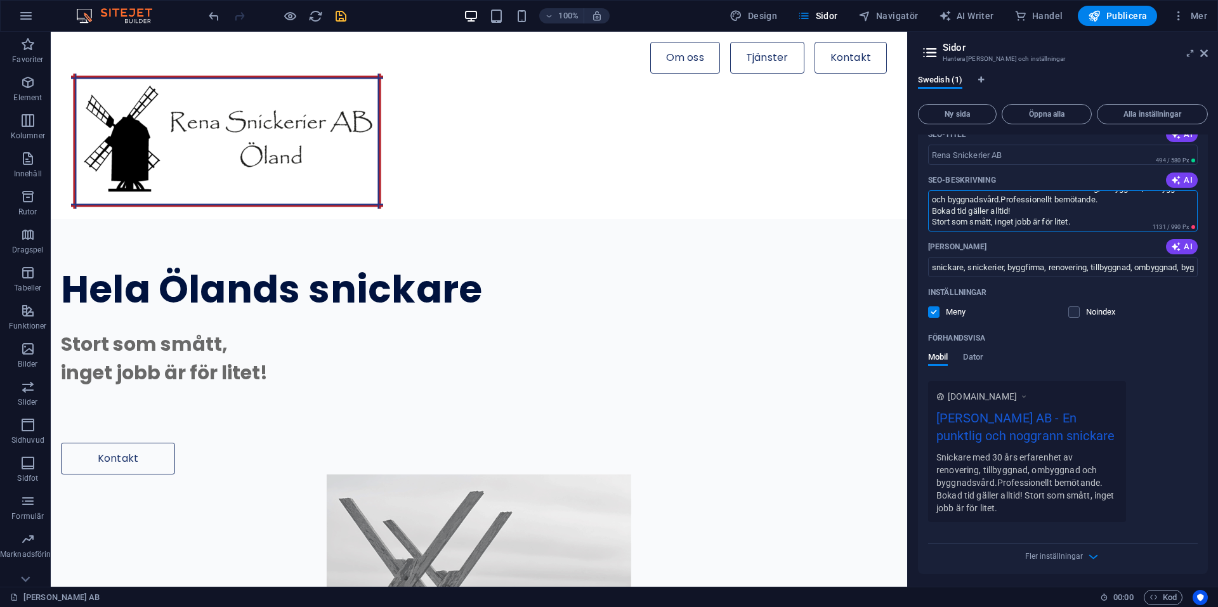
scroll to position [139, 0]
type textarea "Snickare med 30 års erfarenhet av renovering, tillbyggnad, ombyggnad och byggna…"
click at [970, 354] on span "Dator" at bounding box center [973, 356] width 20 height 18
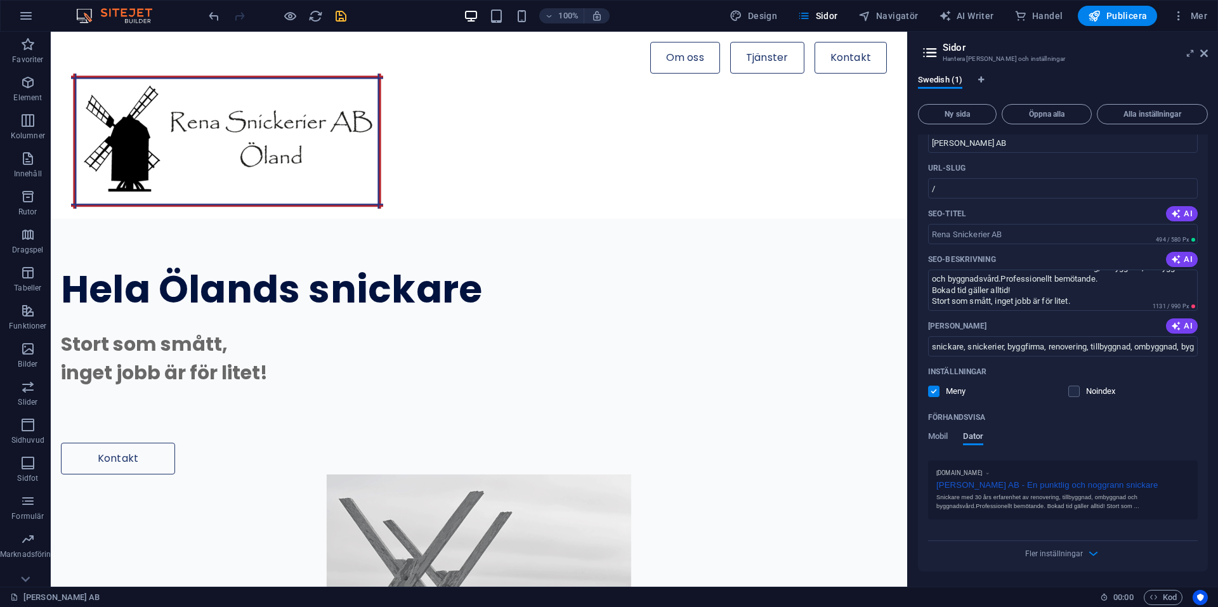
scroll to position [57, 0]
click at [939, 435] on span "Mobil" at bounding box center [938, 438] width 20 height 18
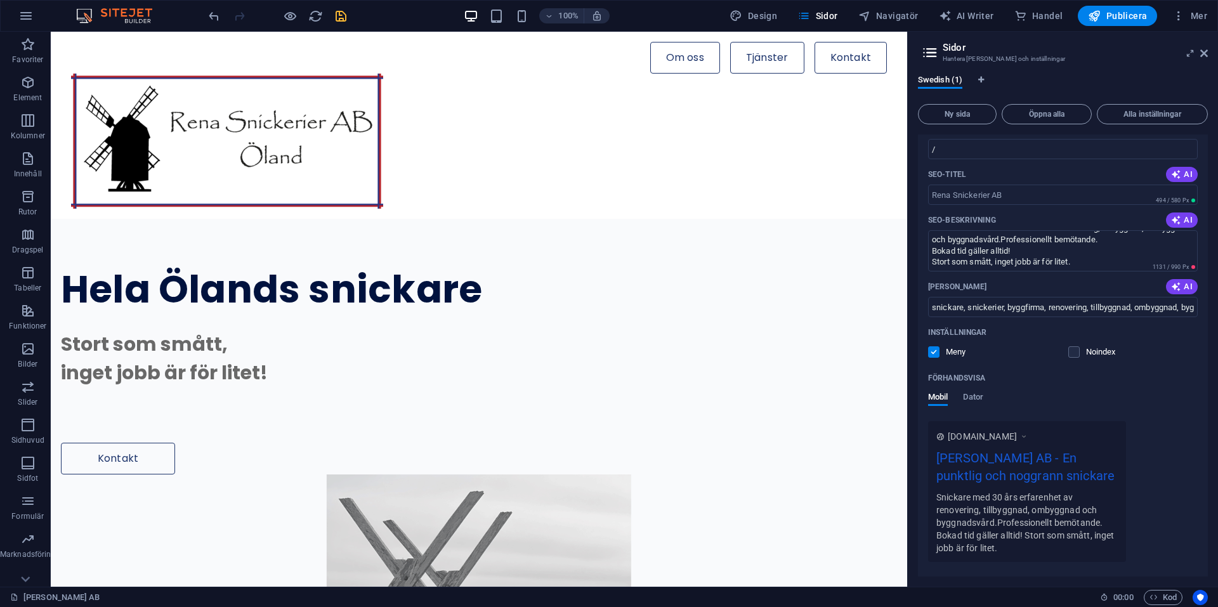
scroll to position [139, 0]
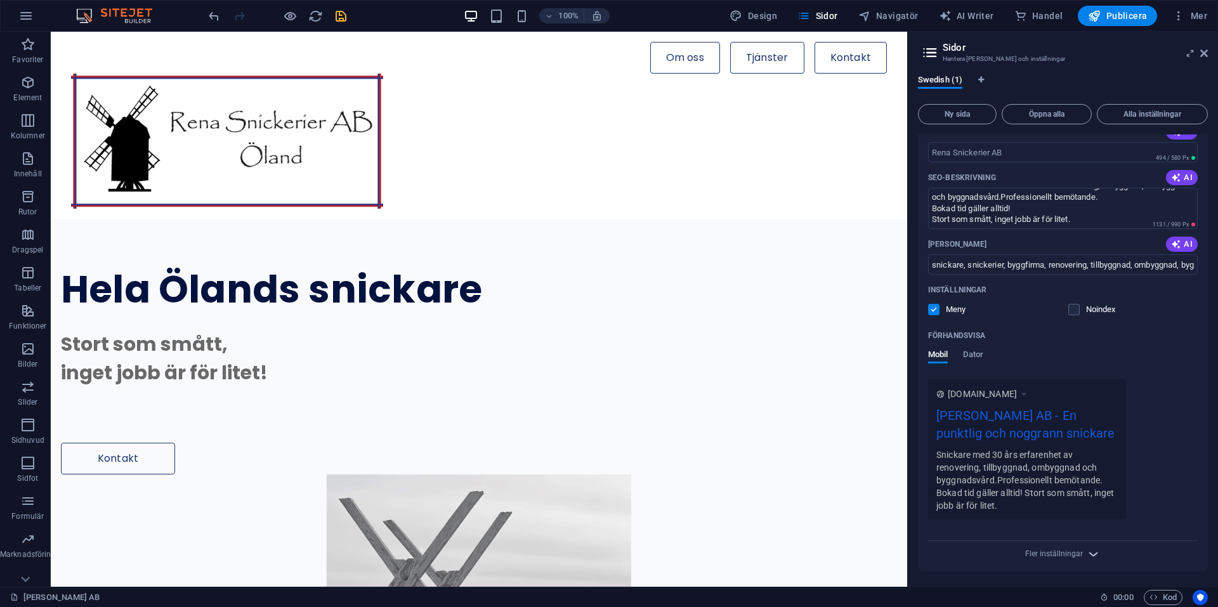
click at [1091, 555] on icon "button" at bounding box center [1093, 554] width 15 height 15
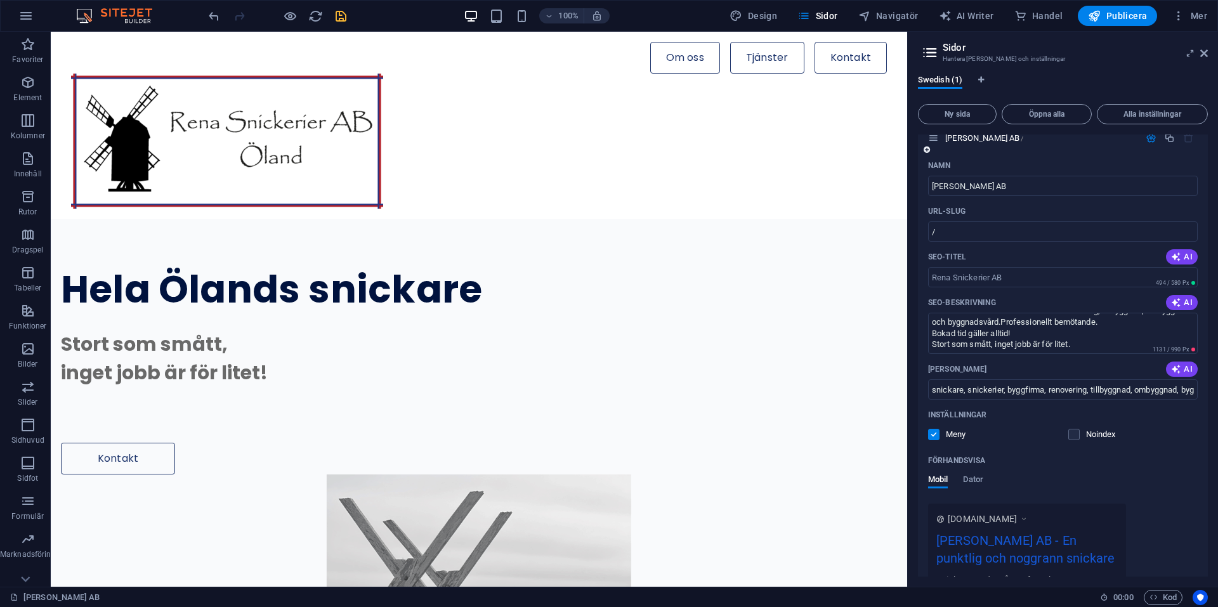
scroll to position [0, 0]
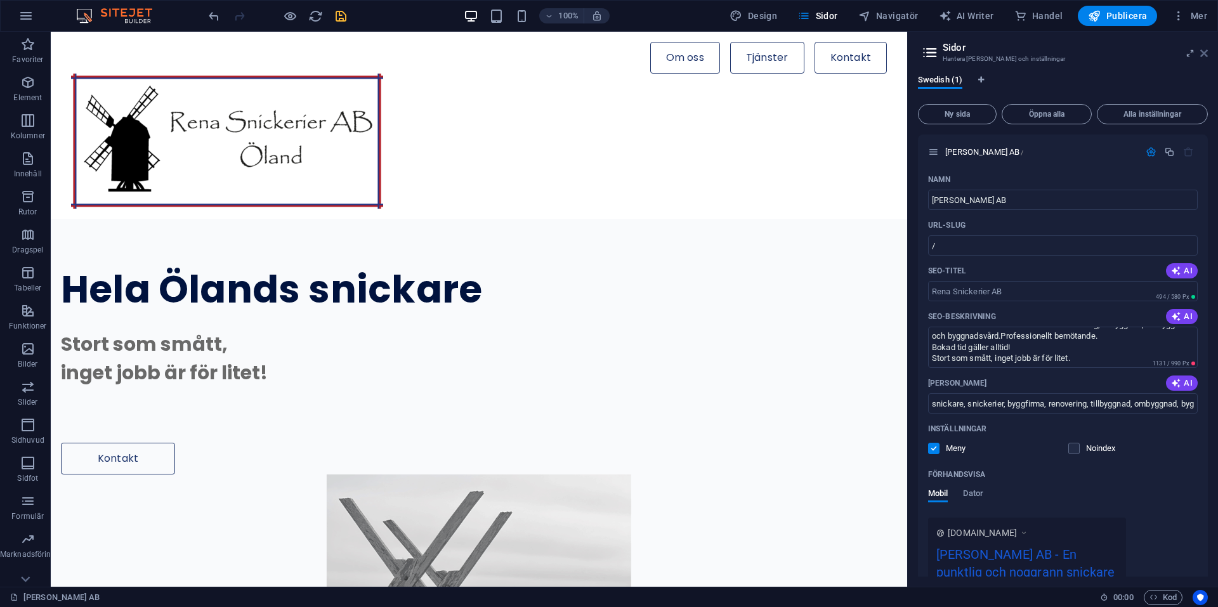
click at [1203, 54] on icon at bounding box center [1204, 53] width 8 height 10
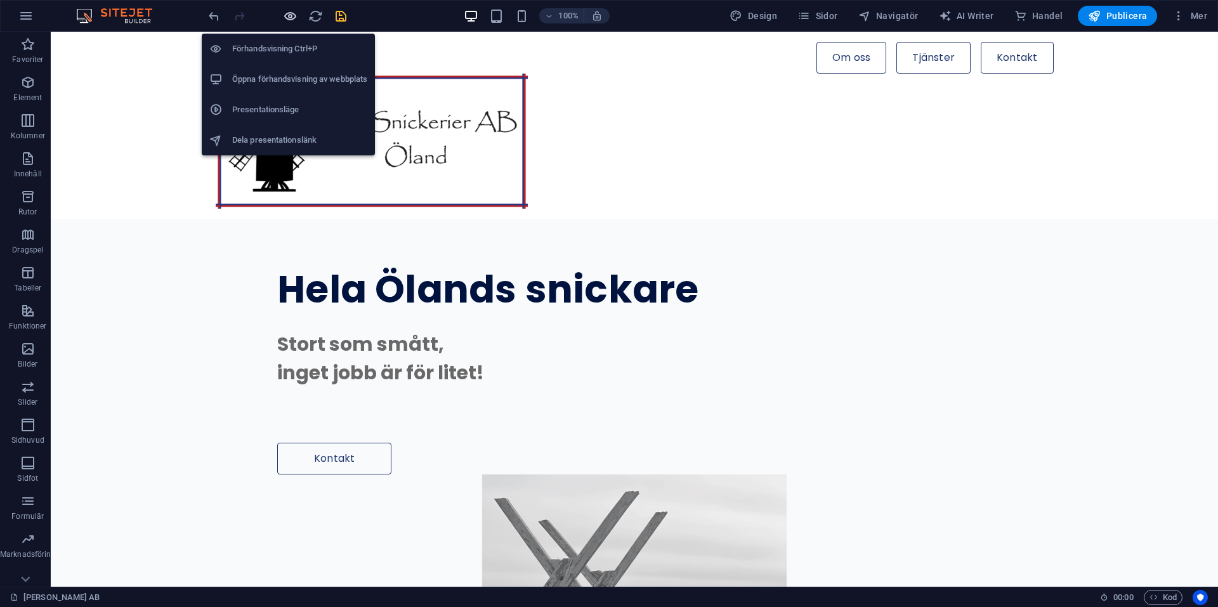
click at [290, 19] on icon "button" at bounding box center [290, 16] width 15 height 15
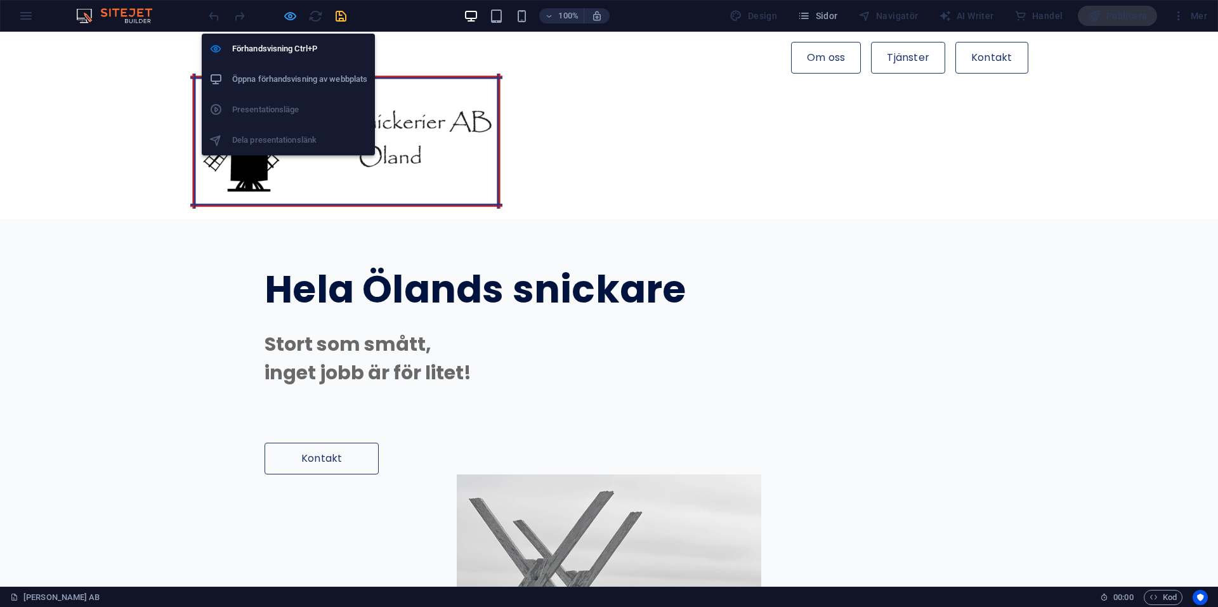
click at [290, 13] on icon "button" at bounding box center [290, 16] width 15 height 15
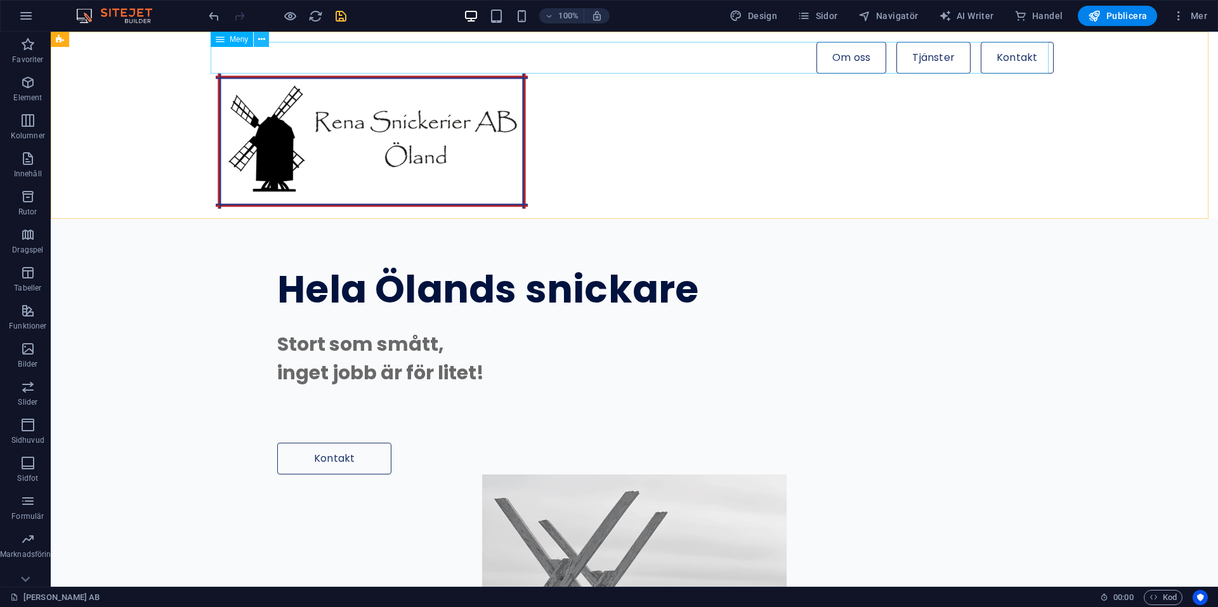
click at [261, 39] on icon at bounding box center [261, 39] width 7 height 13
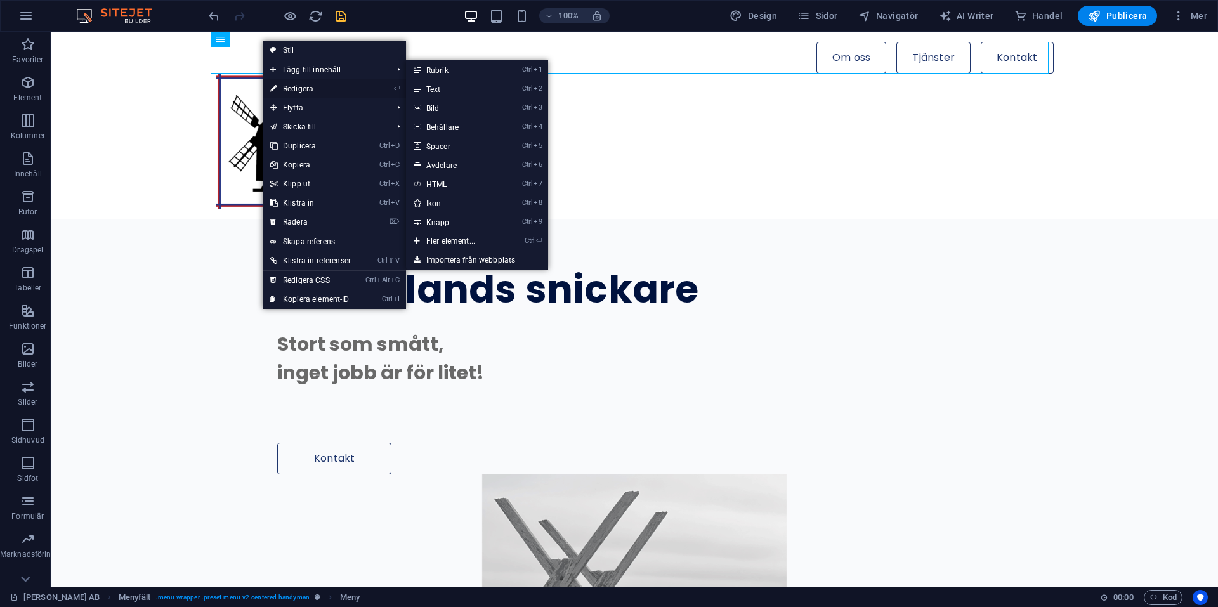
click at [285, 84] on link "⏎ Redigera" at bounding box center [311, 88] width 96 height 19
select select "default"
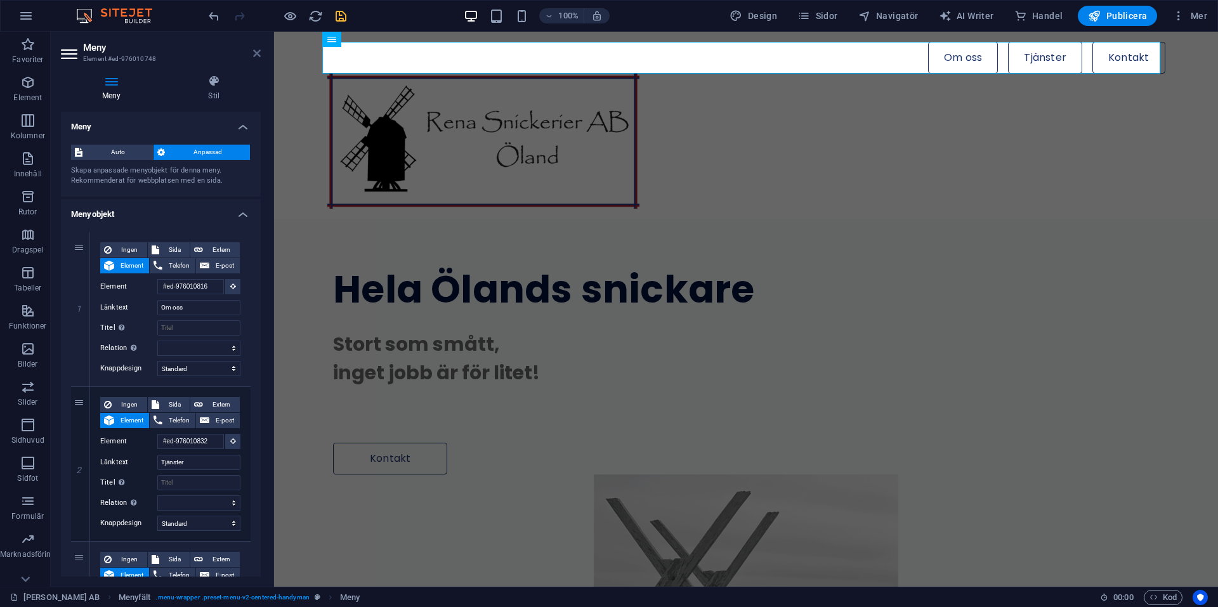
click at [258, 52] on icon at bounding box center [257, 53] width 8 height 10
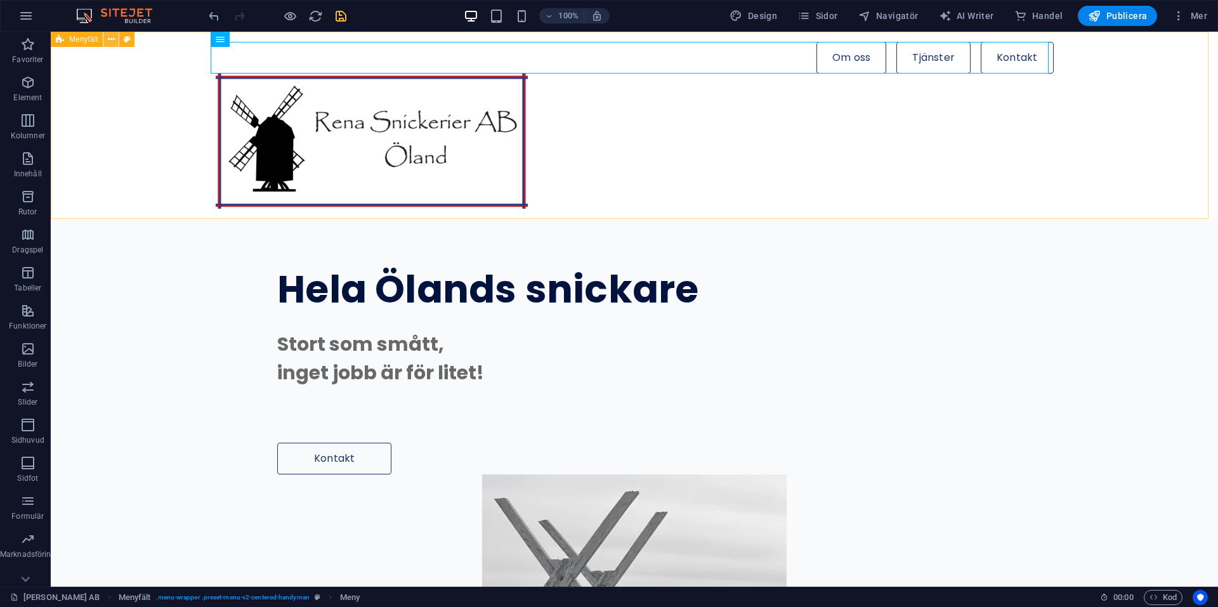
click at [110, 41] on icon at bounding box center [111, 39] width 7 height 13
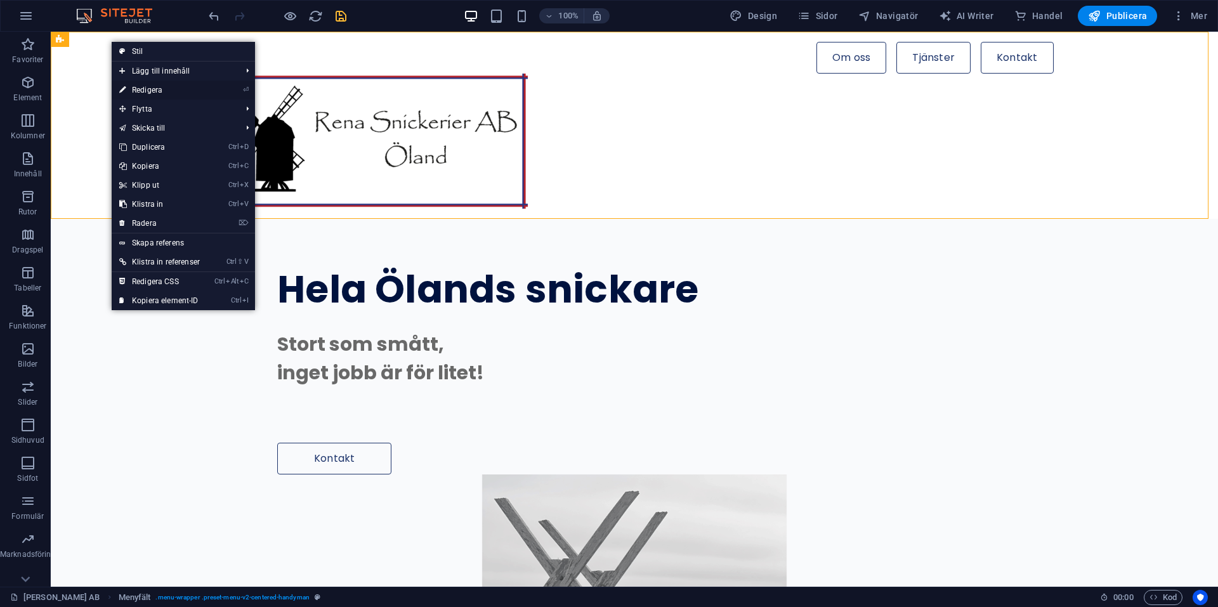
click at [150, 88] on link "⏎ Redigera" at bounding box center [160, 90] width 96 height 19
select select "rem"
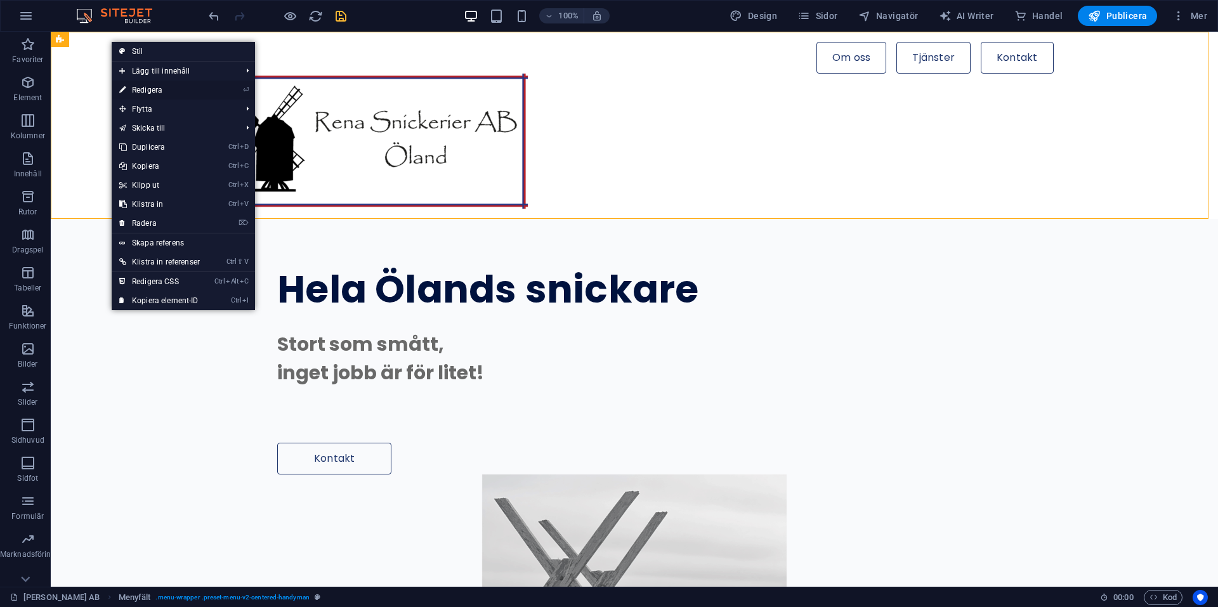
select select "sticky_reverse"
select select "px"
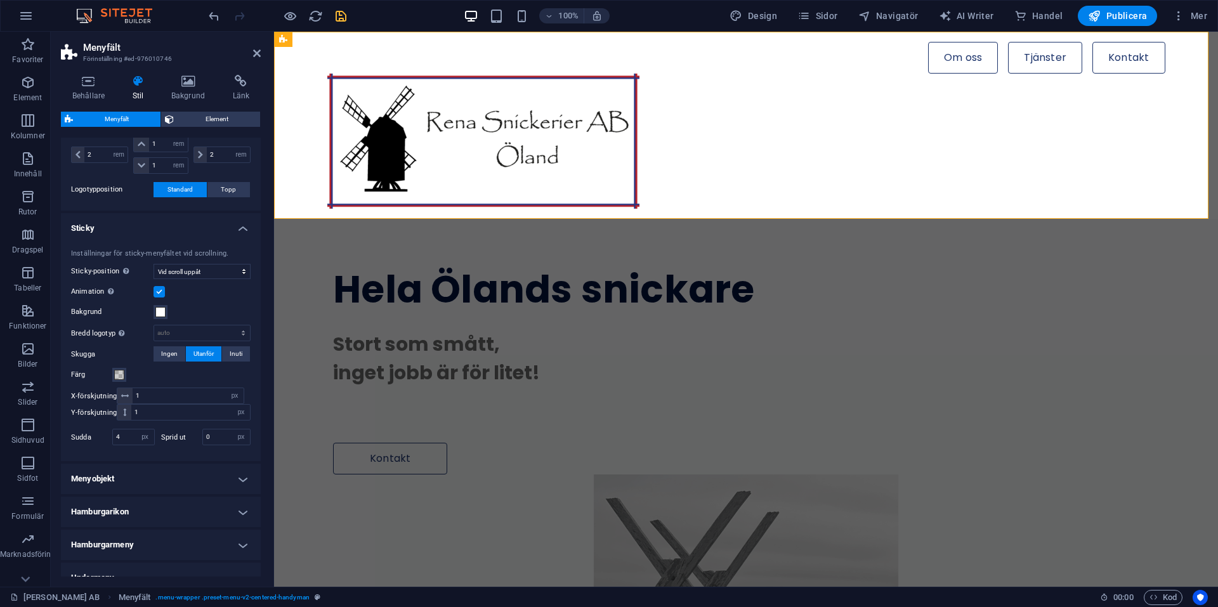
scroll to position [381, 0]
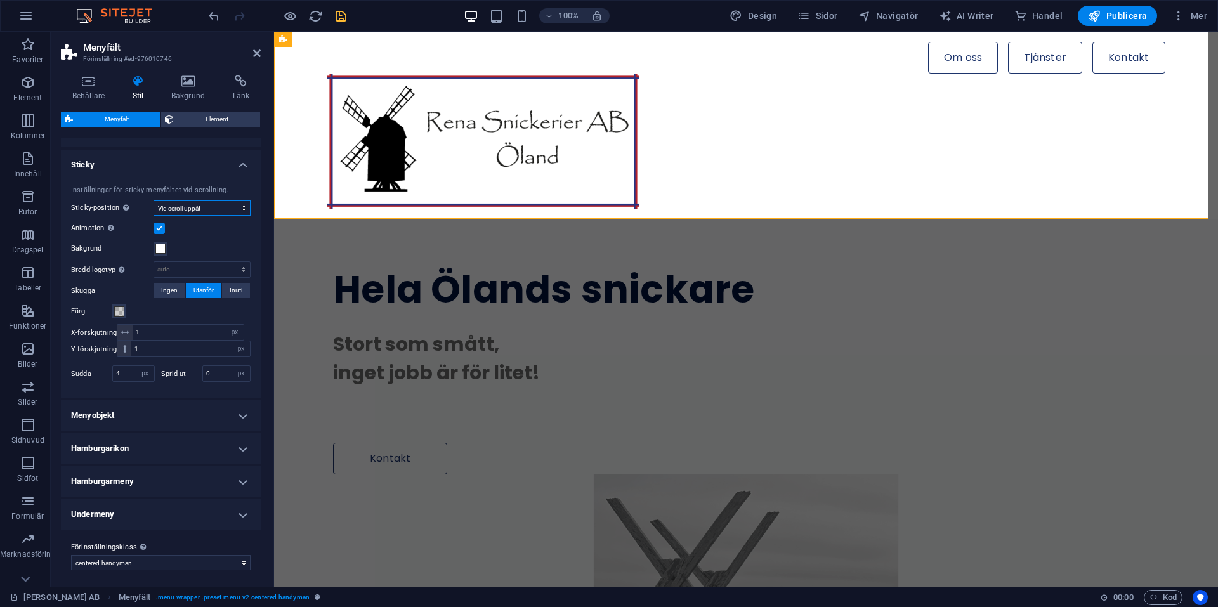
click at [242, 207] on select "Av Omedelbar Efter meny Efter banner Vid scroll uppåt" at bounding box center [201, 207] width 97 height 15
click at [237, 411] on h4 "Menyobjekt" at bounding box center [161, 411] width 200 height 30
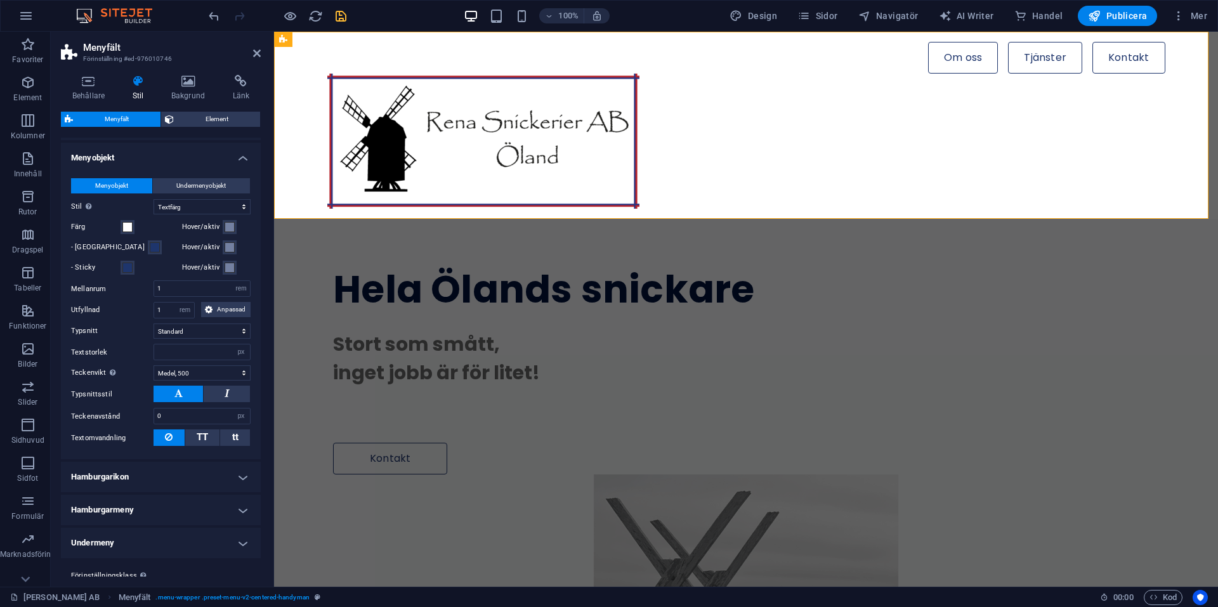
scroll to position [670, 0]
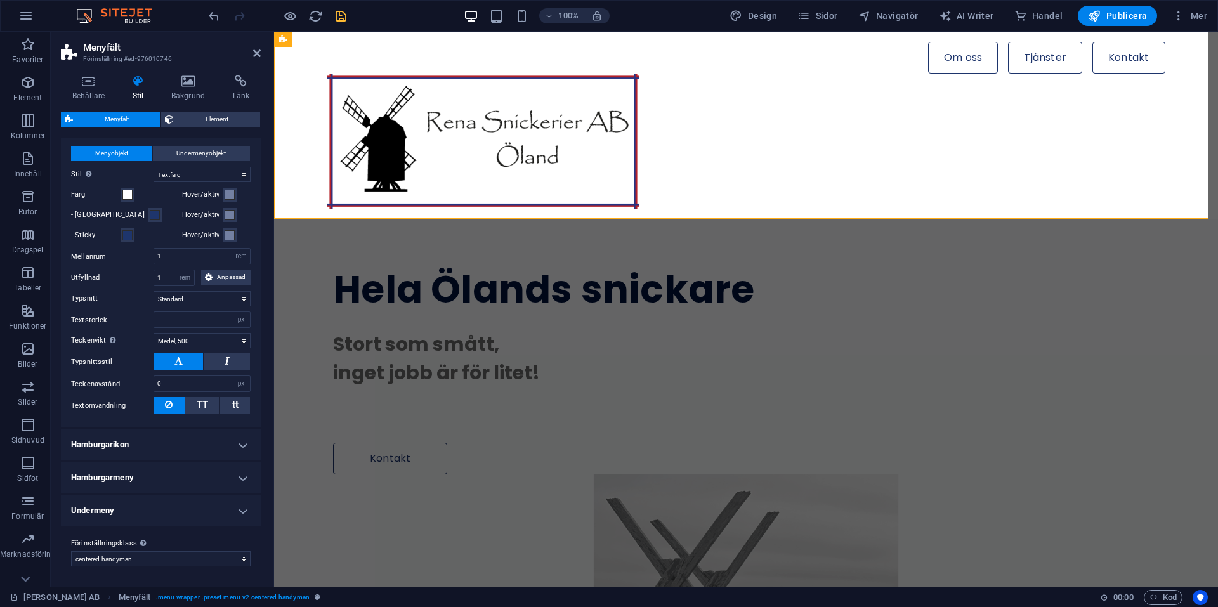
click at [241, 442] on h4 "Hamburgarikon" at bounding box center [161, 444] width 200 height 30
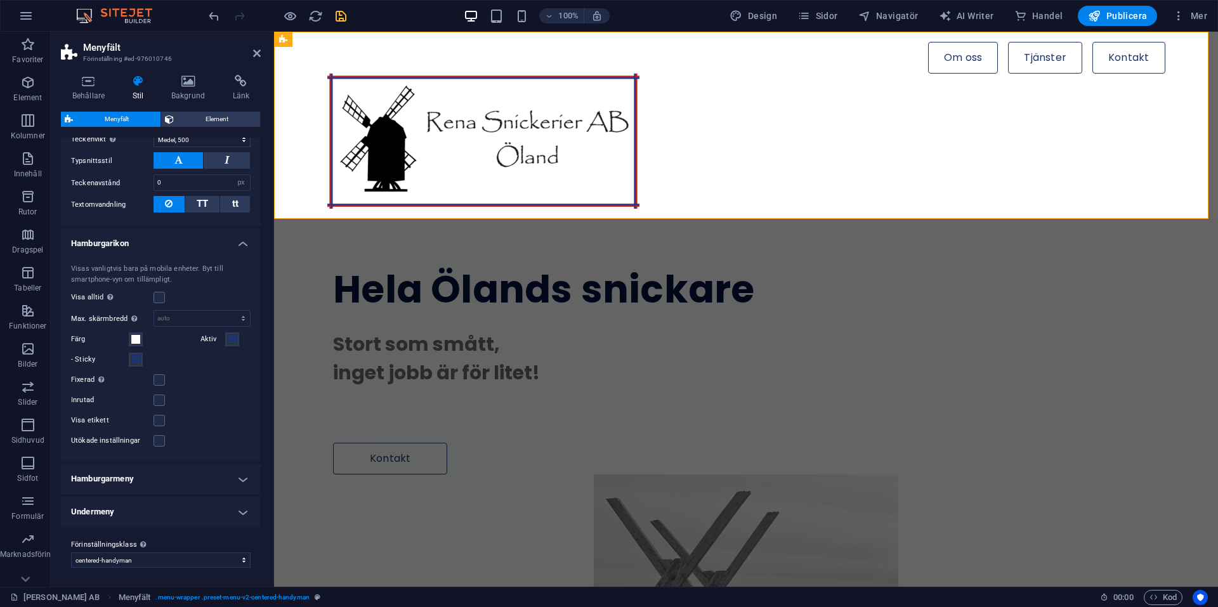
scroll to position [873, 0]
click at [242, 479] on h4 "Hamburgarmeny" at bounding box center [161, 477] width 200 height 30
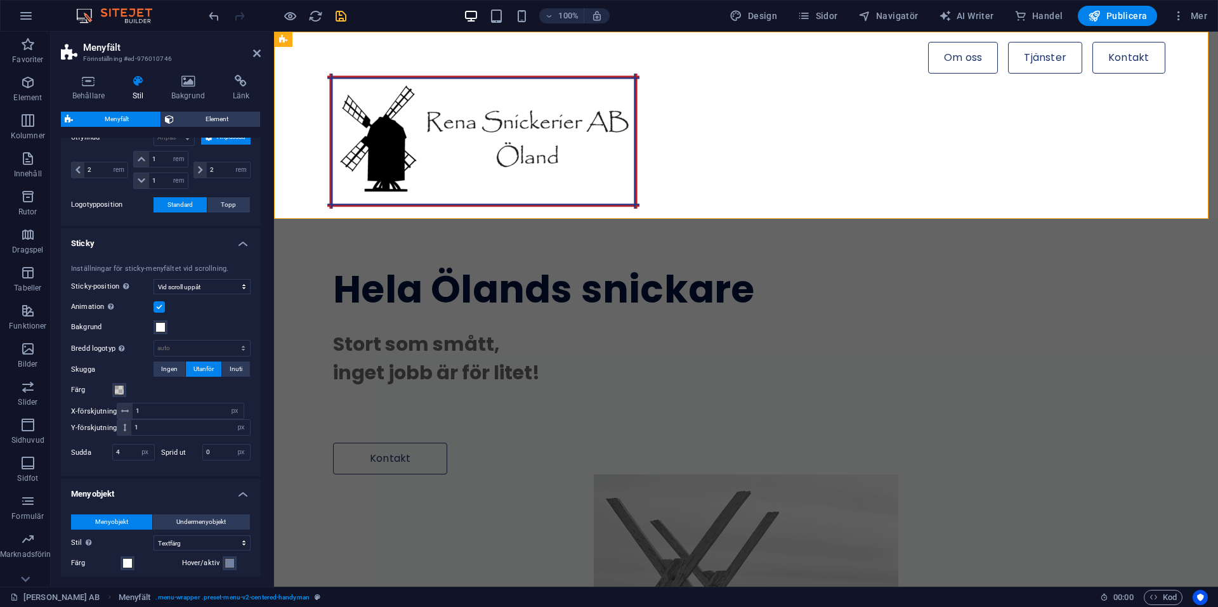
scroll to position [0, 0]
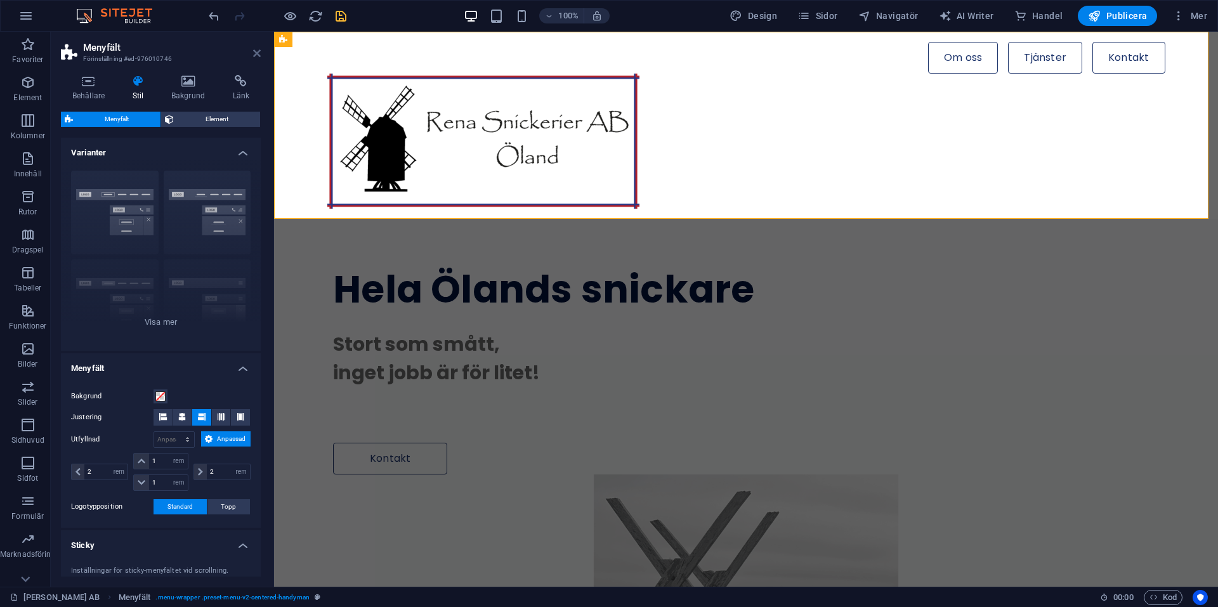
click at [256, 52] on icon at bounding box center [257, 53] width 8 height 10
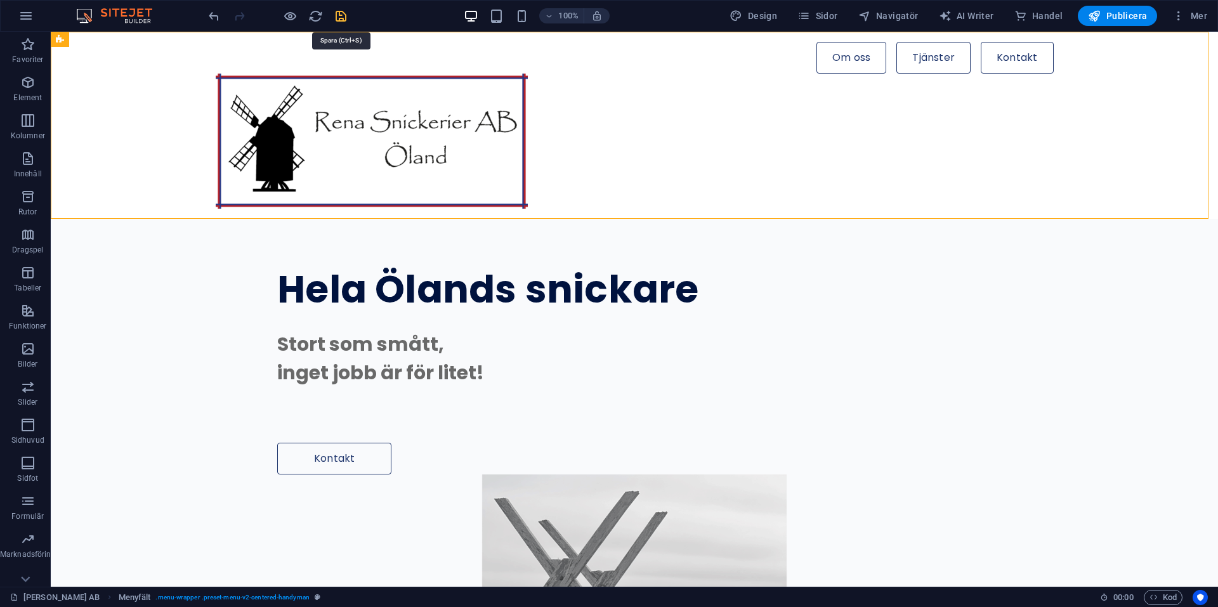
click at [335, 15] on icon "save" at bounding box center [341, 16] width 15 height 15
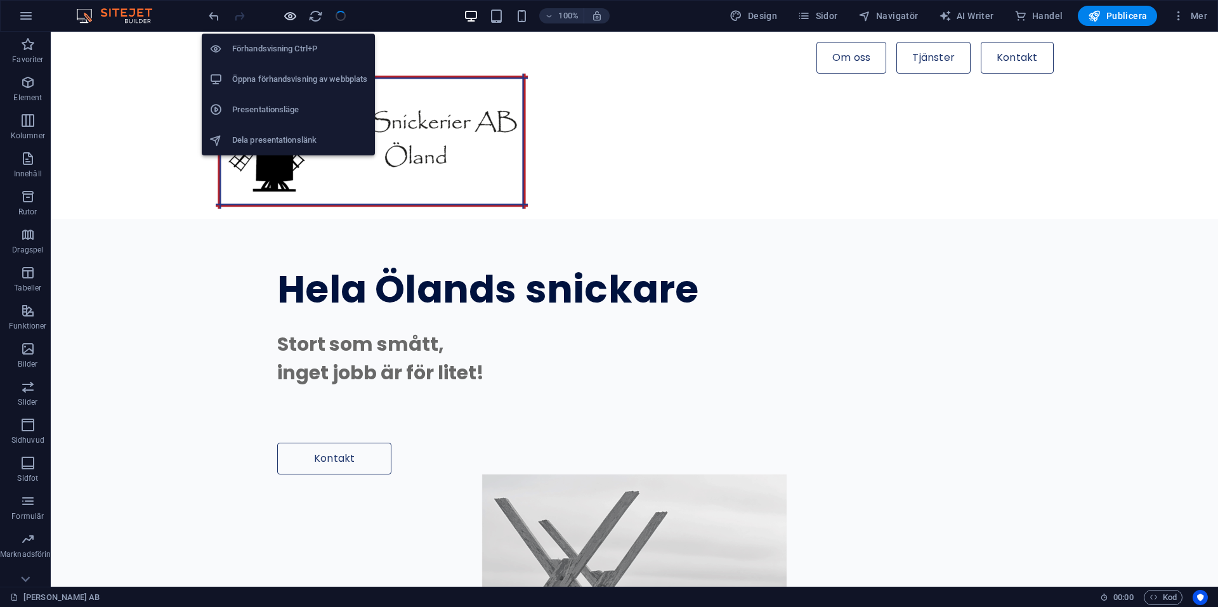
click at [288, 15] on icon "button" at bounding box center [290, 16] width 15 height 15
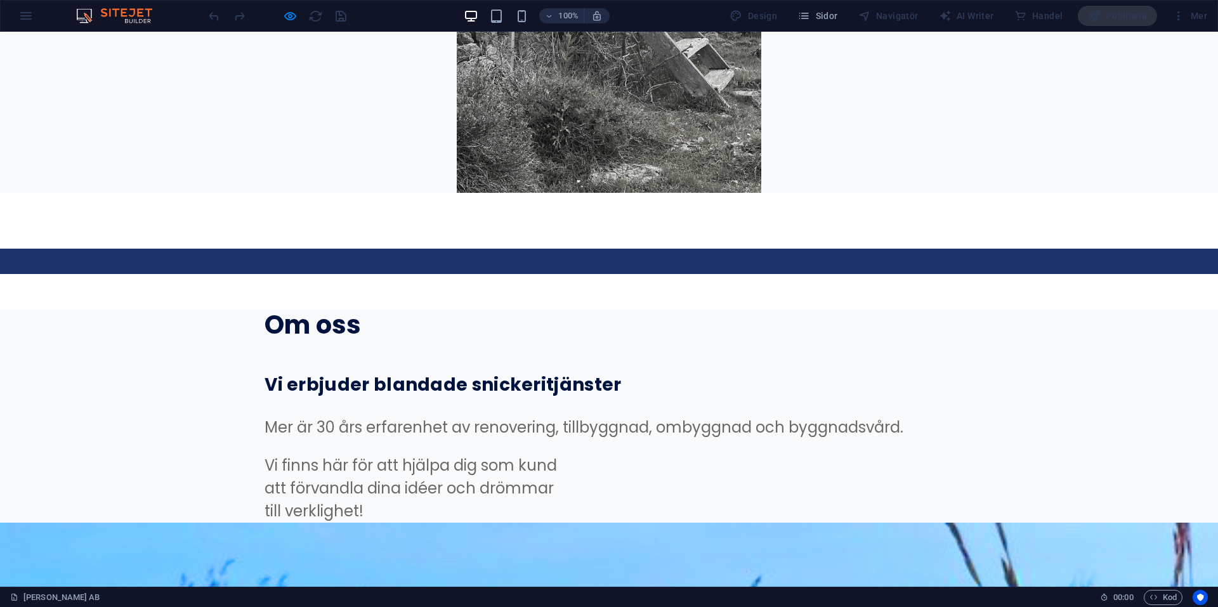
scroll to position [698, 0]
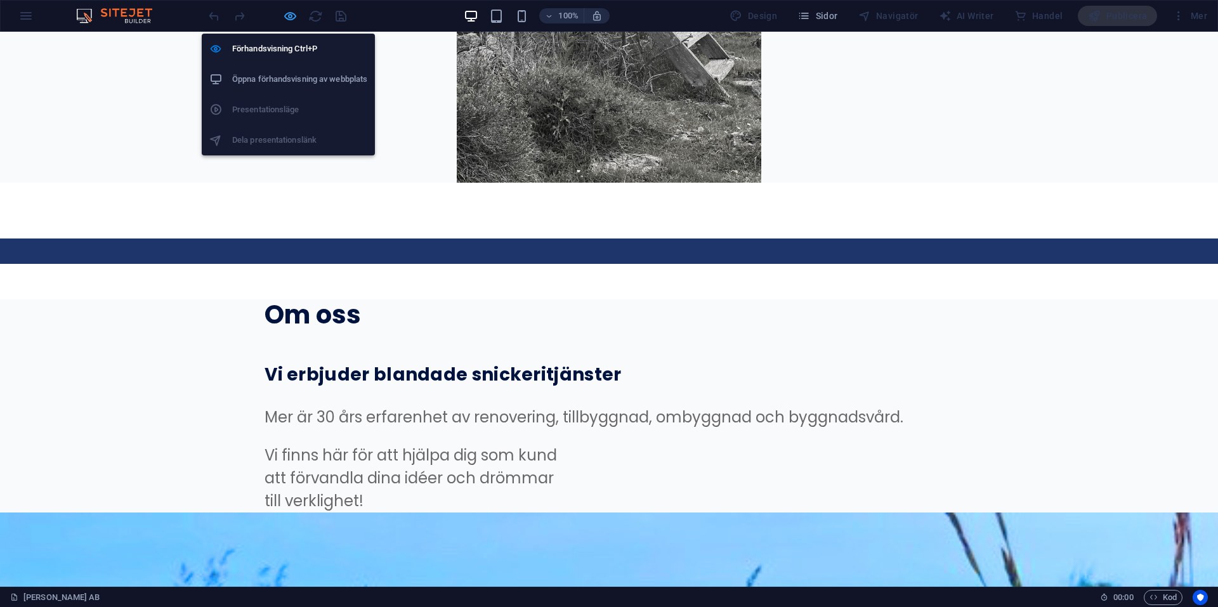
click at [296, 15] on icon "button" at bounding box center [290, 16] width 15 height 15
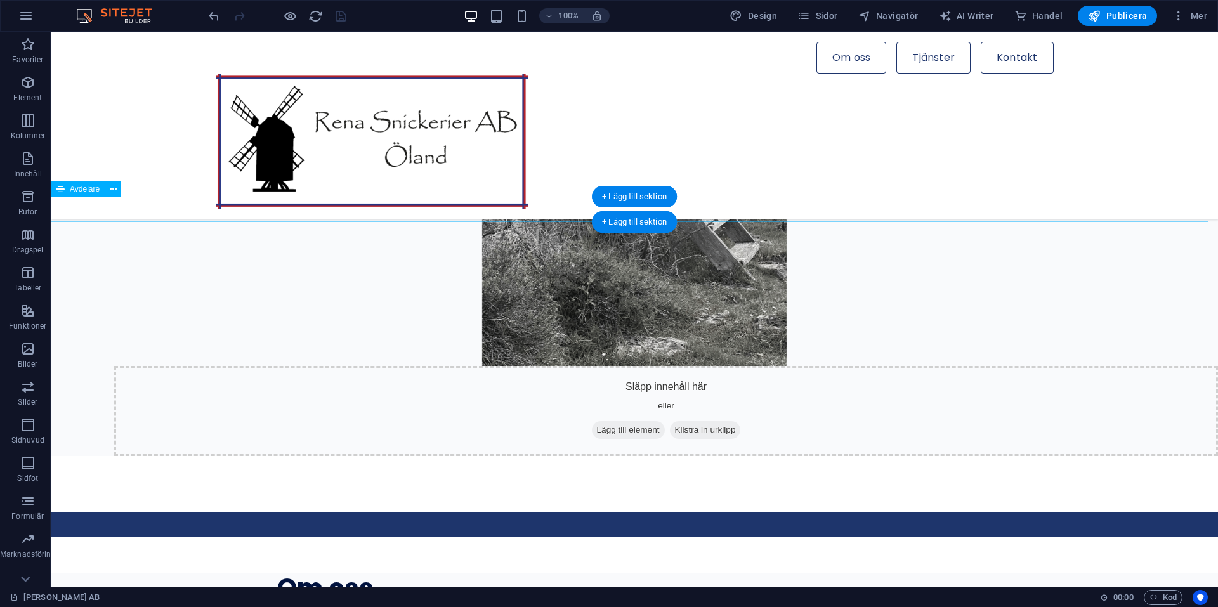
scroll to position [476, 0]
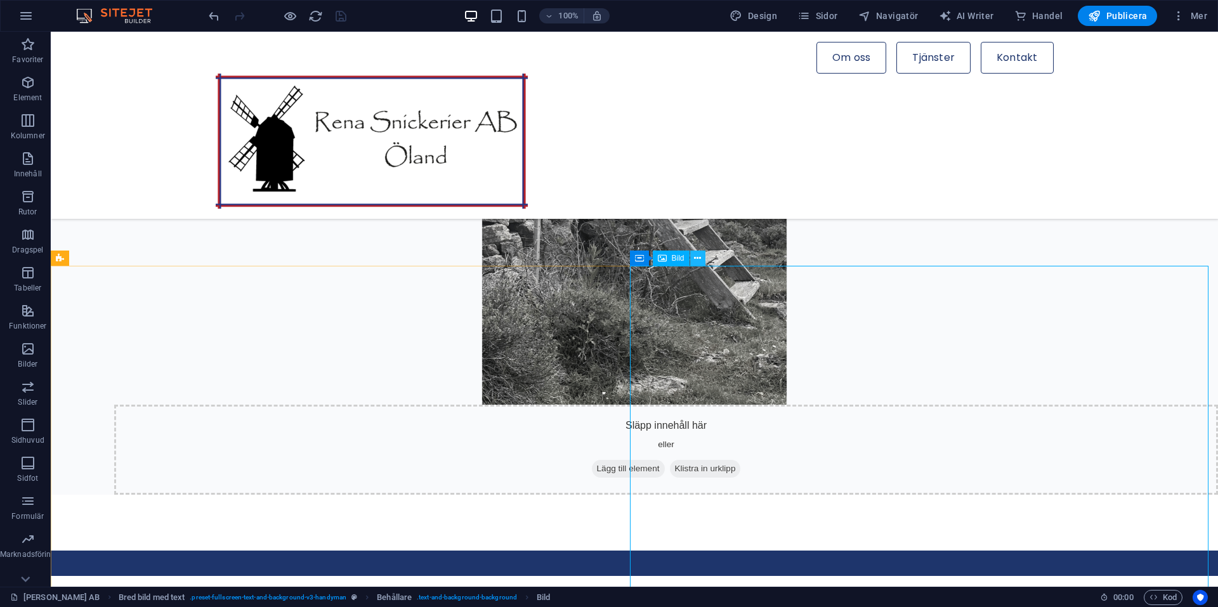
click at [693, 256] on button at bounding box center [697, 258] width 15 height 15
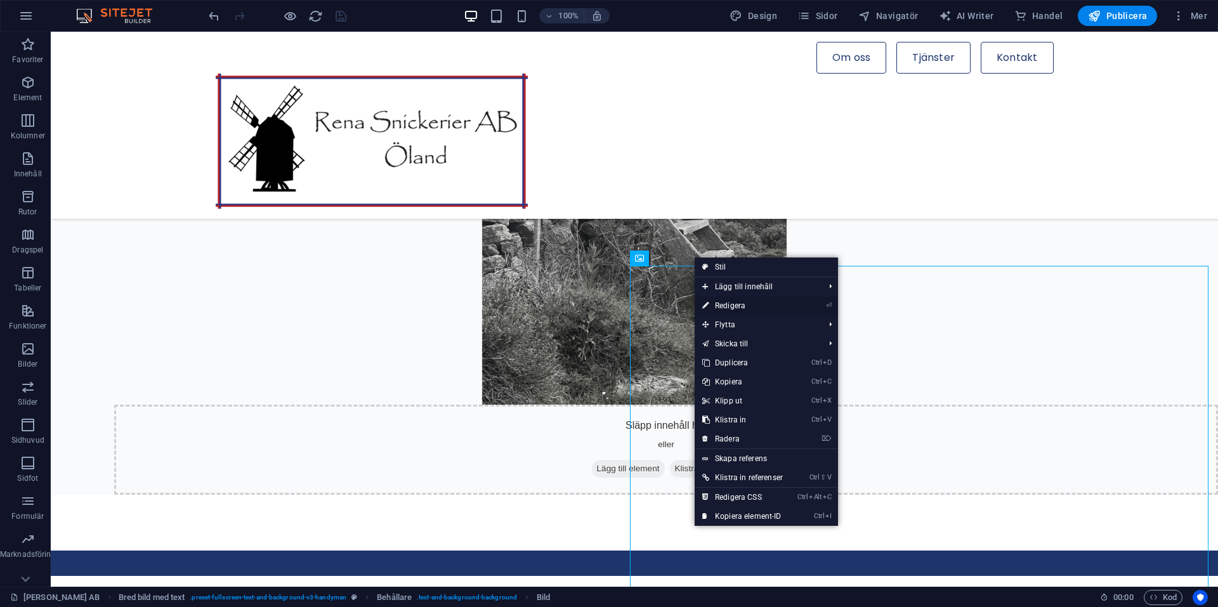
click at [727, 300] on link "⏎ Redigera" at bounding box center [742, 305] width 96 height 19
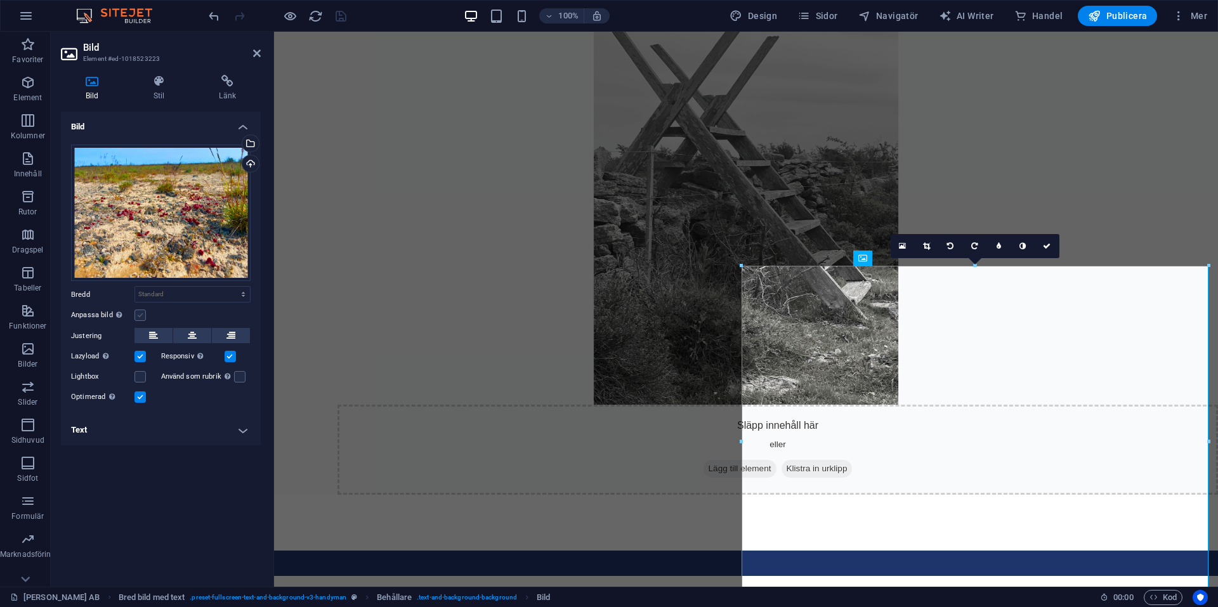
click at [140, 311] on label at bounding box center [139, 315] width 11 height 11
click at [0, 0] on input "Anpassa bild Anpassa bilden automatiskt att passa en bestämd bredd och höjd" at bounding box center [0, 0] width 0 height 0
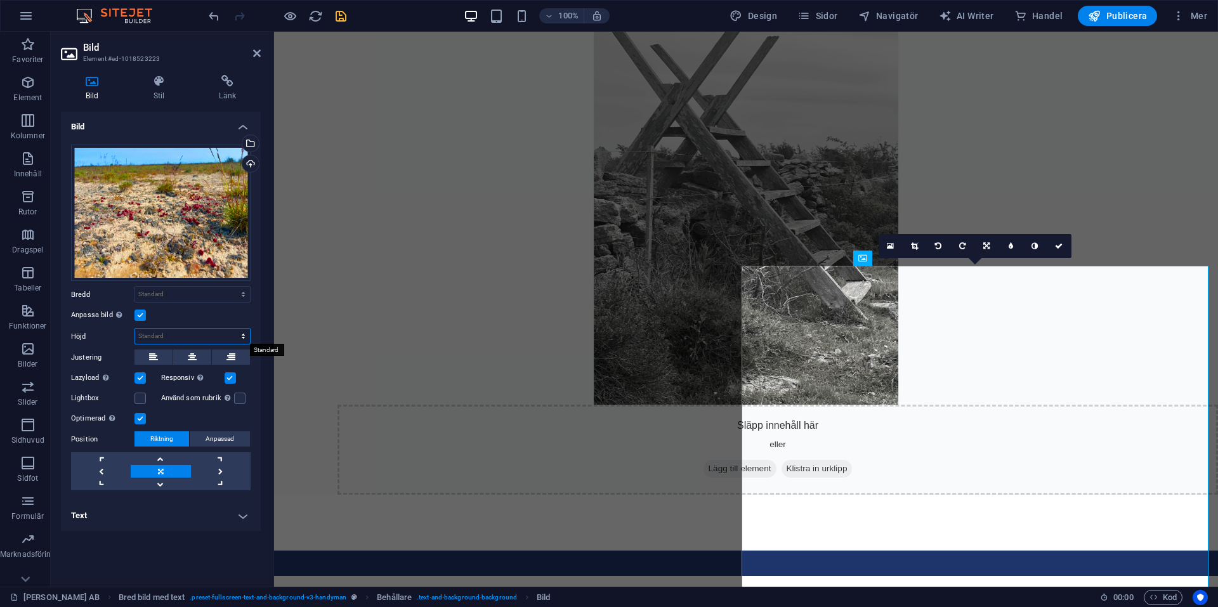
click at [240, 337] on select "Standard auto px" at bounding box center [192, 336] width 115 height 15
click at [143, 317] on label at bounding box center [139, 315] width 11 height 11
click at [0, 0] on input "Anpassa bild Anpassa bilden automatiskt att passa en bestämd bredd och höjd" at bounding box center [0, 0] width 0 height 0
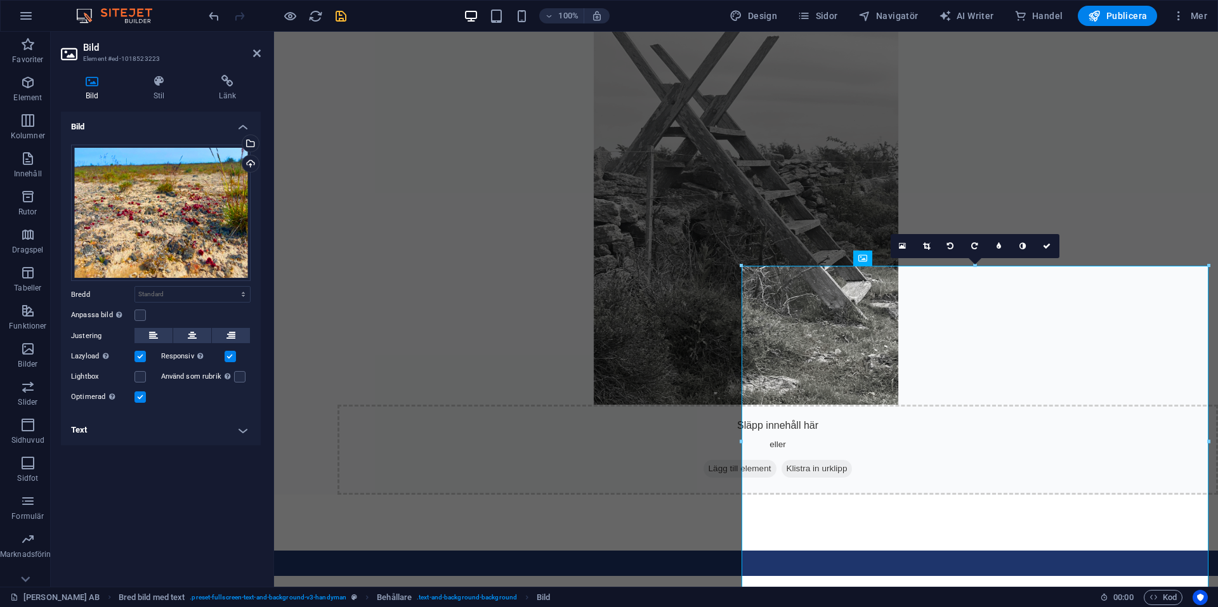
click at [244, 428] on h4 "Text" at bounding box center [161, 430] width 200 height 30
click at [216, 84] on icon at bounding box center [227, 81] width 67 height 13
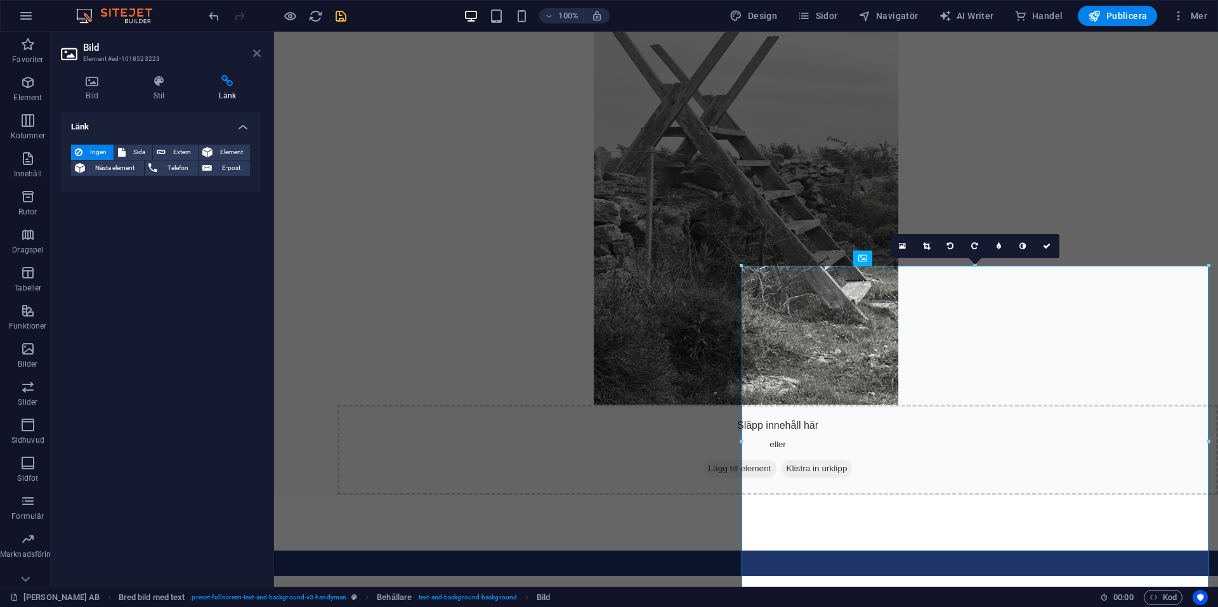
click at [254, 53] on icon at bounding box center [257, 53] width 8 height 10
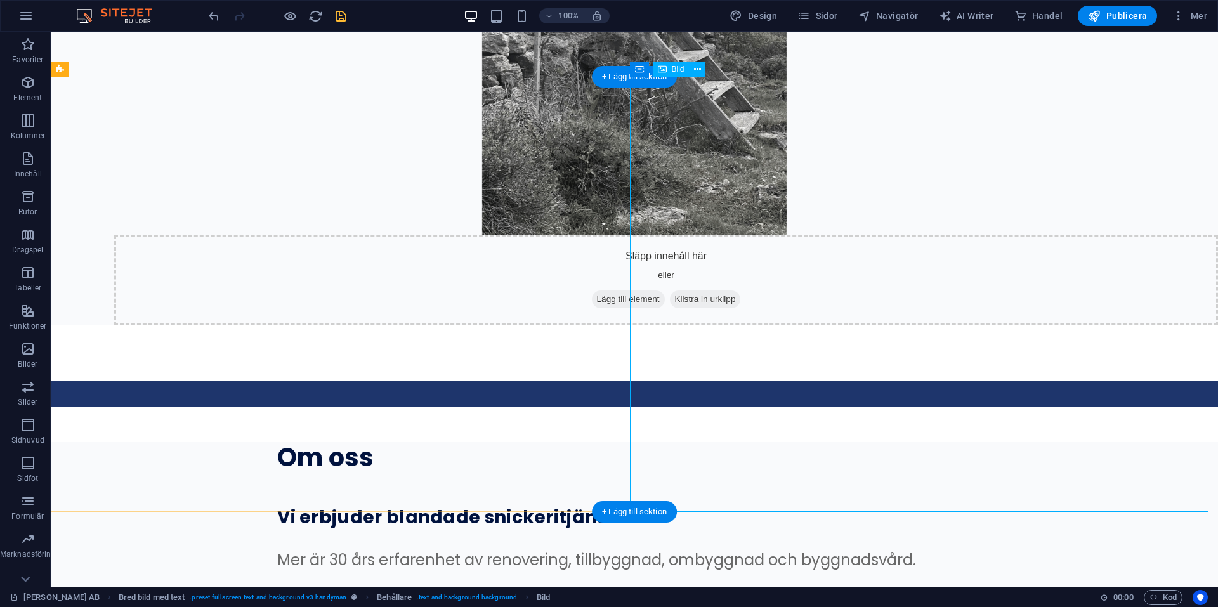
scroll to position [666, 0]
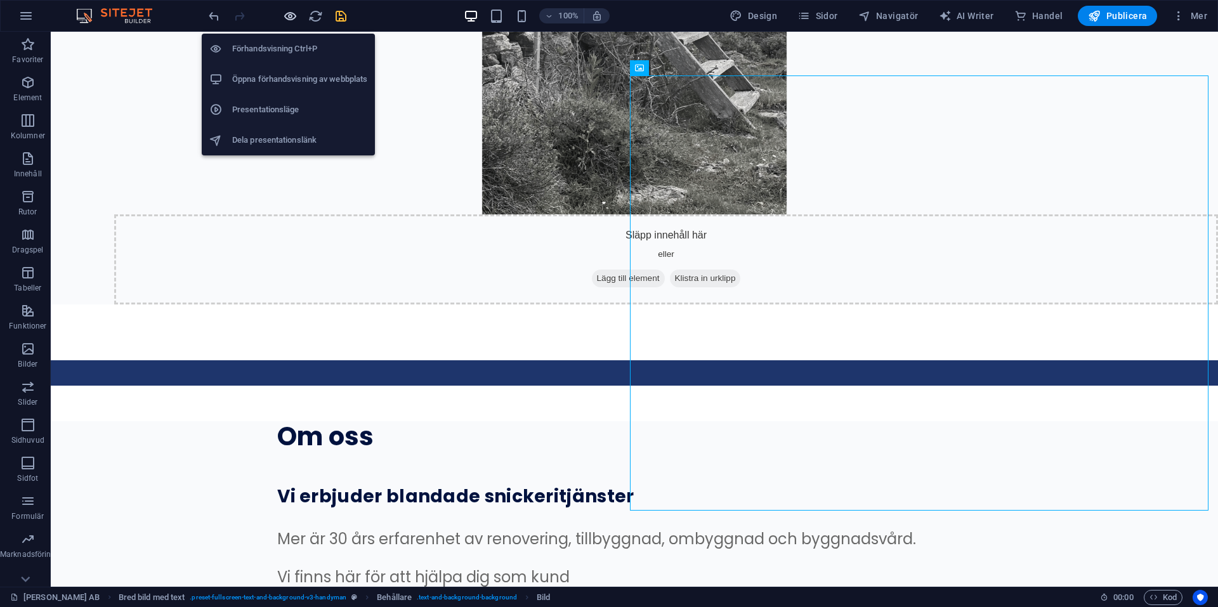
click at [294, 18] on icon "button" at bounding box center [290, 16] width 15 height 15
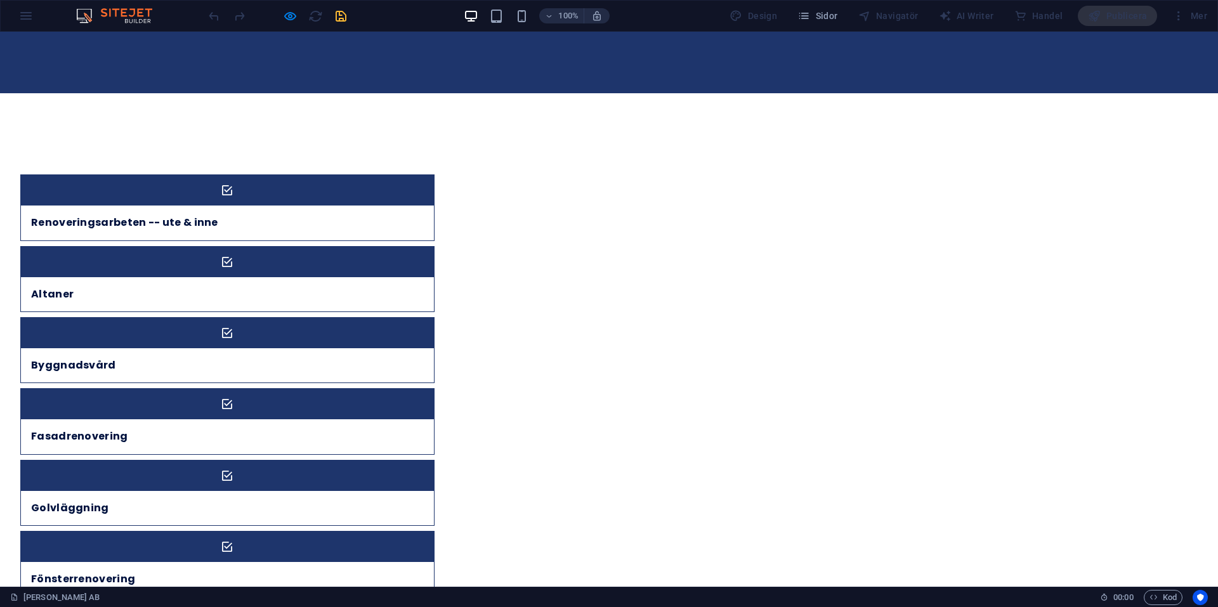
scroll to position [2939, 0]
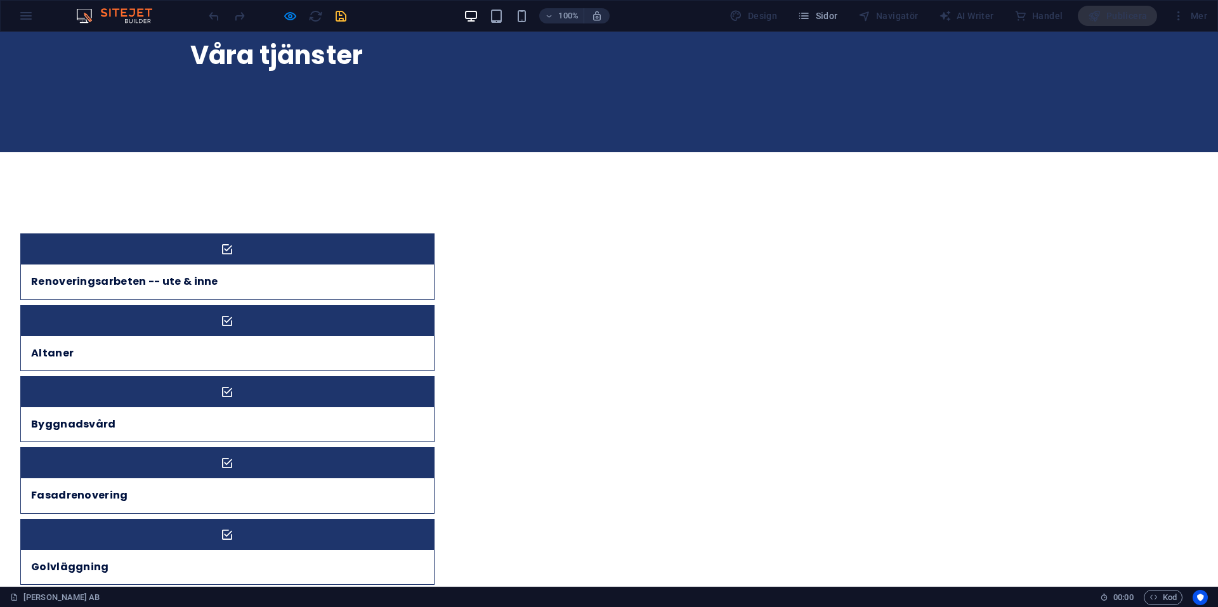
scroll to position [2884, 0]
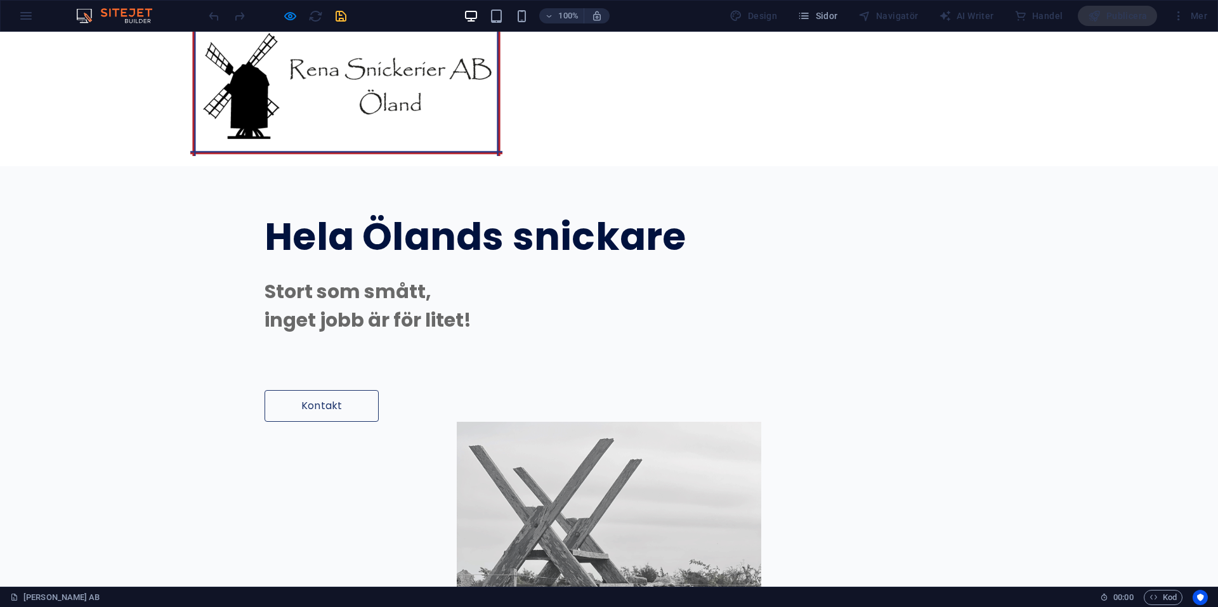
scroll to position [0, 0]
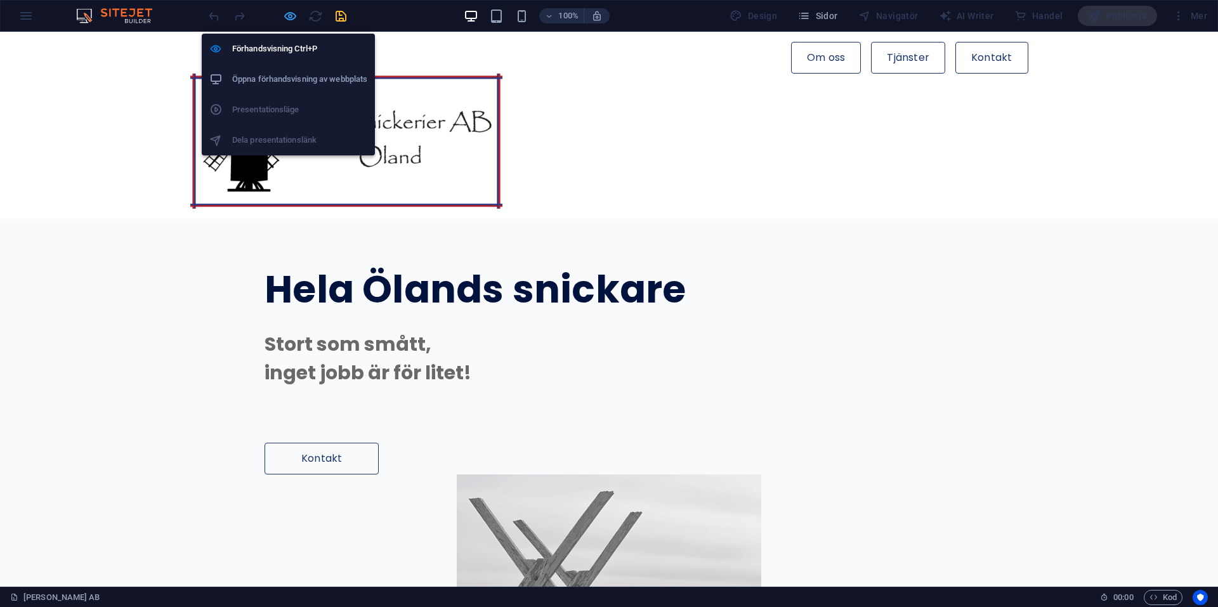
click at [287, 11] on icon "button" at bounding box center [290, 16] width 15 height 15
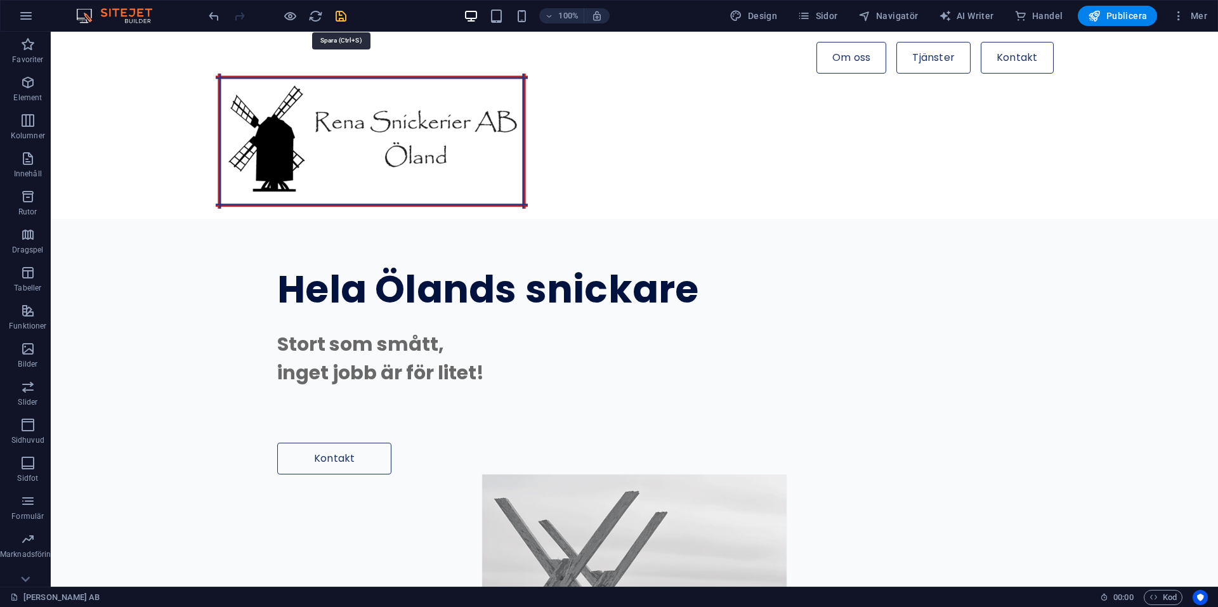
click at [342, 14] on icon "save" at bounding box center [341, 16] width 15 height 15
checkbox input "false"
click at [23, 542] on icon "button" at bounding box center [27, 538] width 15 height 15
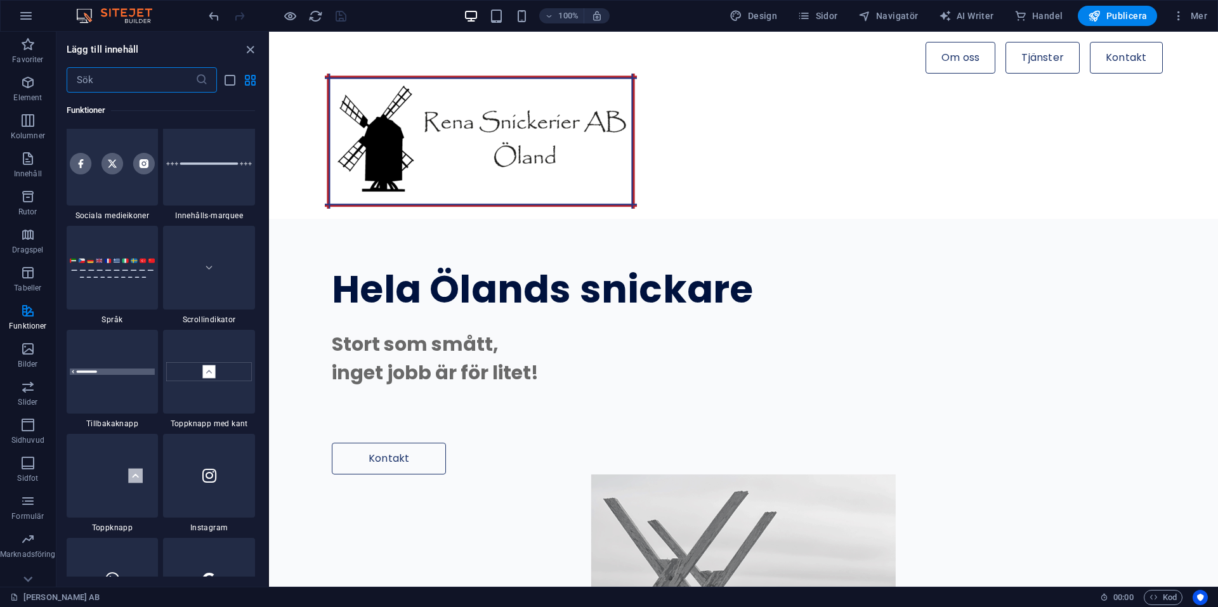
scroll to position [5194, 0]
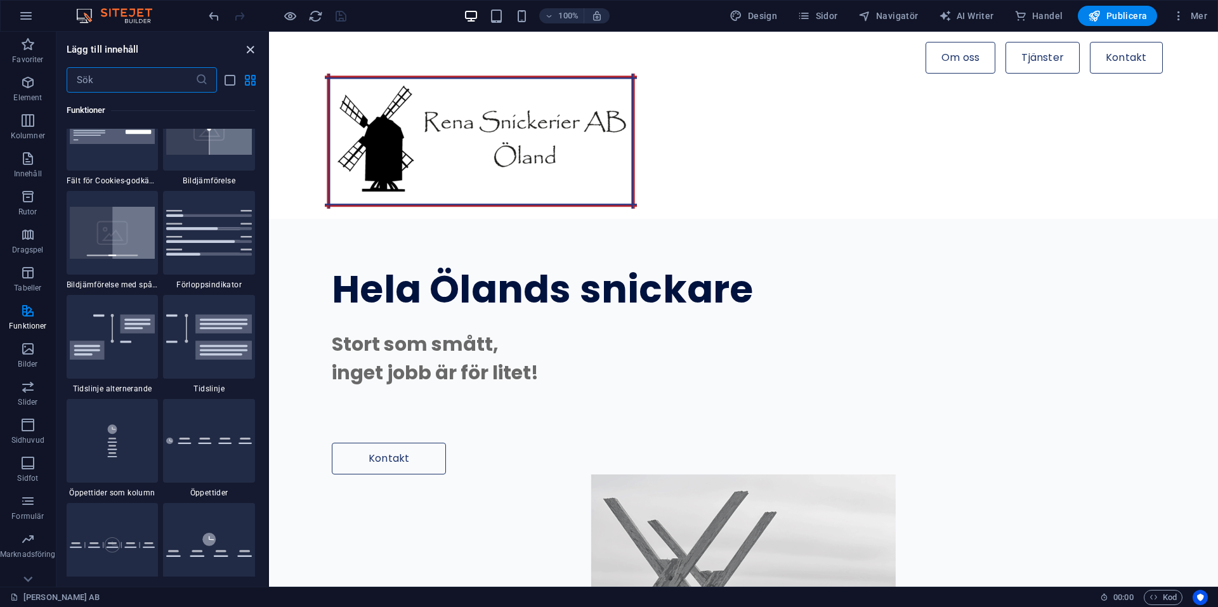
drag, startPoint x: 199, startPoint y: 21, endPoint x: 250, endPoint y: 51, distance: 59.2
click at [250, 51] on icon "close panel" at bounding box center [250, 49] width 15 height 15
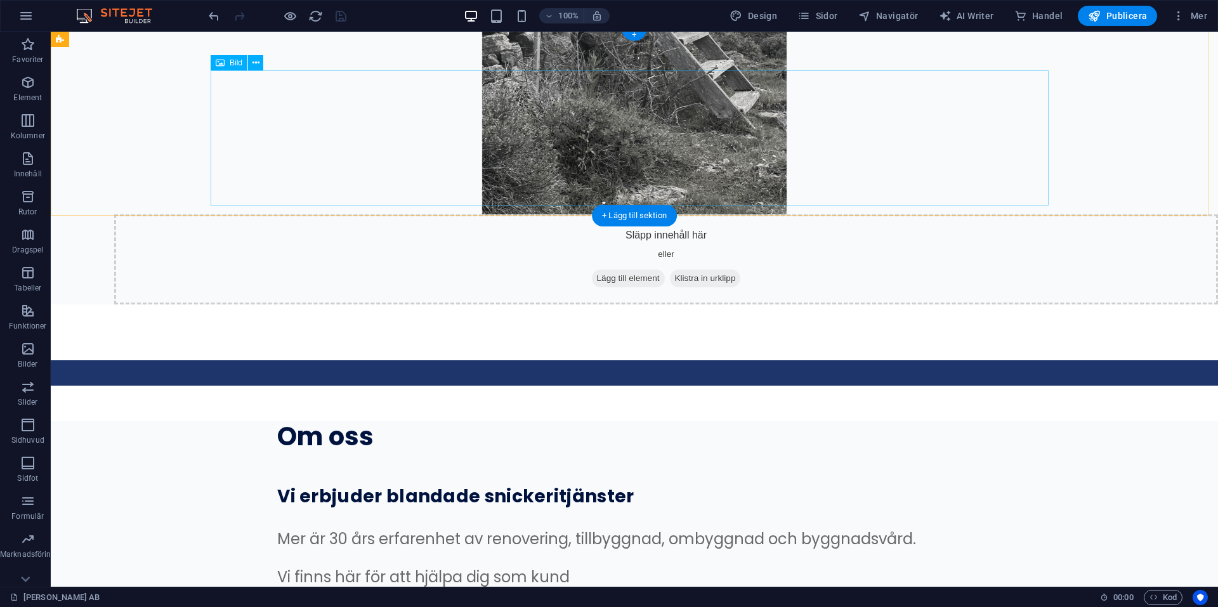
scroll to position [0, 0]
